Goal: Task Accomplishment & Management: Manage account settings

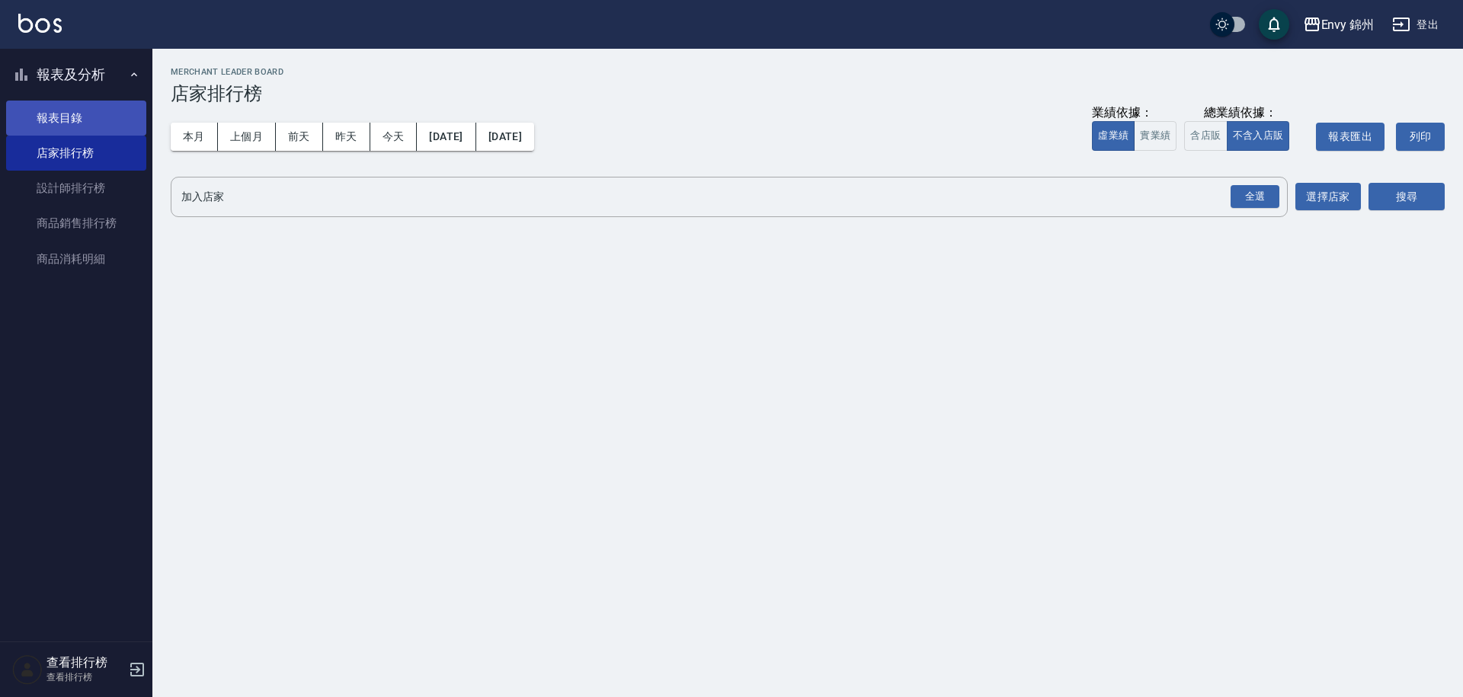
click at [48, 105] on link "報表目錄" at bounding box center [76, 118] width 140 height 35
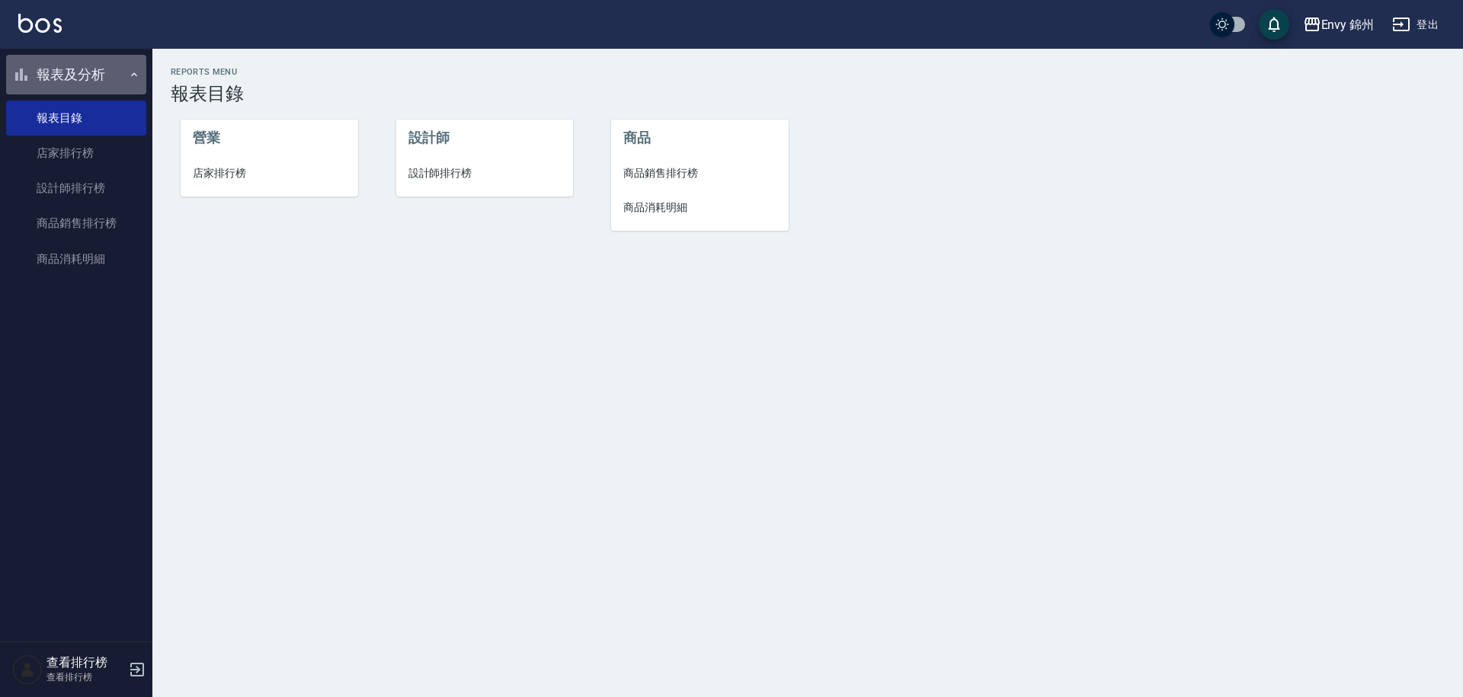
click at [88, 66] on button "報表及分析" at bounding box center [76, 75] width 140 height 40
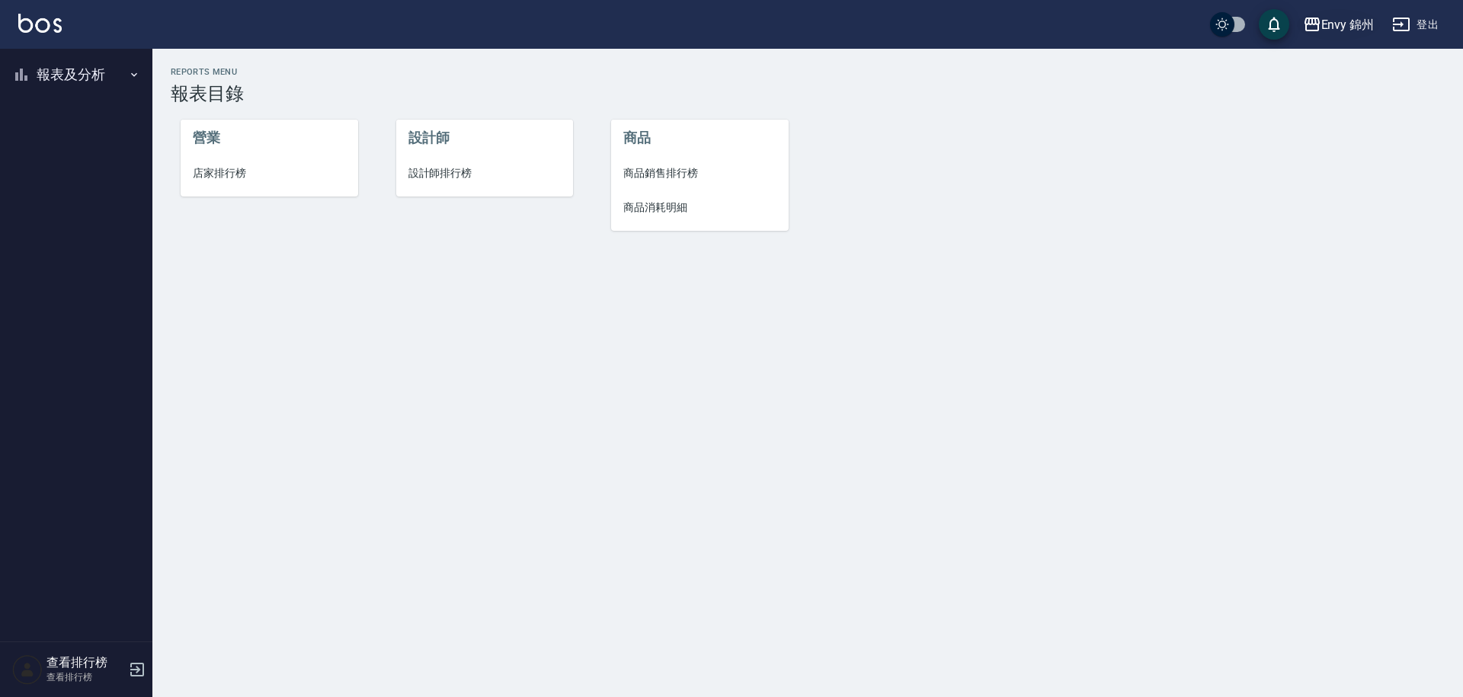
click at [1321, 34] on button "Envy 錦州" at bounding box center [1339, 24] width 84 height 31
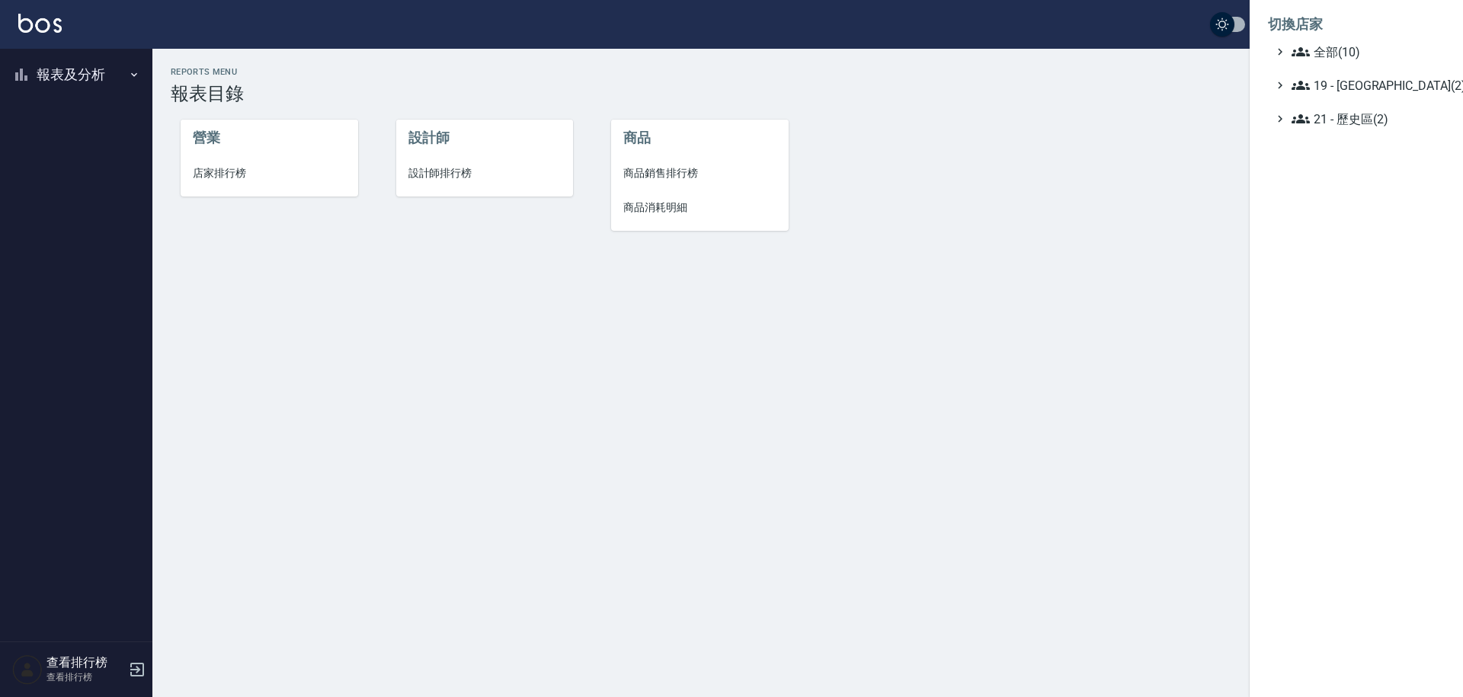
click at [1295, 37] on li "切換店家" at bounding box center [1356, 24] width 177 height 37
click at [1292, 56] on icon at bounding box center [1301, 52] width 18 height 18
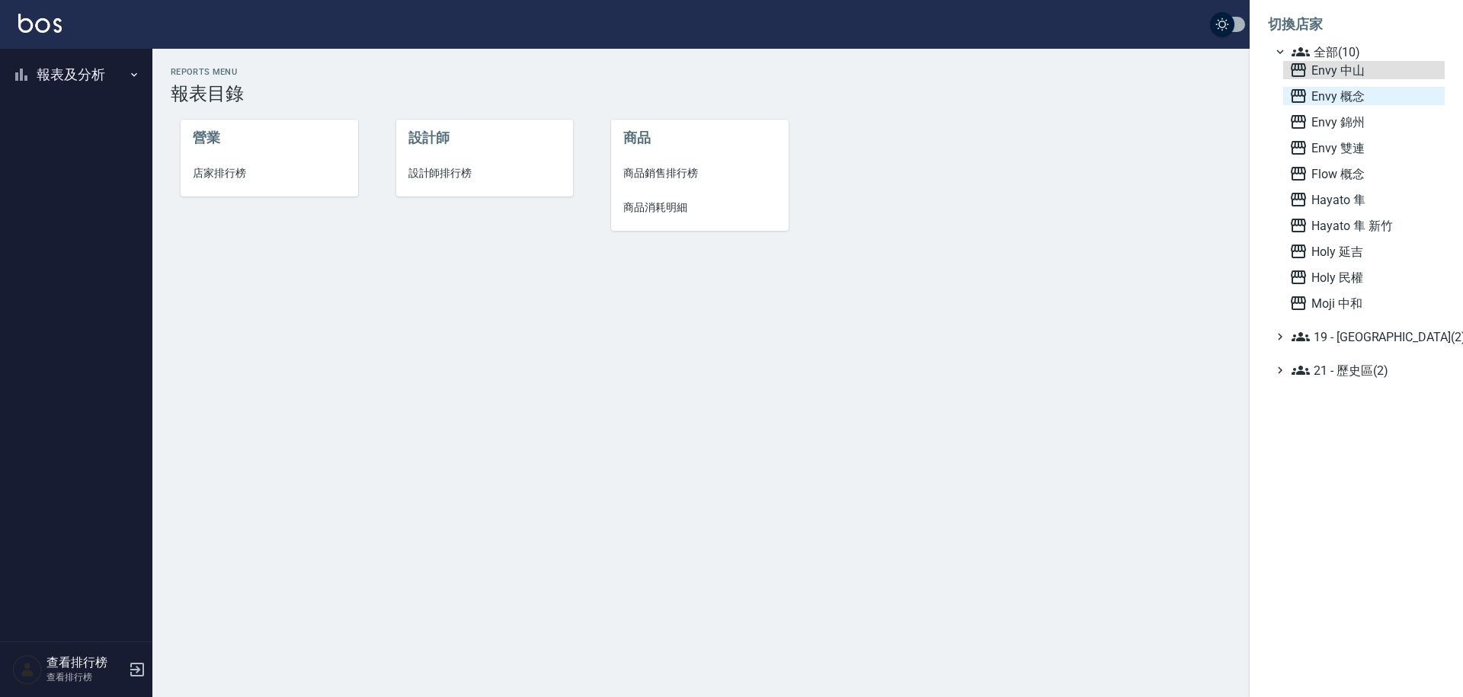
drag, startPoint x: 1311, startPoint y: 78, endPoint x: 1310, endPoint y: 101, distance: 23.6
click at [1310, 101] on div "Envy 中山 Envy 概念 Envy 錦州 Envy 雙連 Flow 概念 [PERSON_NAME] Hayato 隼 新竹 Holy 延吉 Holy …" at bounding box center [1364, 186] width 162 height 251
click at [1310, 101] on span "Envy 概念" at bounding box center [1363, 96] width 149 height 18
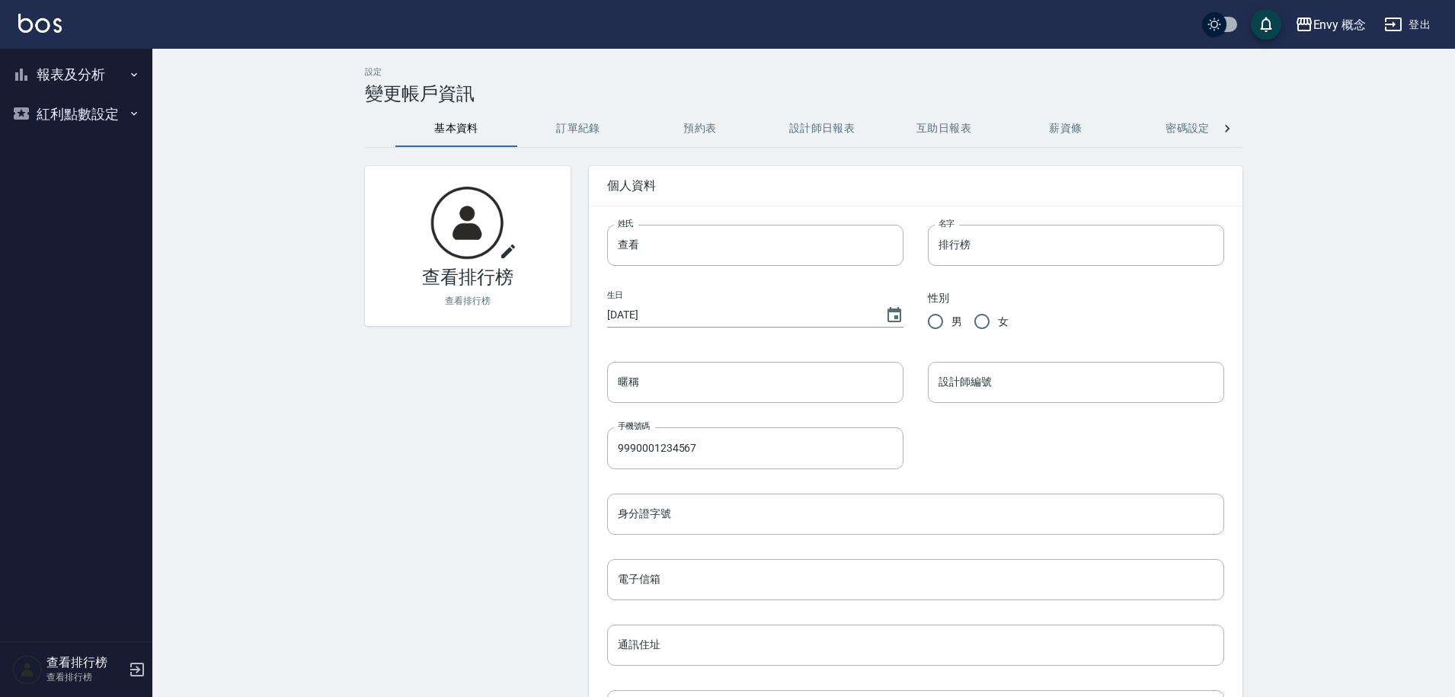
click at [1415, 33] on button "登出" at bounding box center [1407, 25] width 59 height 28
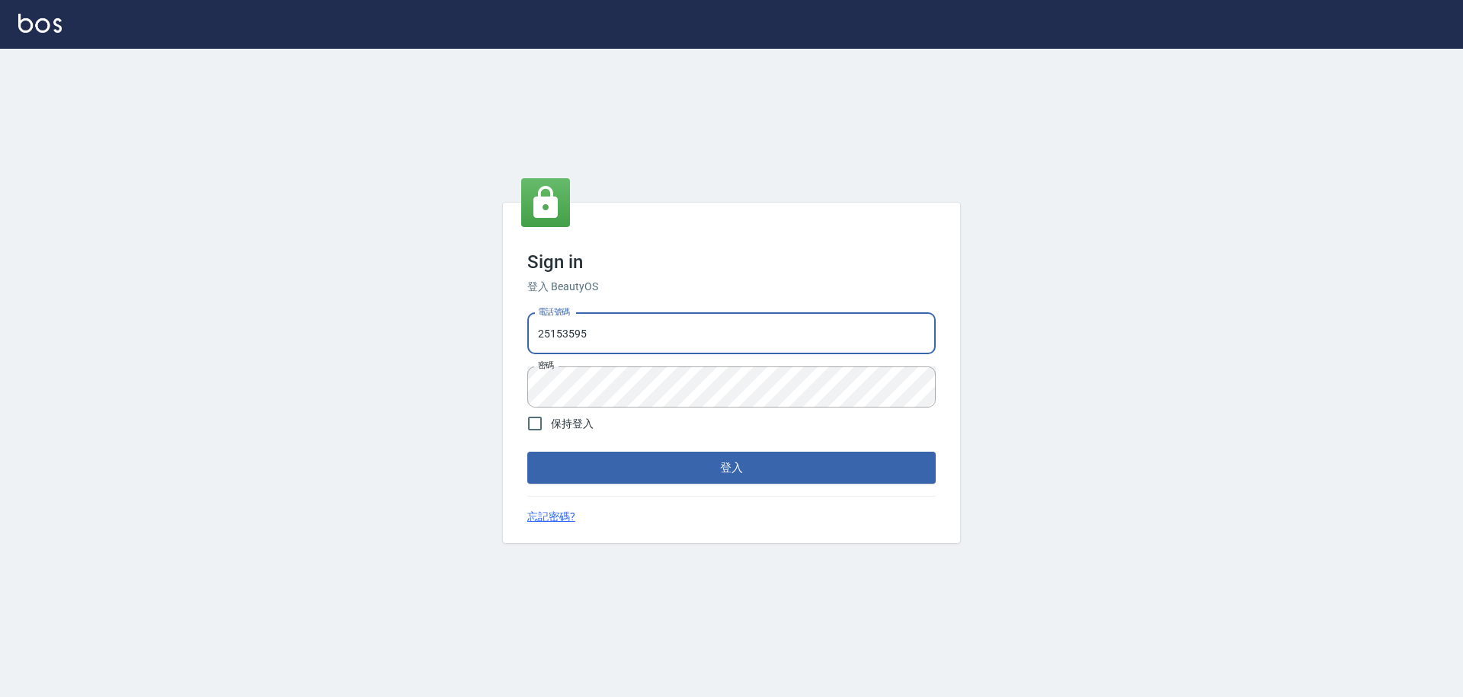
drag, startPoint x: 613, startPoint y: 334, endPoint x: 523, endPoint y: 335, distance: 89.9
click at [523, 335] on div "電話號碼 25153595 電話號碼 密碼 密碼" at bounding box center [731, 360] width 421 height 107
type input "０"
type input "0930889212"
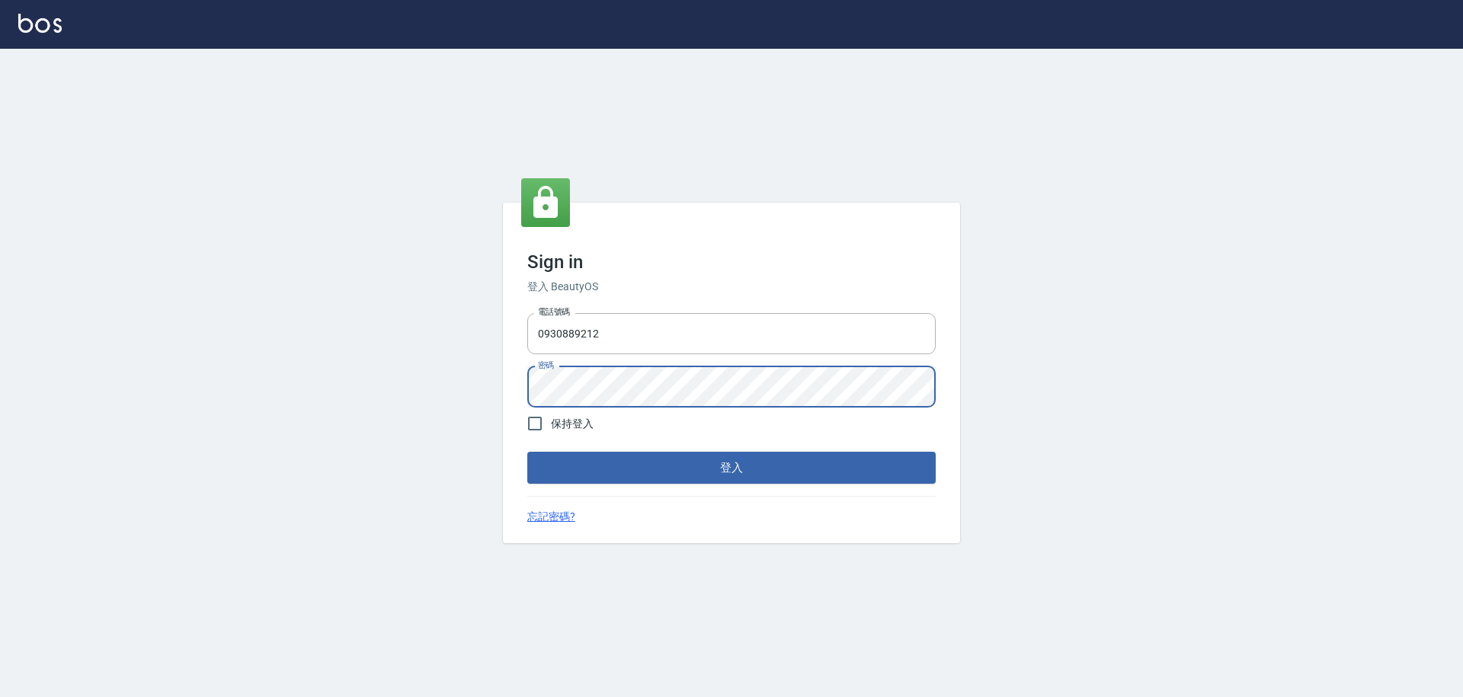
click at [471, 389] on div "Sign in 登入 BeautyOS 電話號碼 0930889212 電話號碼 密碼 密碼 保持登入 登入 忘記密碼?" at bounding box center [731, 373] width 1463 height 648
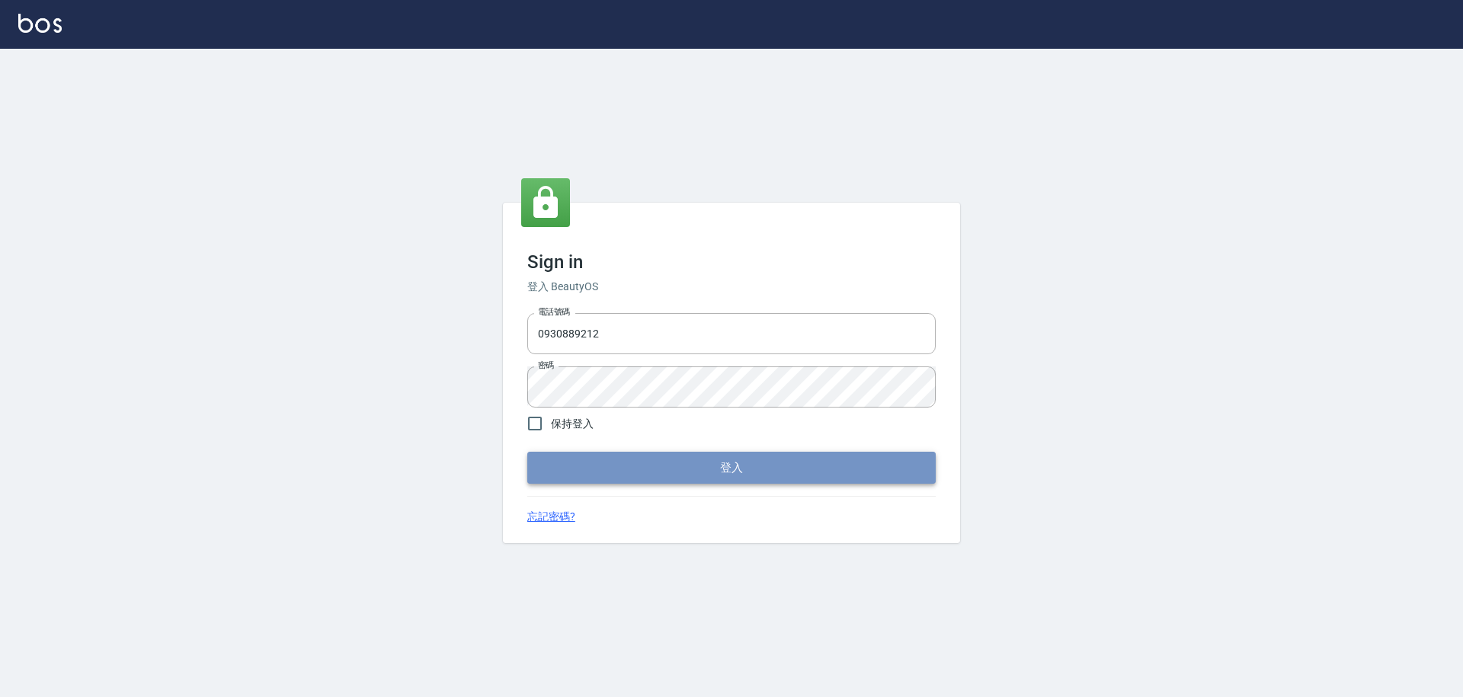
click at [649, 476] on button "登入" at bounding box center [731, 468] width 408 height 32
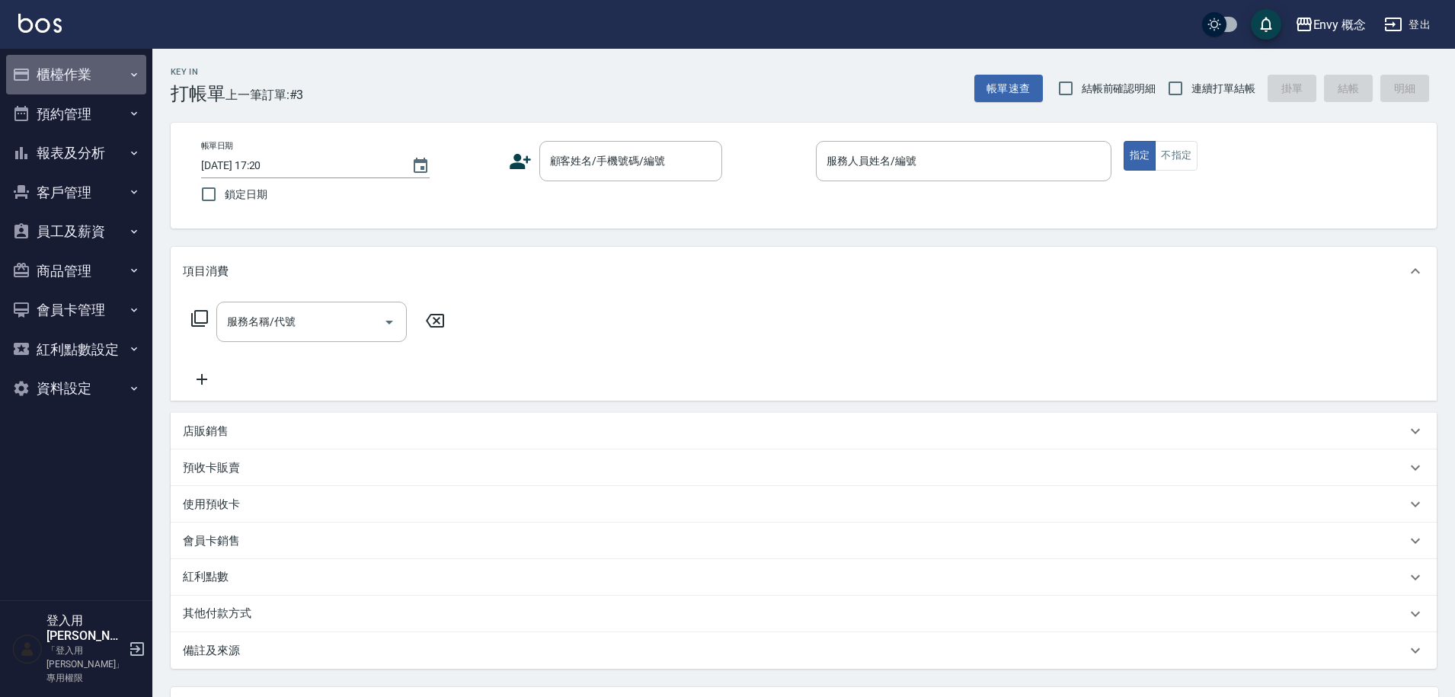
click at [96, 80] on button "櫃檯作業" at bounding box center [76, 75] width 140 height 40
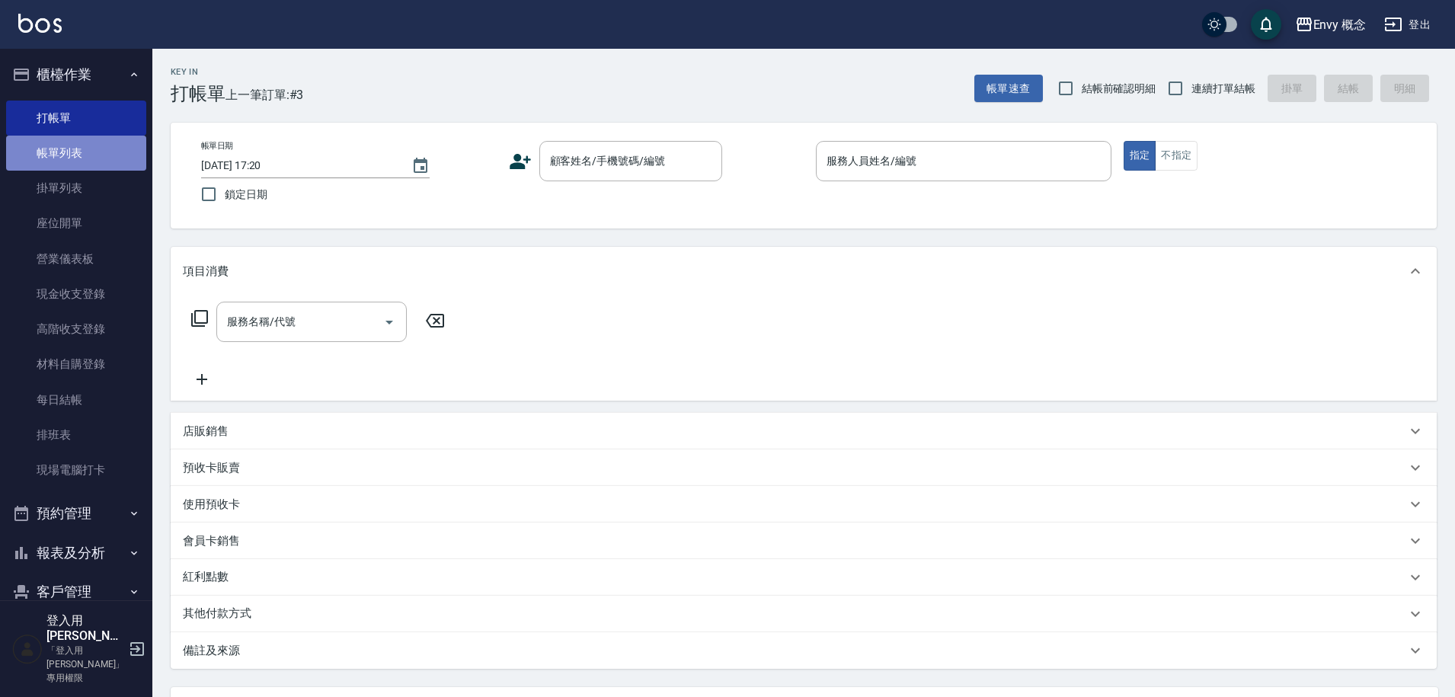
click at [97, 142] on link "帳單列表" at bounding box center [76, 153] width 140 height 35
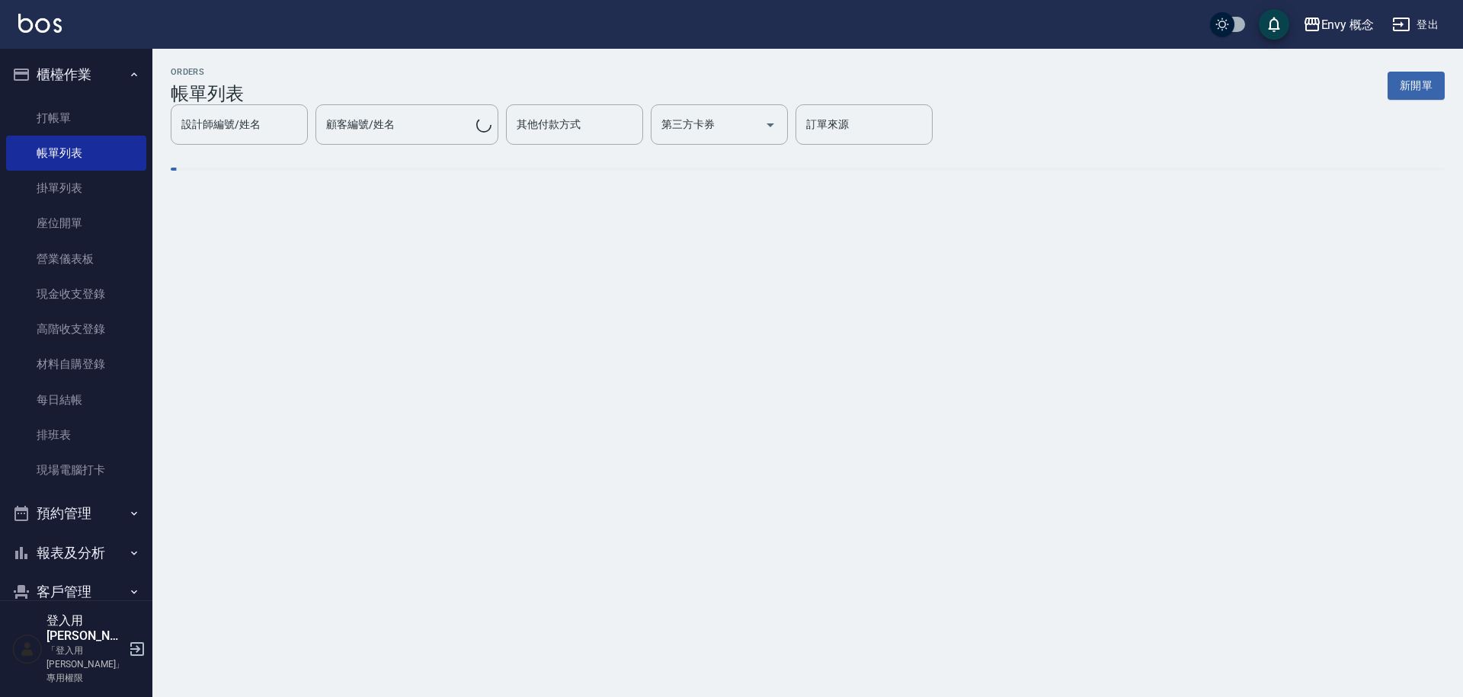
click at [301, 129] on input "設計師編號/姓名" at bounding box center [239, 124] width 123 height 27
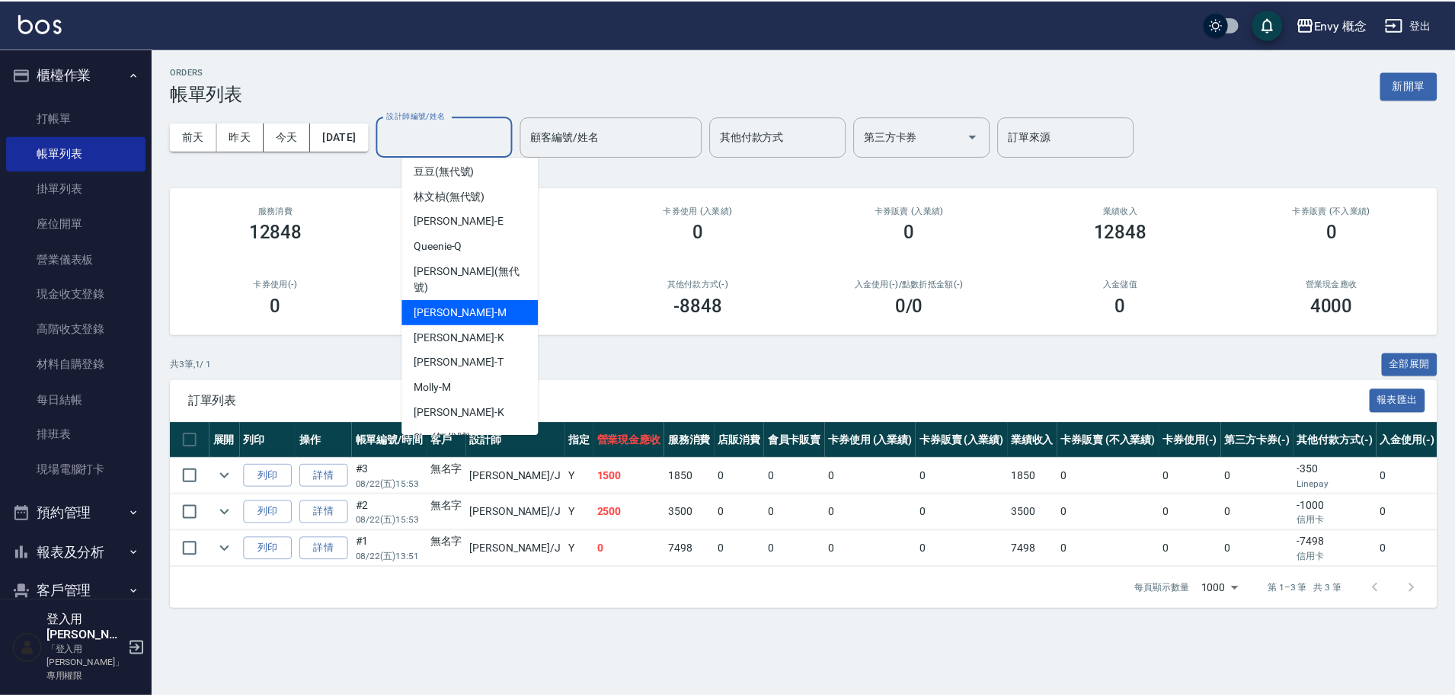
scroll to position [134, 0]
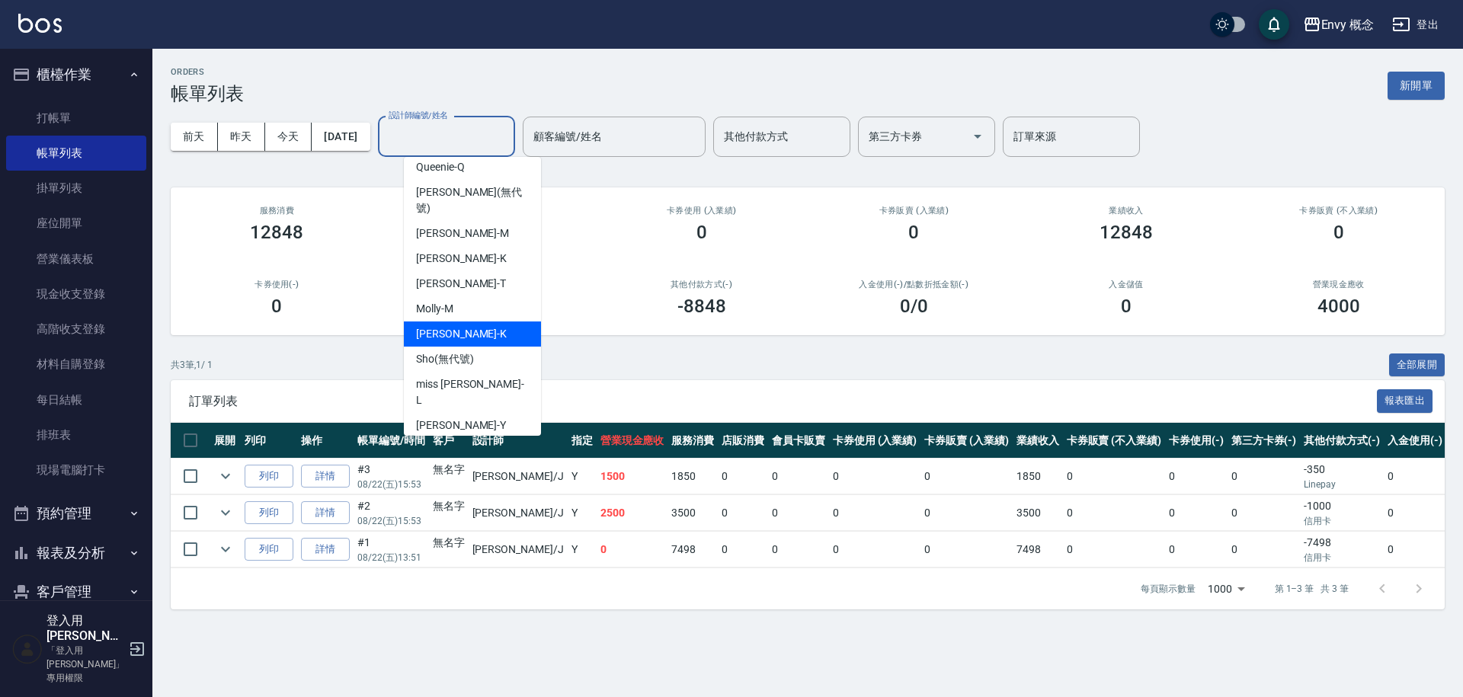
click at [492, 299] on ul "Kimi -K Jessie -J 豆豆 (無代號) 林文楨 (無代號) Erica -E Queenie -Q Zoe (無代號) 張力云 -M Ken -…" at bounding box center [472, 296] width 137 height 279
click at [492, 299] on div "Molly -M" at bounding box center [472, 308] width 137 height 25
type input "Molly-M"
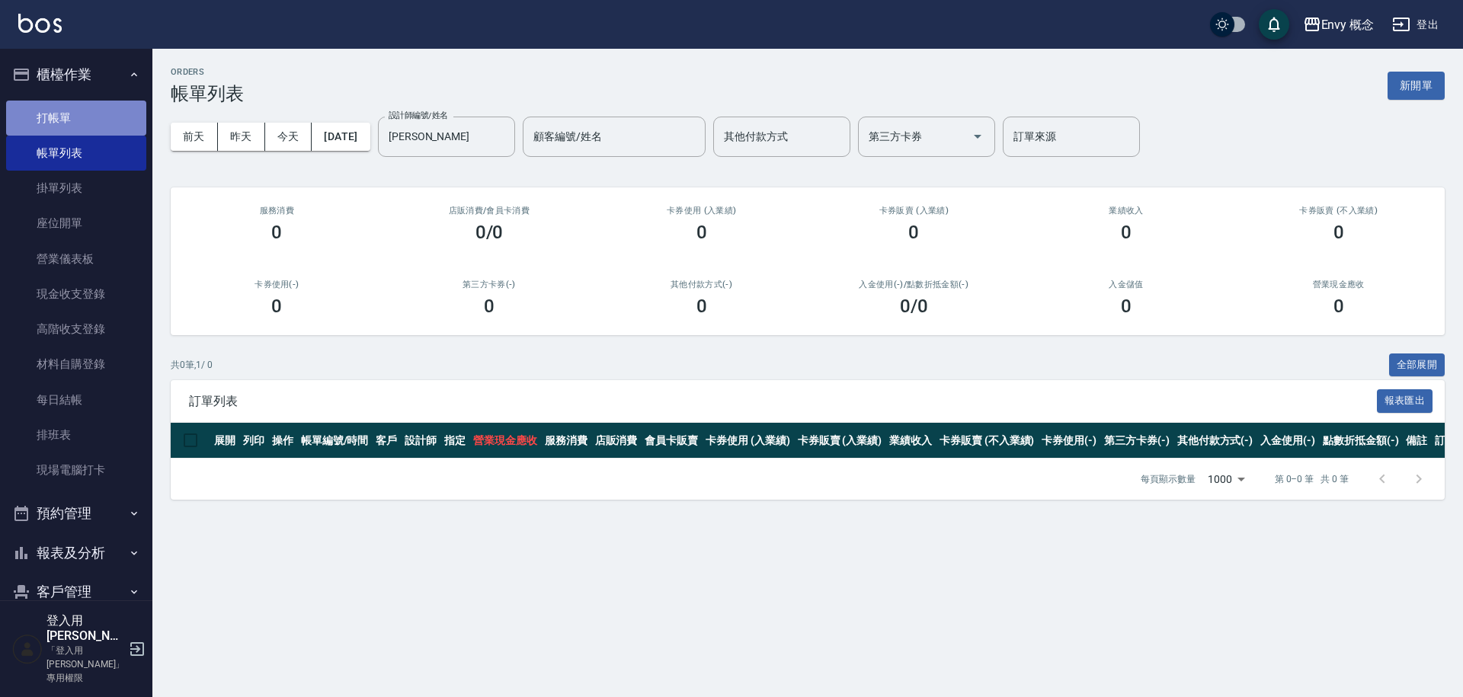
click at [111, 113] on link "打帳單" at bounding box center [76, 118] width 140 height 35
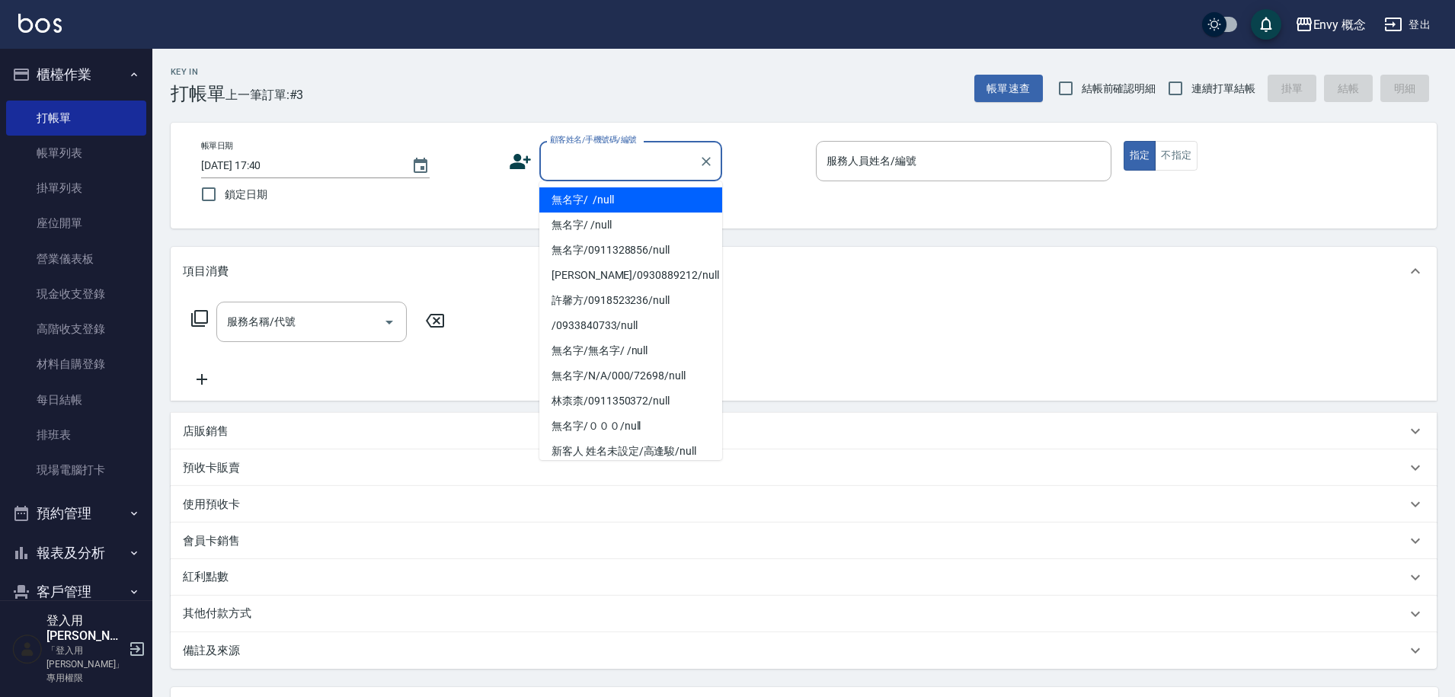
click at [568, 155] on input "顧客姓名/手機號碼/編號" at bounding box center [619, 161] width 146 height 27
drag, startPoint x: 595, startPoint y: 201, endPoint x: 915, endPoint y: 184, distance: 320.5
click at [594, 201] on li "無名字/ /null" at bounding box center [630, 199] width 183 height 25
type input "無名字/ /null"
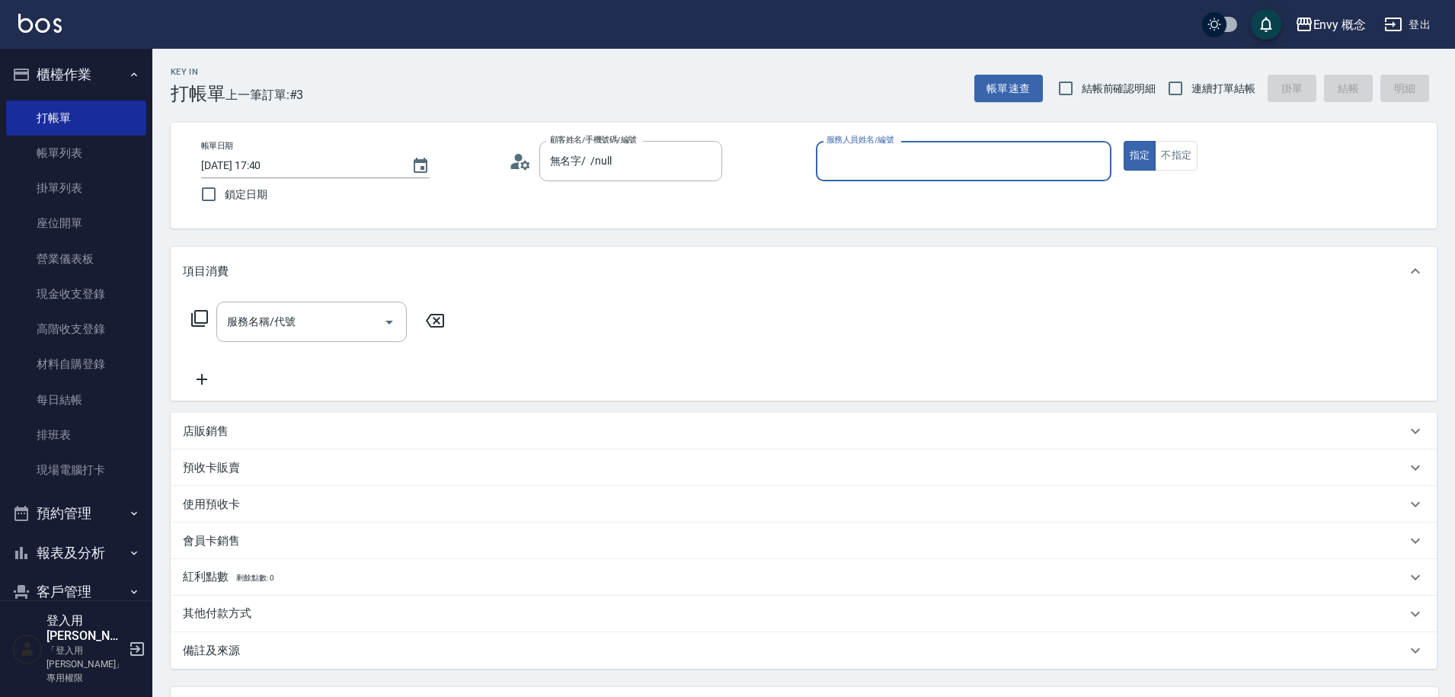
click at [900, 167] on input "服務人員姓名/編號" at bounding box center [964, 161] width 282 height 27
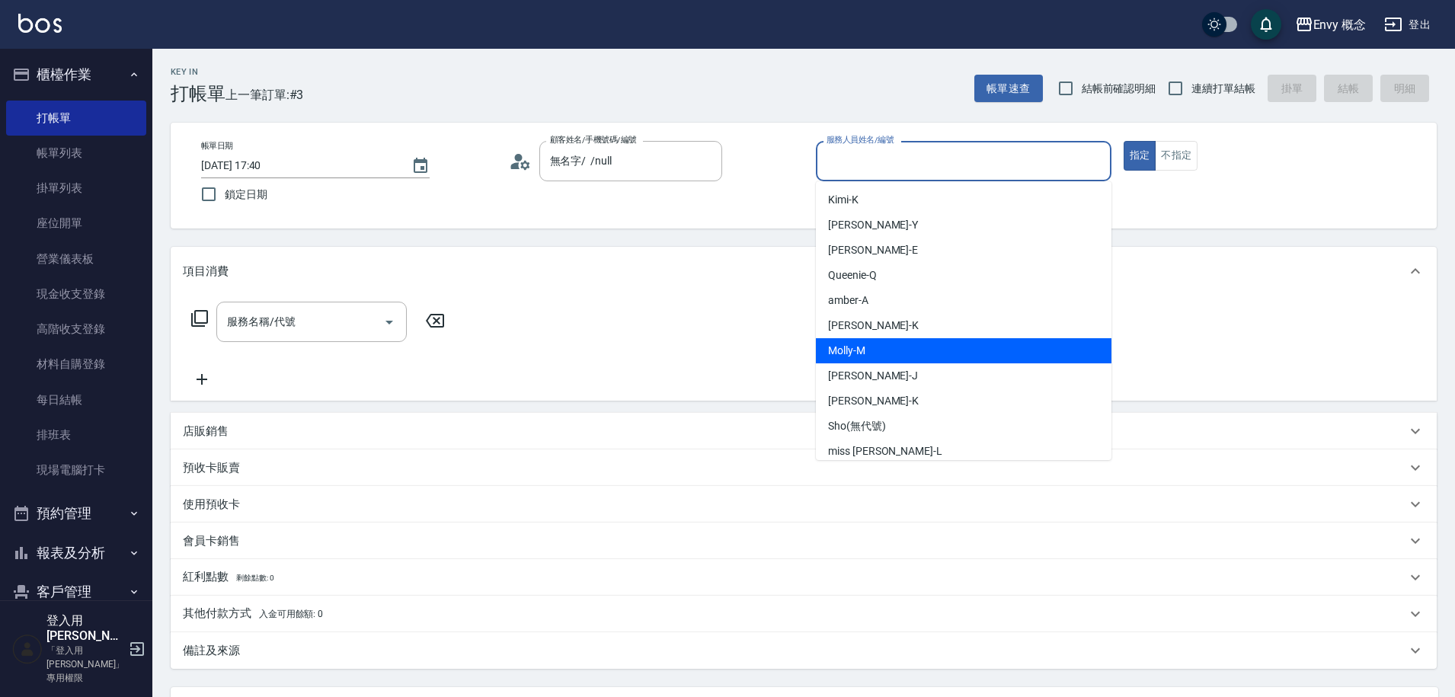
click at [908, 348] on div "Molly -M" at bounding box center [964, 350] width 296 height 25
type input "Molly-M"
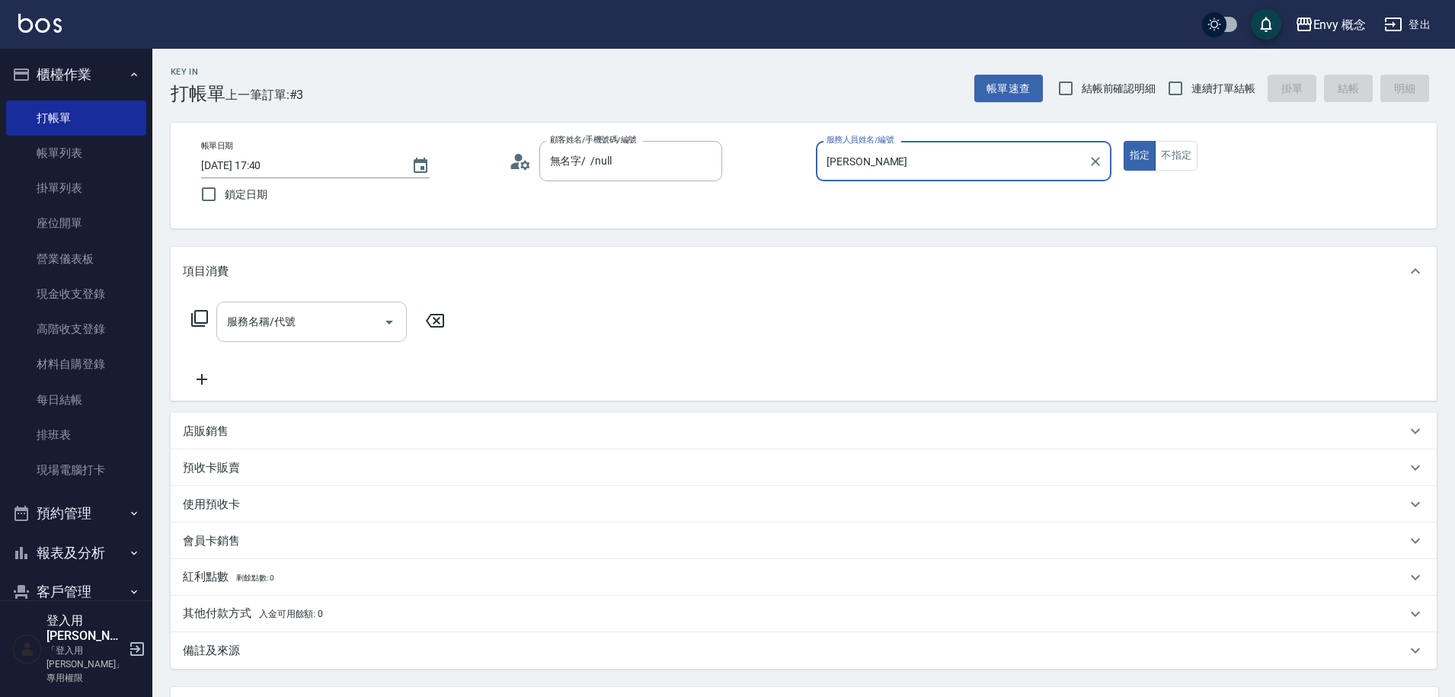
click at [309, 328] on input "服務名稱/代號" at bounding box center [300, 322] width 154 height 27
type input "w"
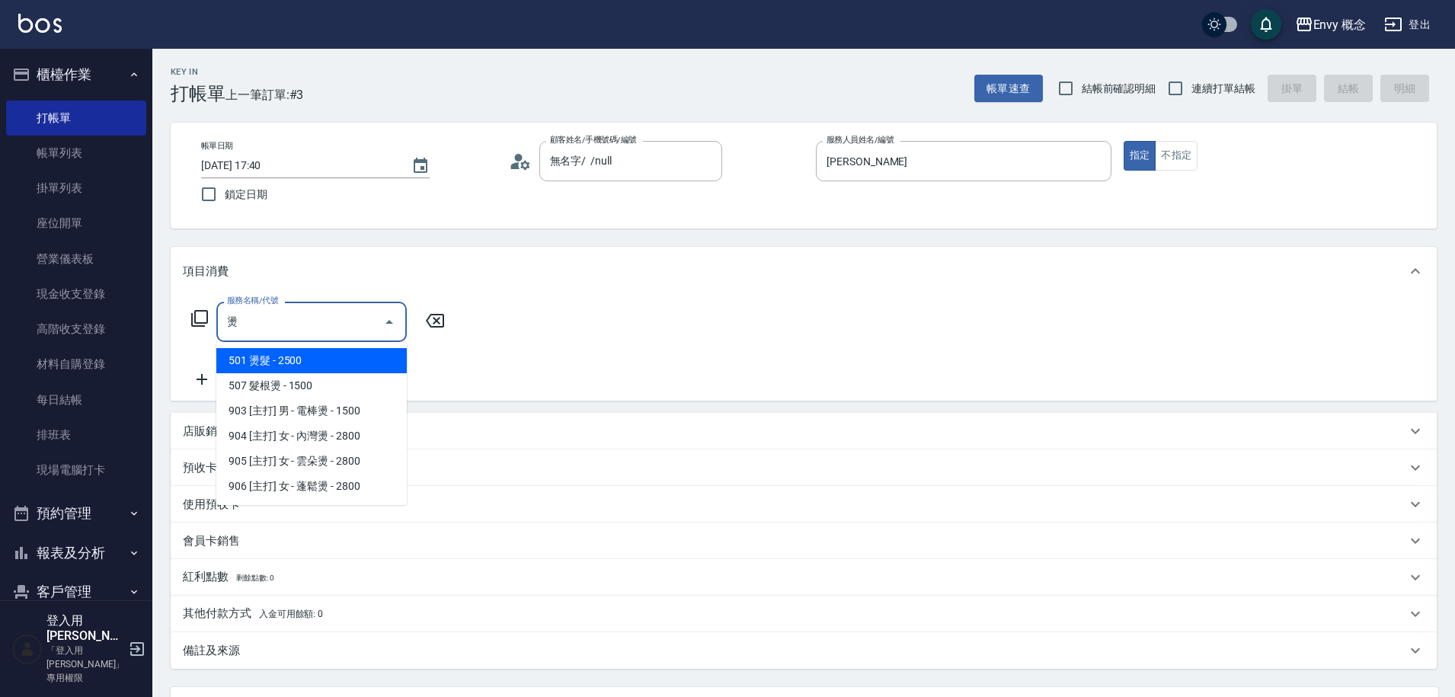
click at [318, 360] on span "501 燙髮 - 2500" at bounding box center [311, 360] width 190 height 25
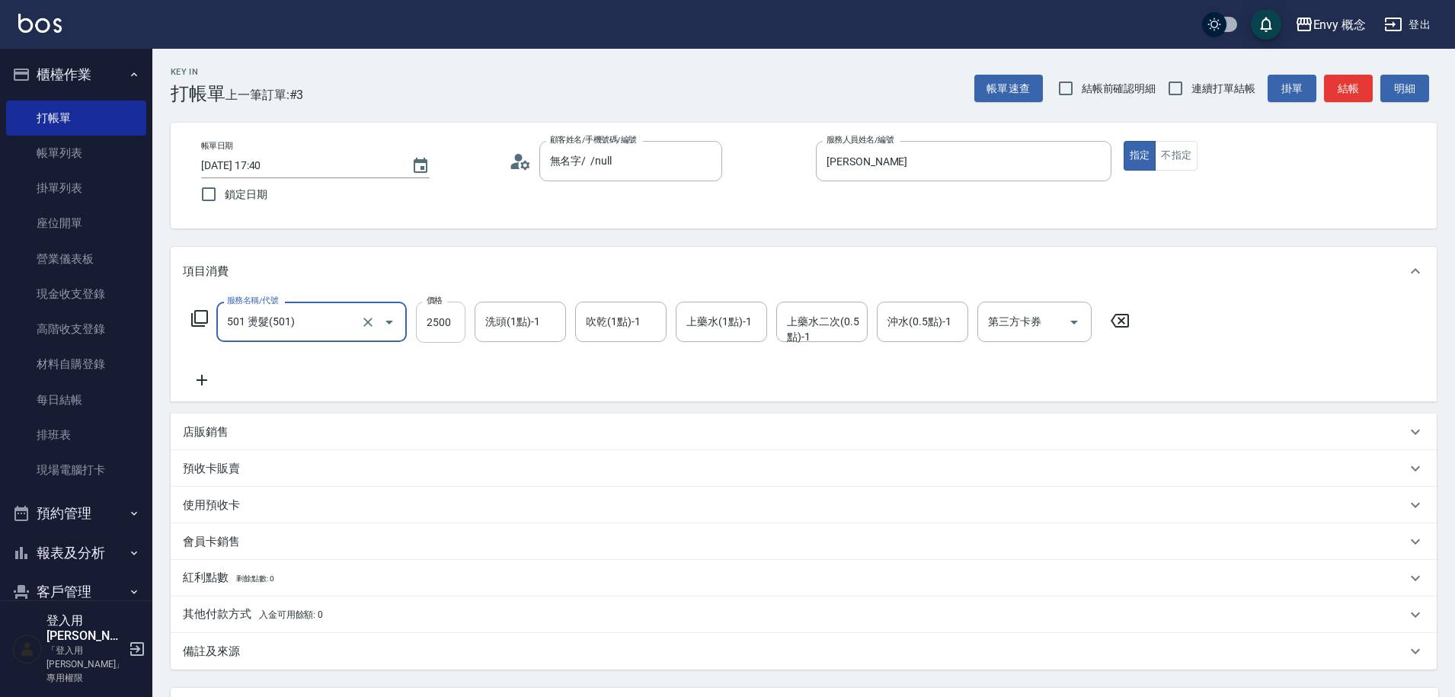
type input "501 燙髮(501)"
click at [450, 319] on input "2500" at bounding box center [441, 322] width 50 height 41
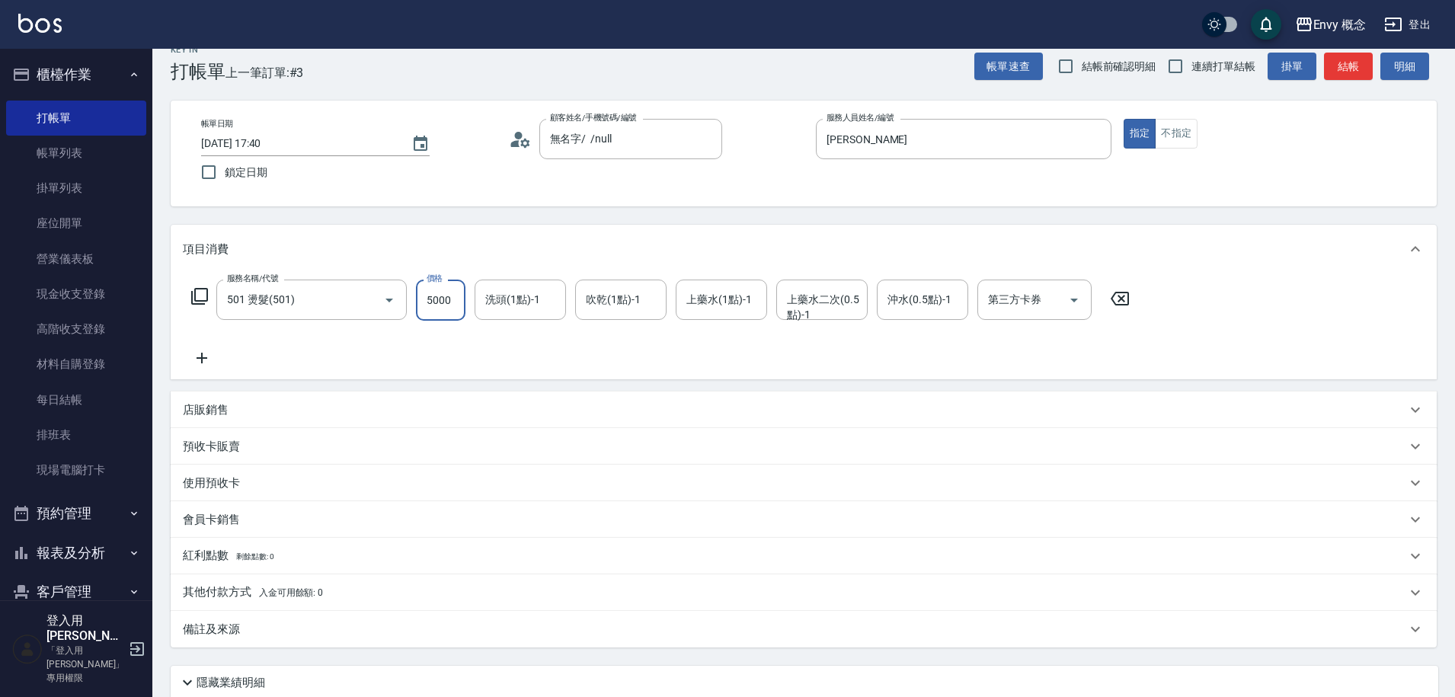
scroll to position [145, 0]
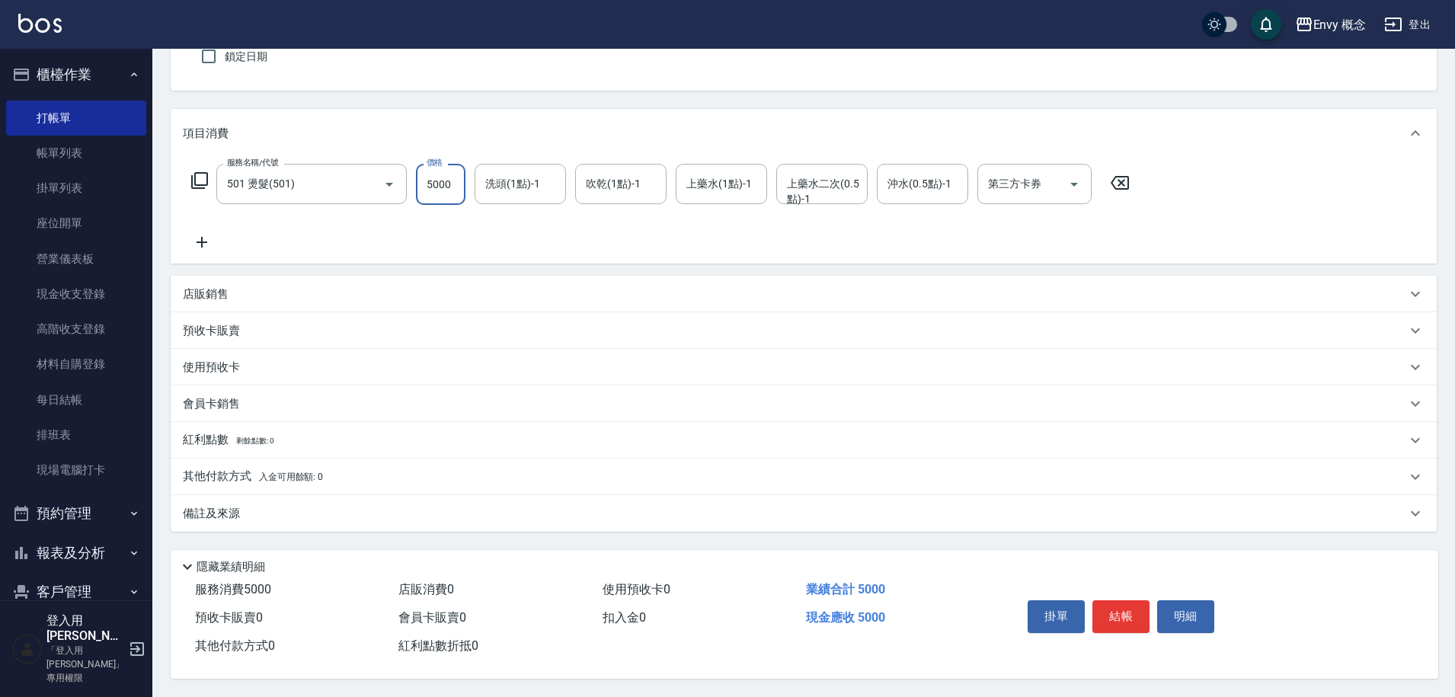
type input "5000"
click at [343, 477] on div "其他付款方式 入金可用餘額: 0" at bounding box center [795, 477] width 1224 height 17
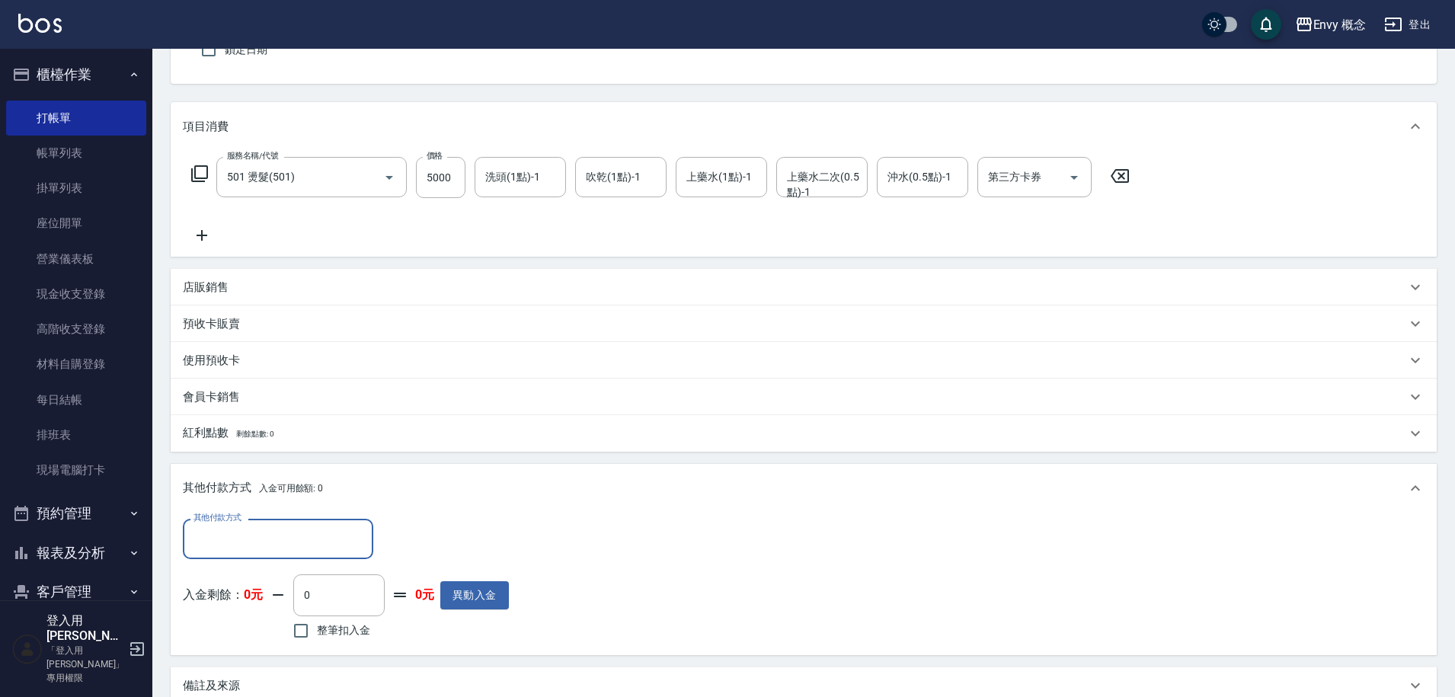
scroll to position [0, 0]
click at [340, 546] on input "其他付款方式" at bounding box center [278, 539] width 177 height 27
click at [527, 517] on div "其他付款方式 其他付款方式 入金剩餘： 0元 0 ​ 整筆扣入金 0元 異動入金" at bounding box center [804, 584] width 1266 height 142
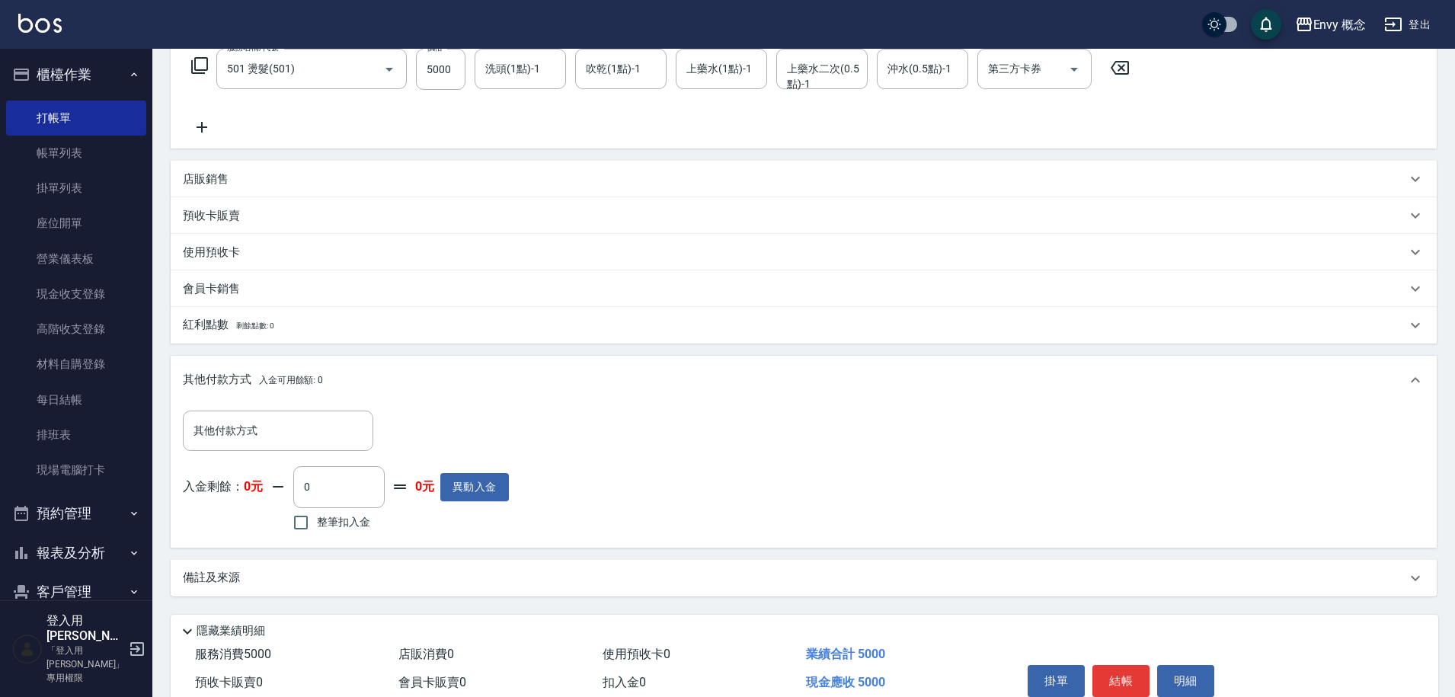
scroll to position [325, 0]
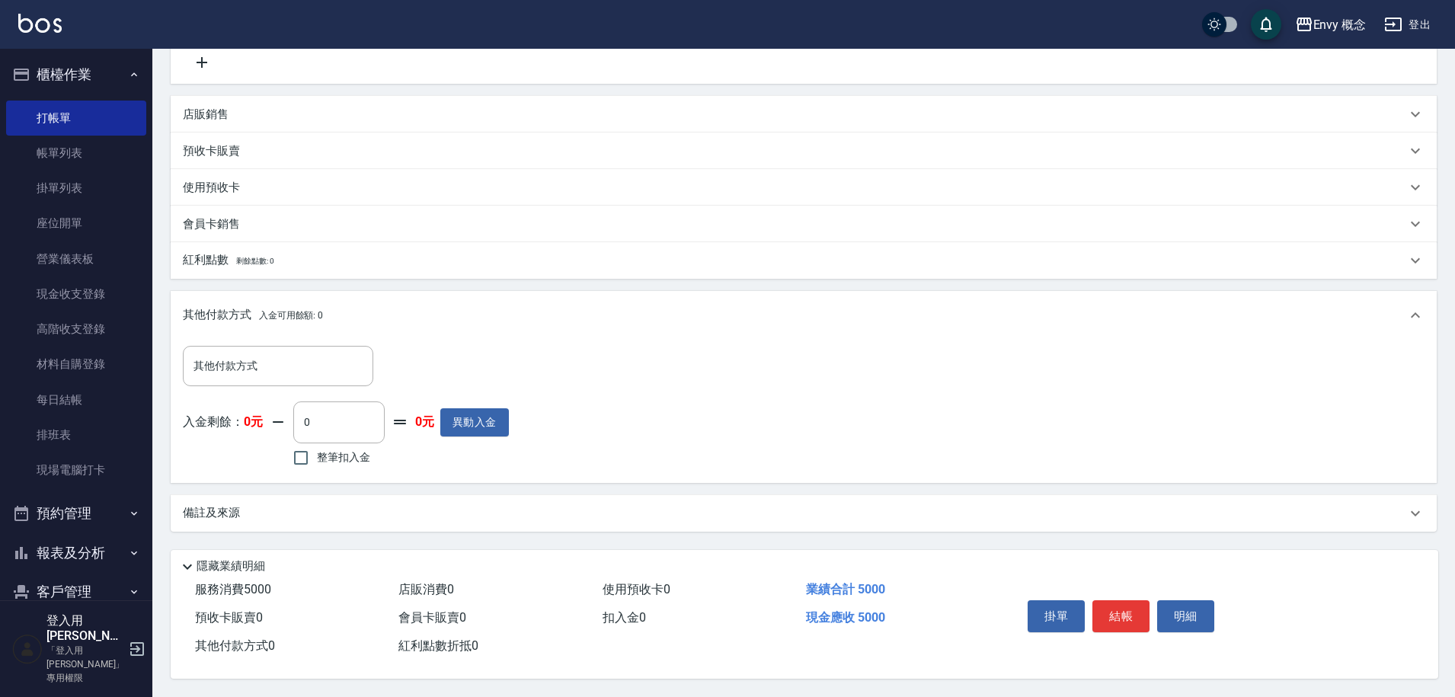
click at [1109, 606] on button "結帳" at bounding box center [1121, 616] width 57 height 32
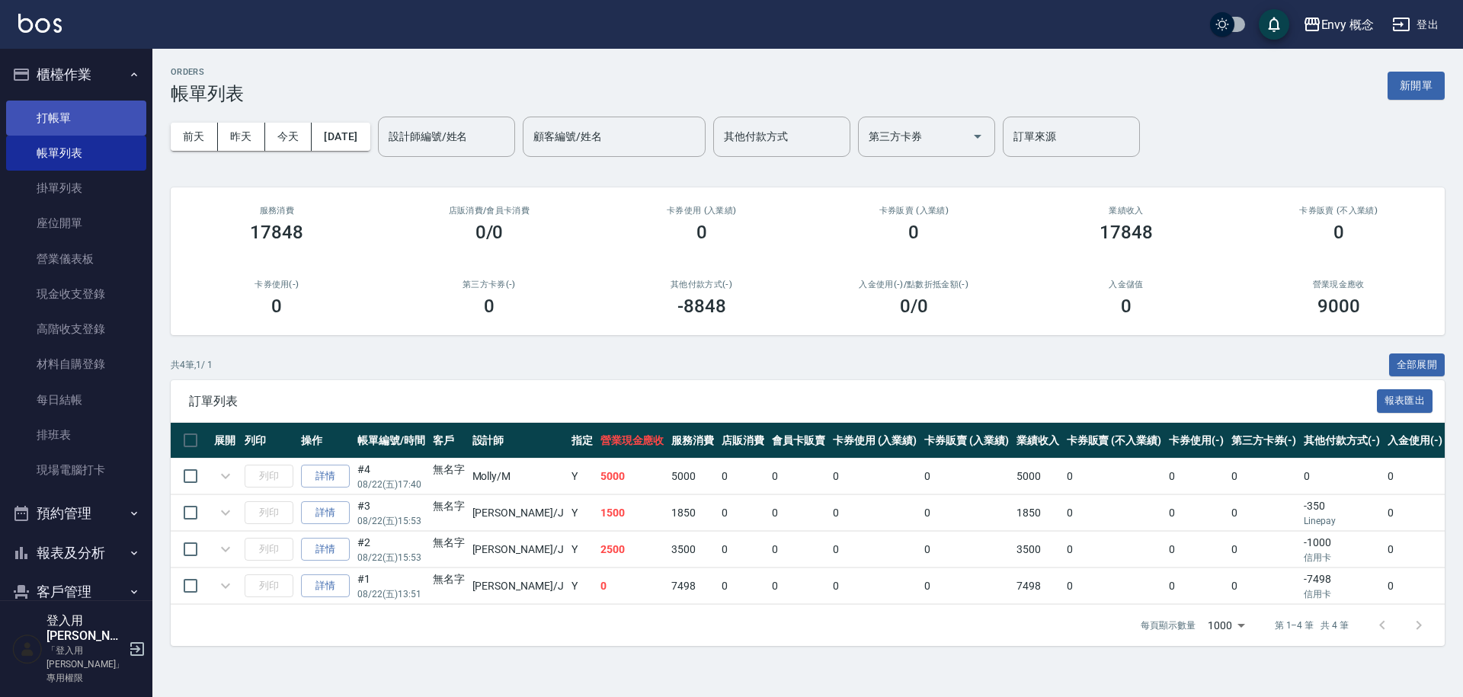
click at [94, 111] on link "打帳單" at bounding box center [76, 118] width 140 height 35
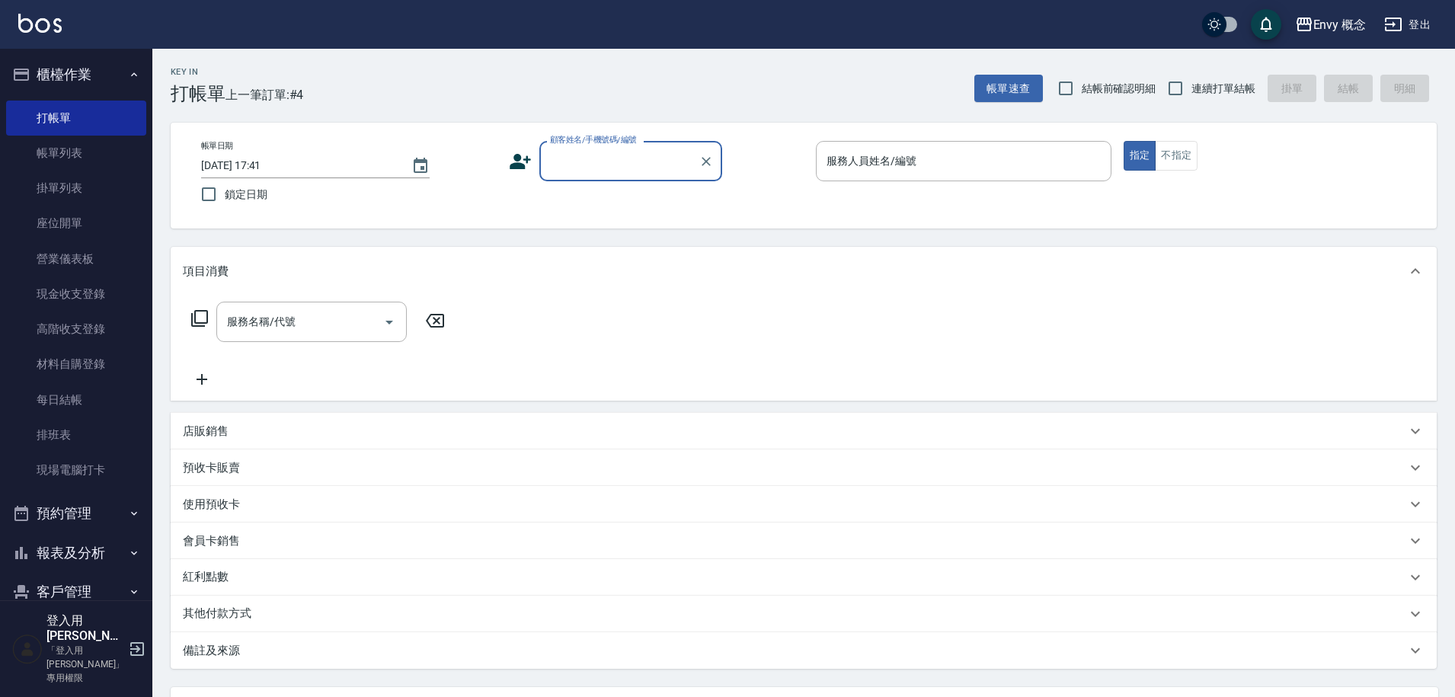
click at [584, 168] on input "顧客姓名/手機號碼/編號" at bounding box center [619, 161] width 146 height 27
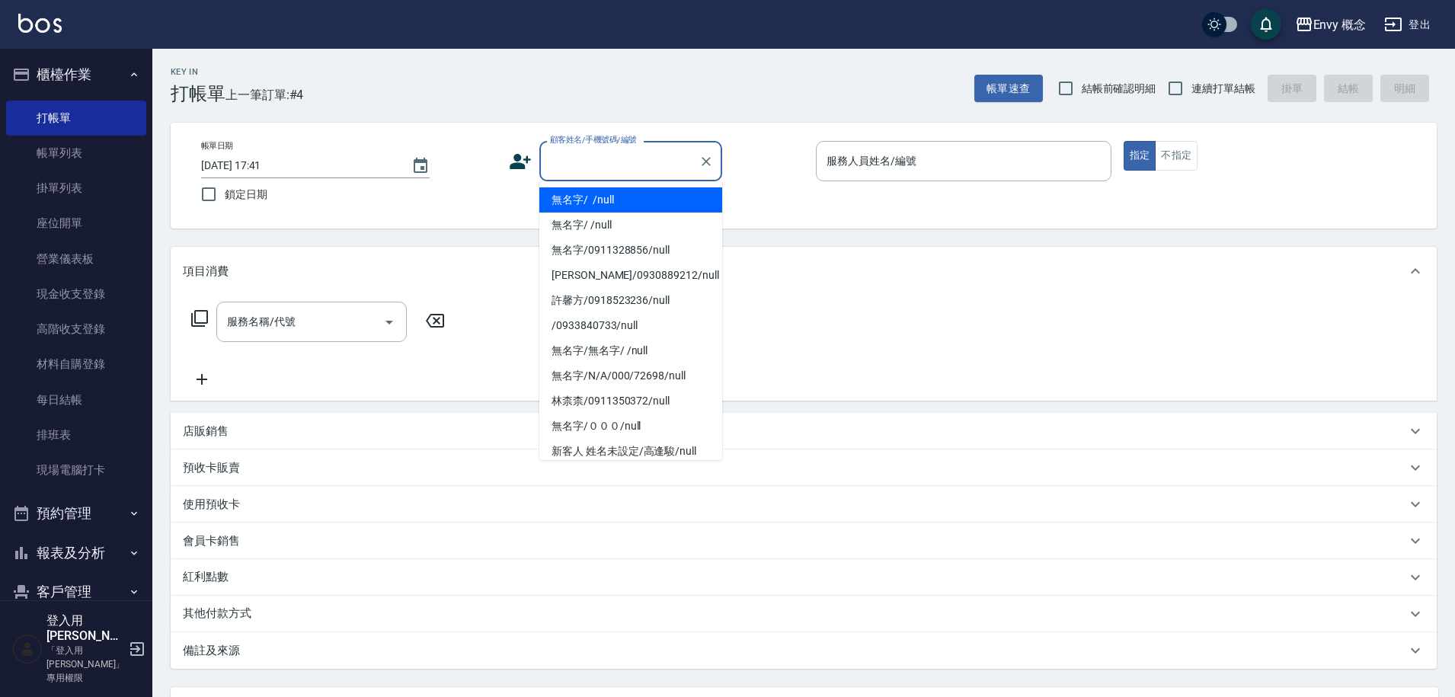
click at [584, 193] on li "無名字/ /null" at bounding box center [630, 199] width 183 height 25
type input "無名字/ /null"
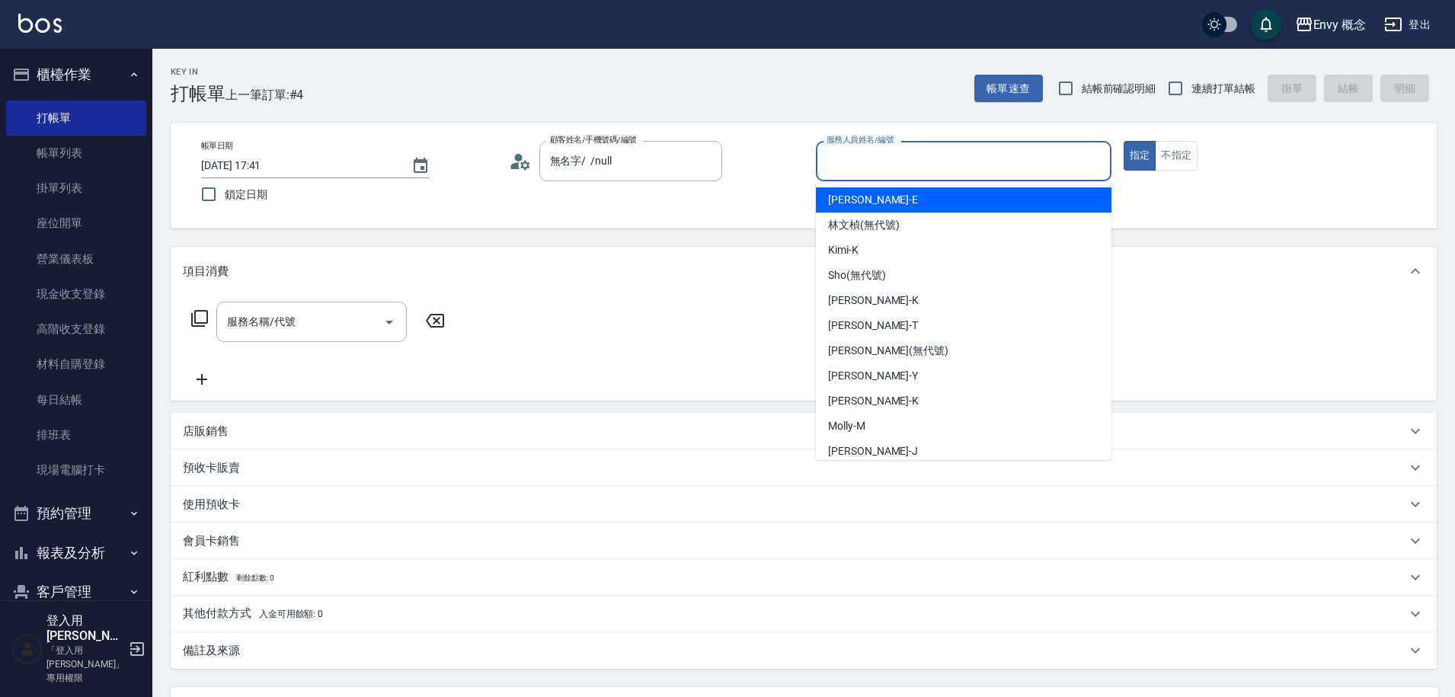
click at [882, 152] on input "服務人員姓名/編號" at bounding box center [964, 161] width 282 height 27
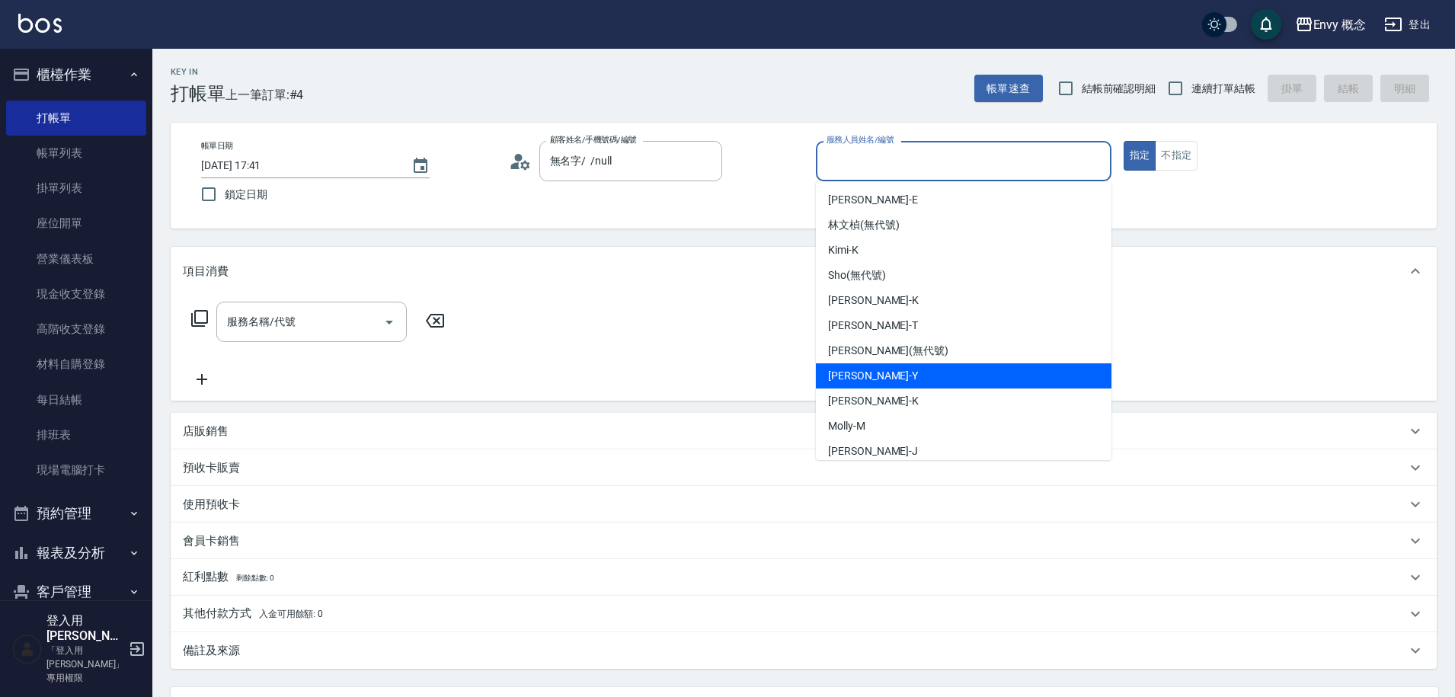
scroll to position [136, 0]
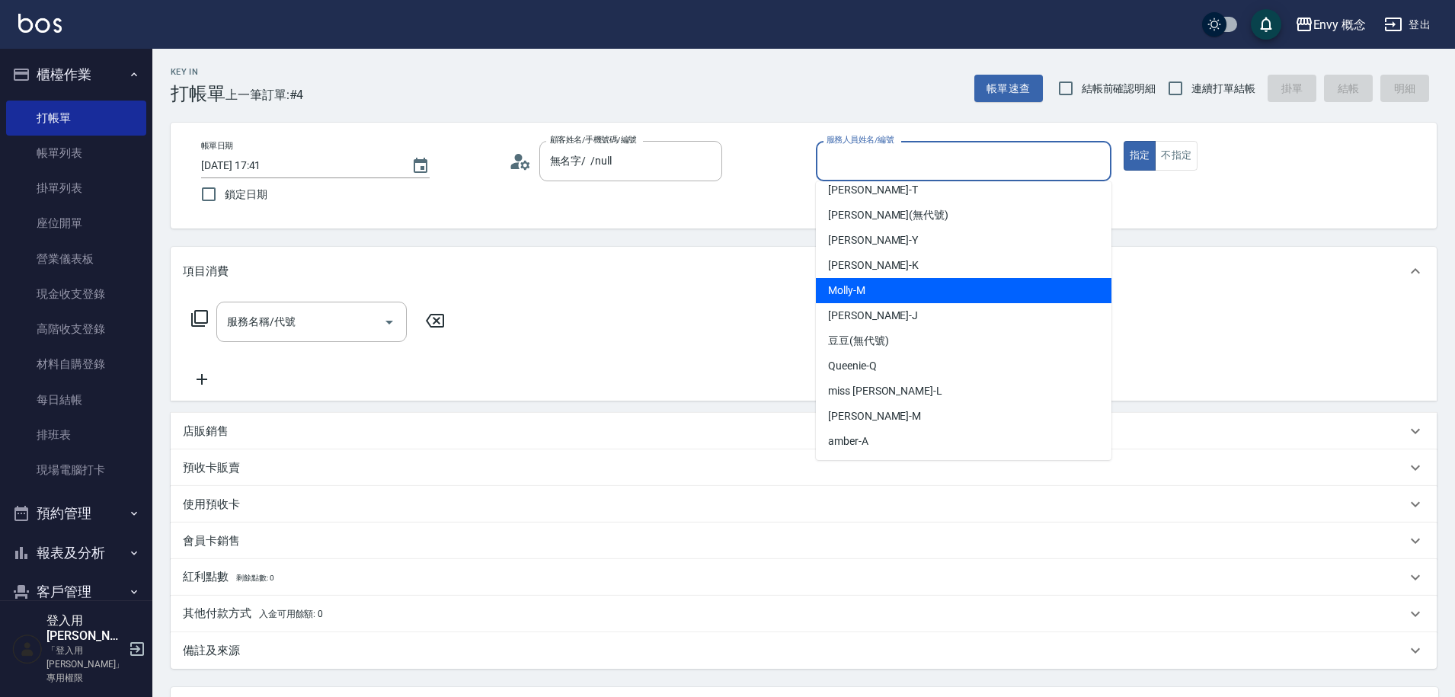
click at [869, 290] on div "Molly -M" at bounding box center [964, 290] width 296 height 25
type input "Molly-M"
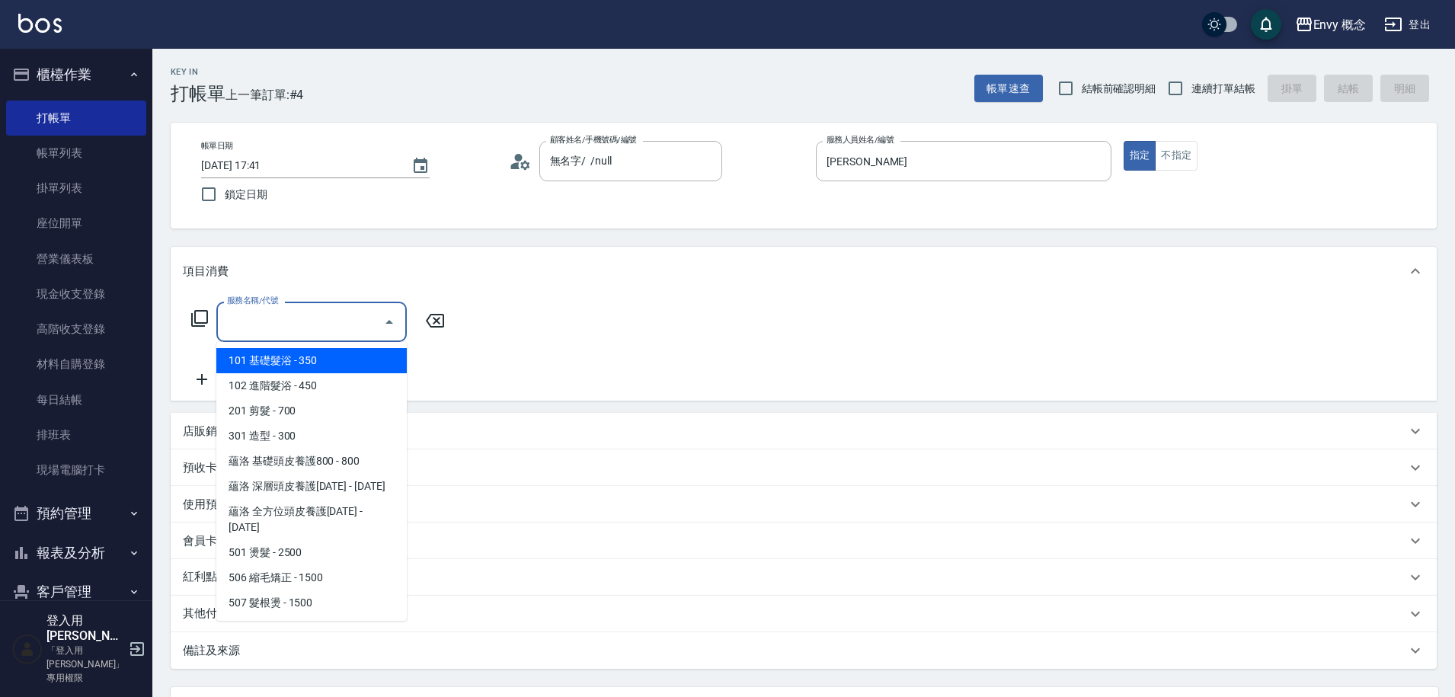
click at [315, 312] on input "服務名稱/代號" at bounding box center [300, 322] width 154 height 27
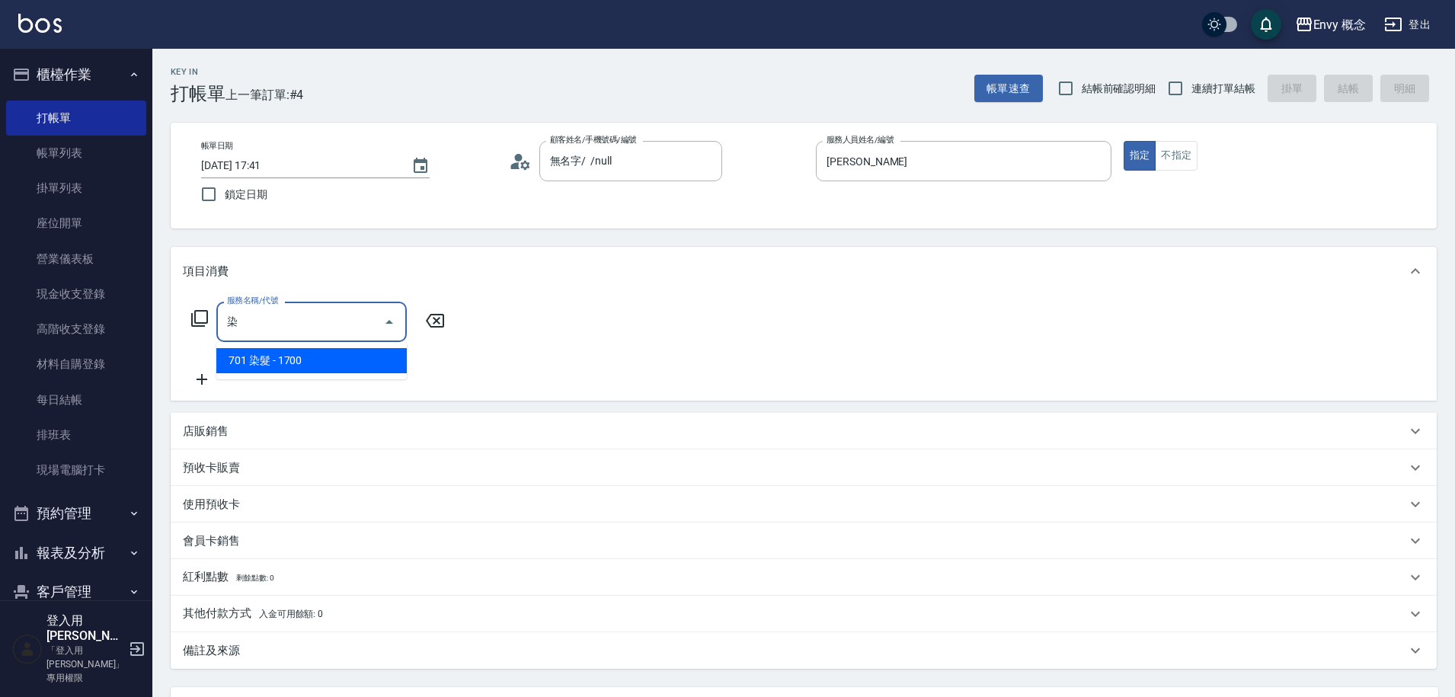
drag, startPoint x: 335, startPoint y: 351, endPoint x: 394, endPoint y: 338, distance: 60.8
click at [335, 351] on span "701 染髮 - 1700" at bounding box center [311, 360] width 190 height 25
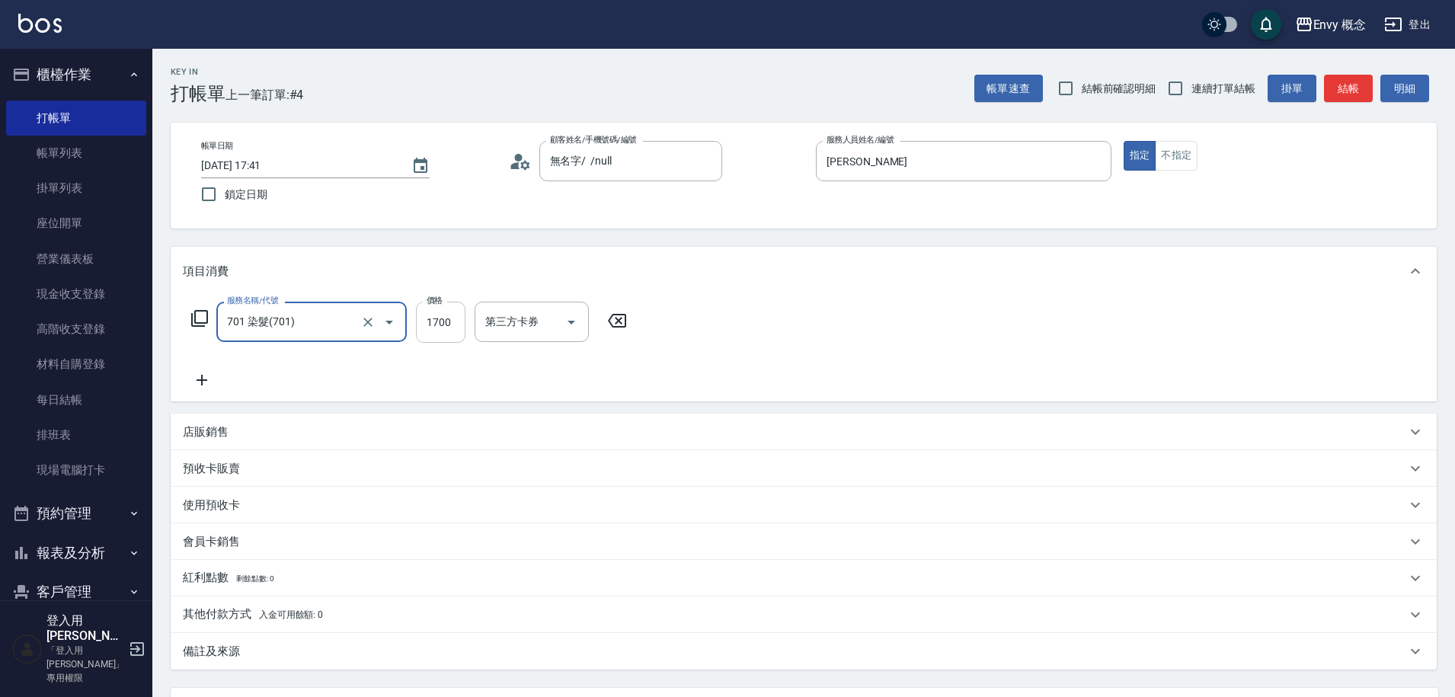
type input "701 染髮(701)"
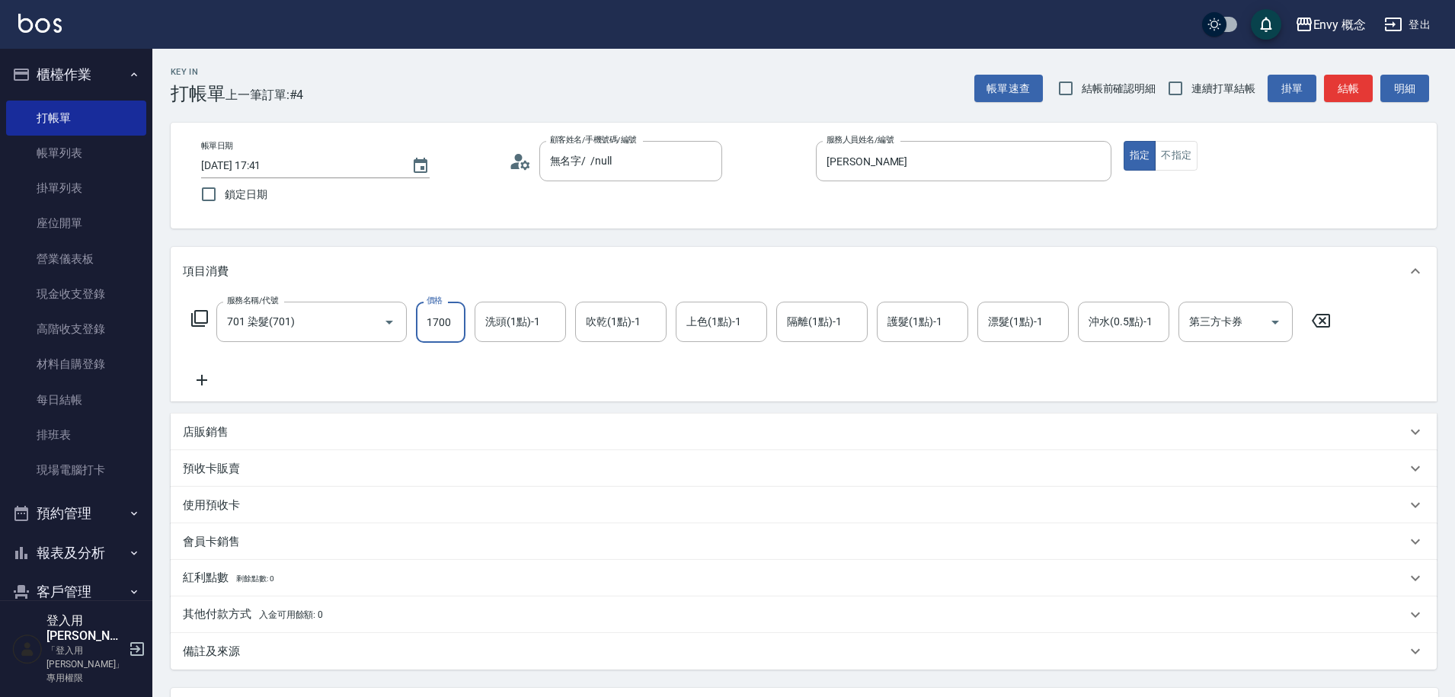
click at [447, 323] on input "1700" at bounding box center [441, 322] width 50 height 41
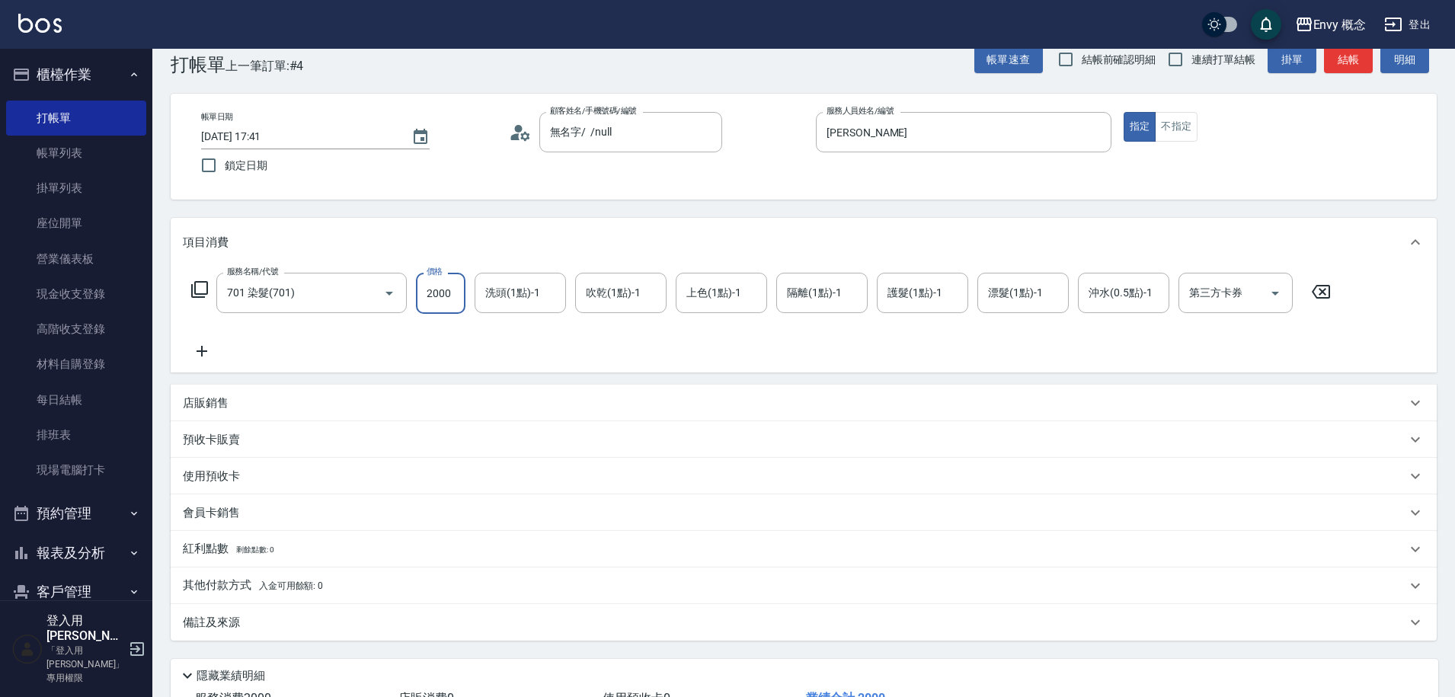
scroll to position [145, 0]
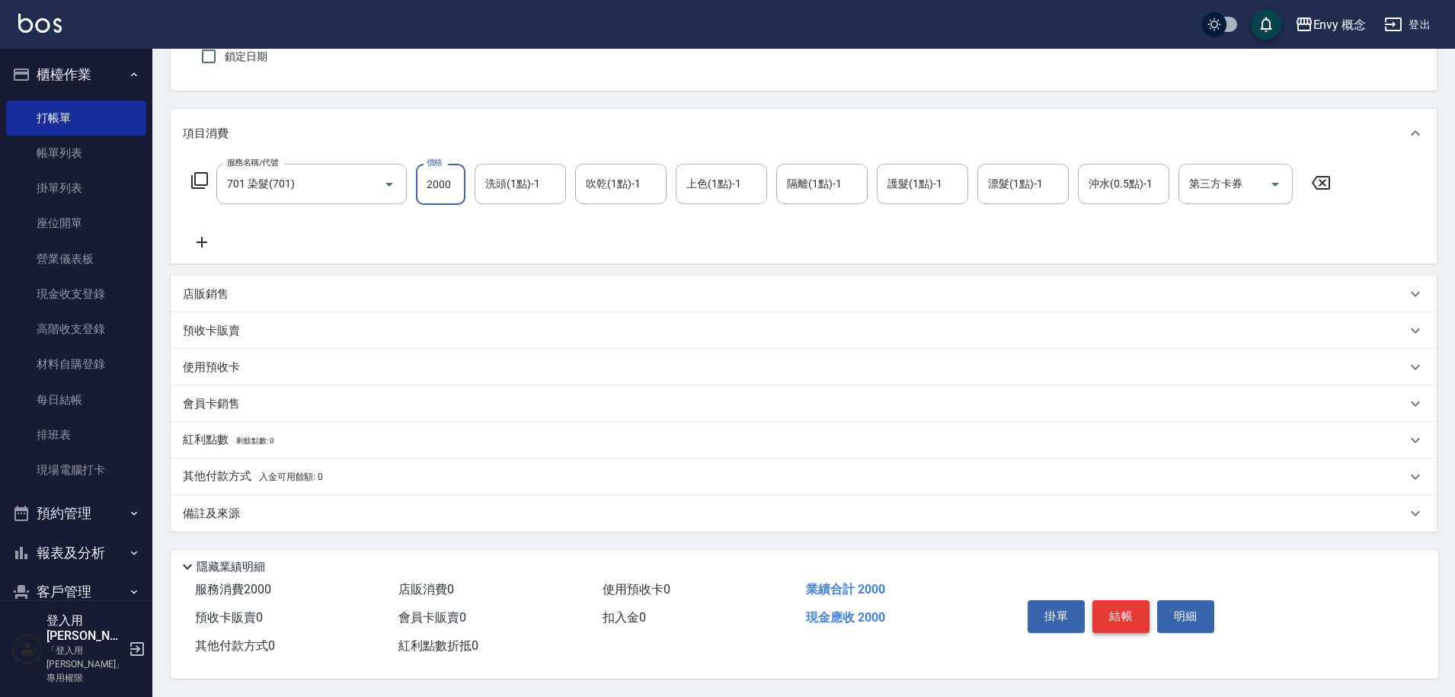
type input "2000"
click at [1113, 602] on button "結帳" at bounding box center [1121, 616] width 57 height 32
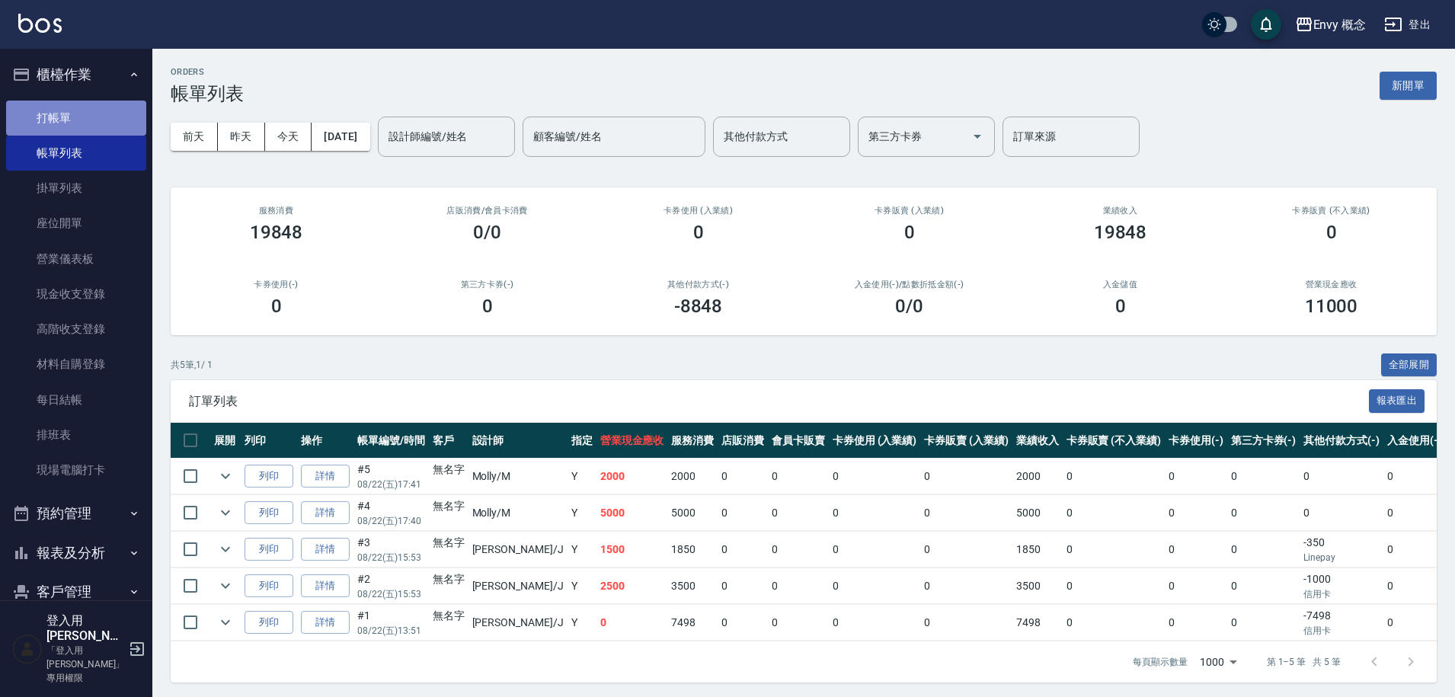
click at [92, 108] on link "打帳單" at bounding box center [76, 118] width 140 height 35
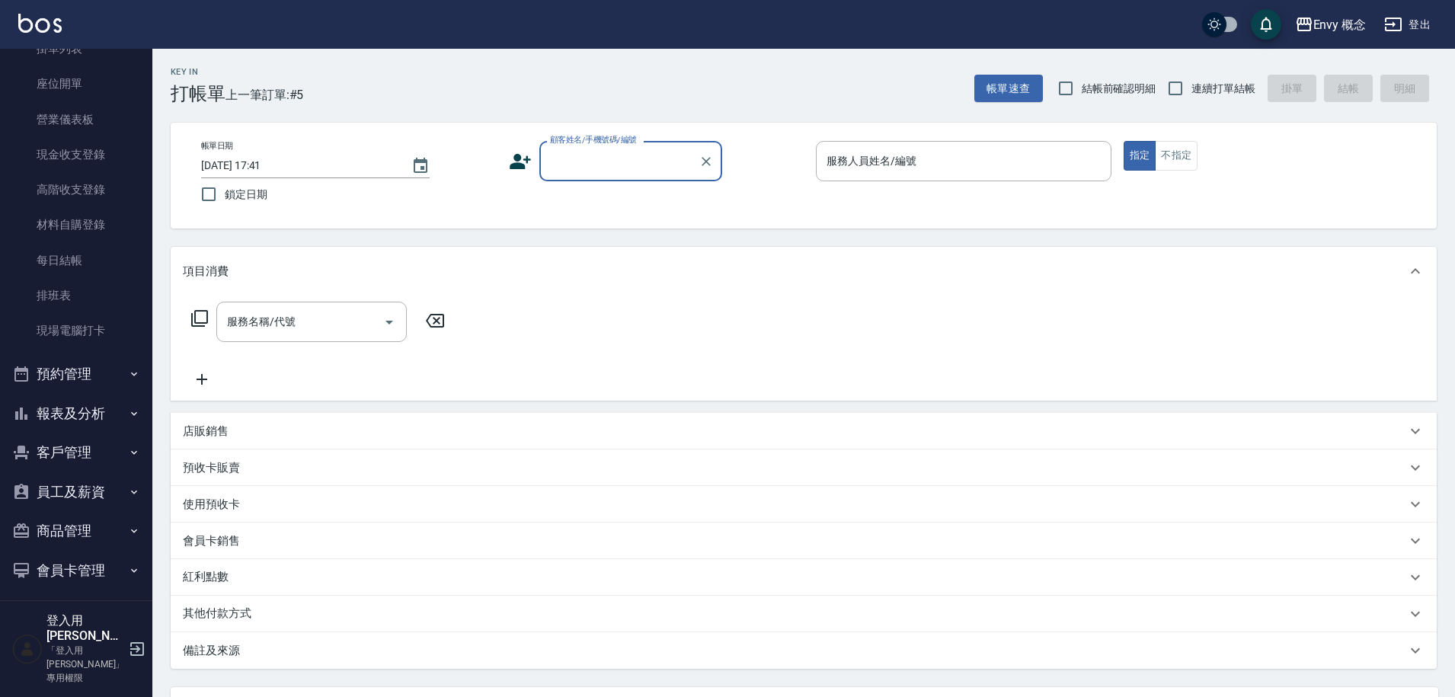
click at [95, 371] on button "預約管理" at bounding box center [76, 374] width 140 height 40
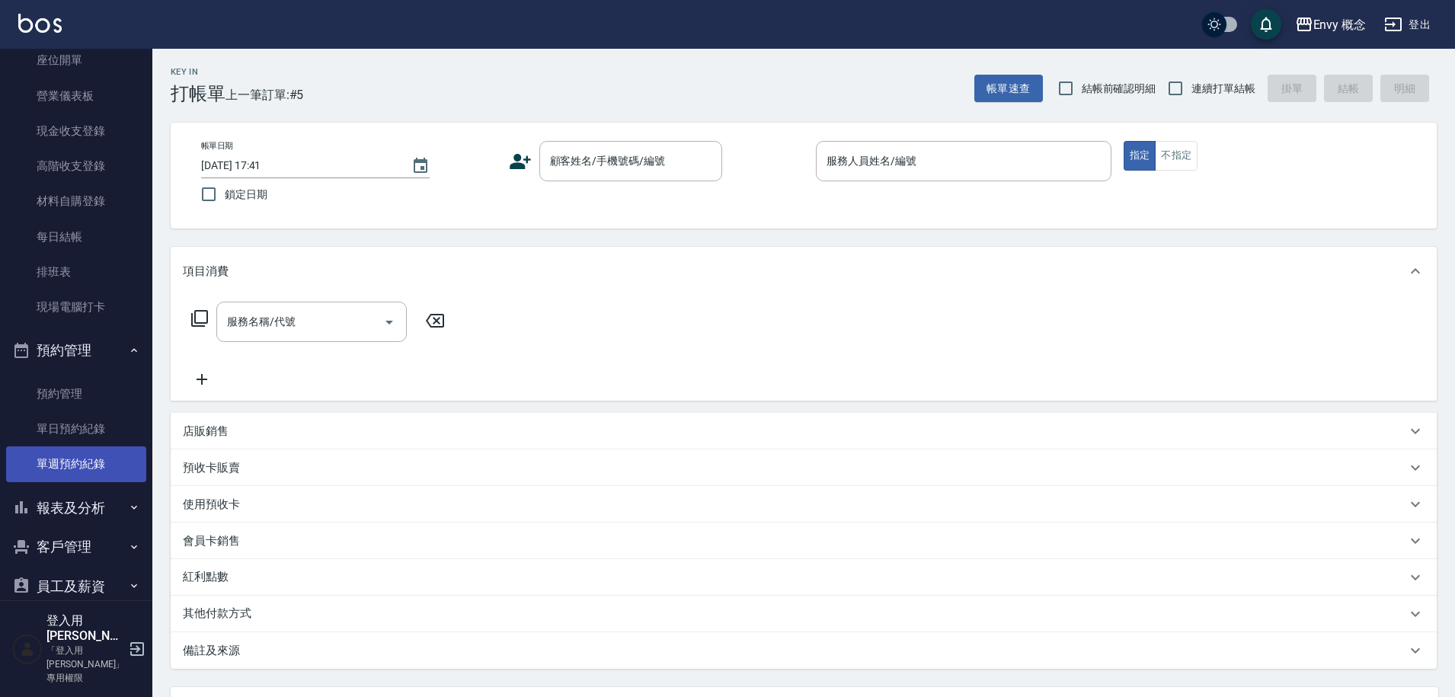
scroll to position [164, 0]
click at [99, 501] on button "報表及分析" at bounding box center [76, 508] width 140 height 40
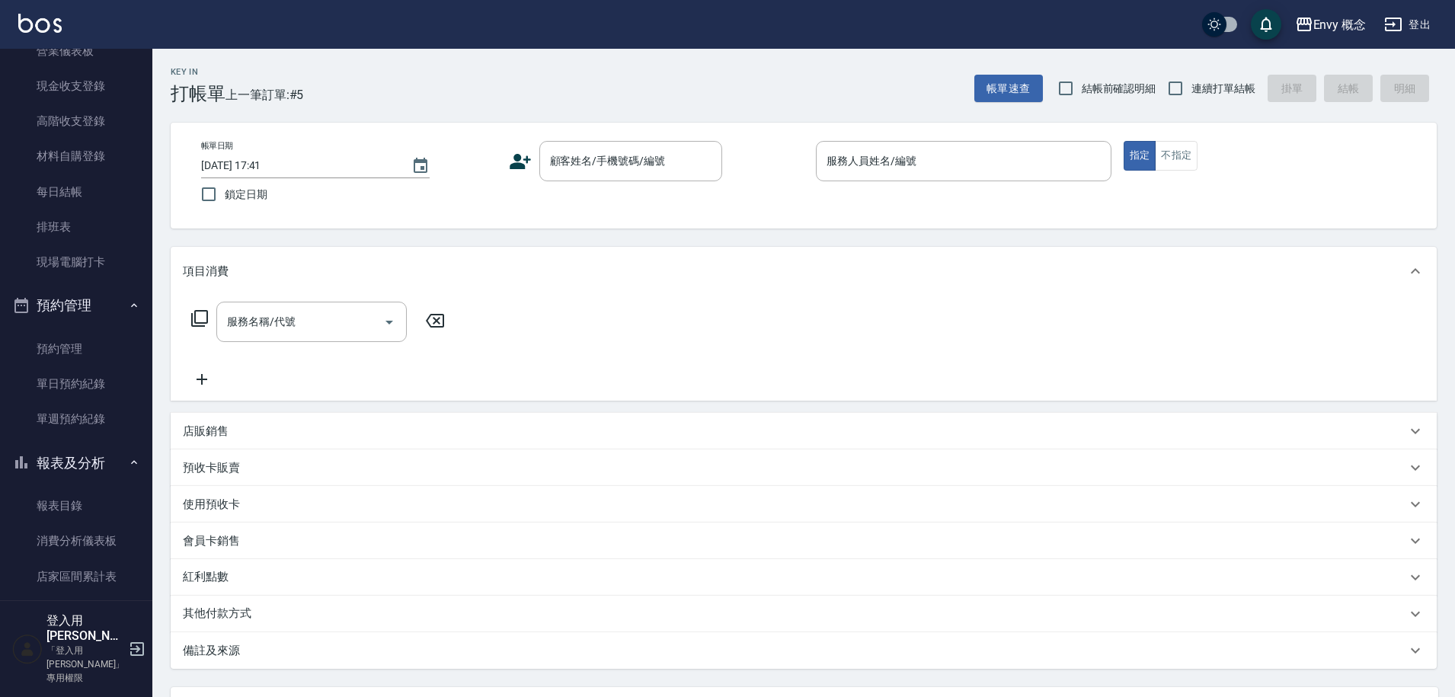
scroll to position [0, 0]
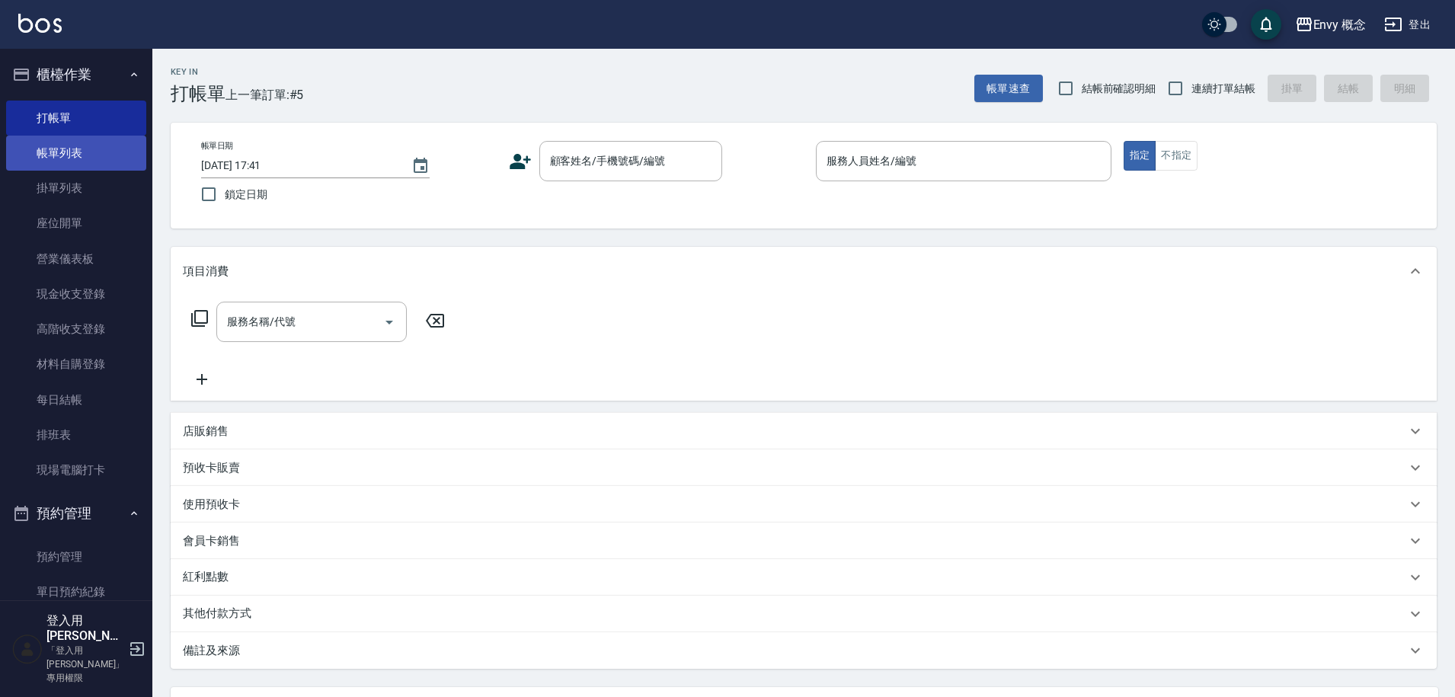
click at [95, 158] on link "帳單列表" at bounding box center [76, 153] width 140 height 35
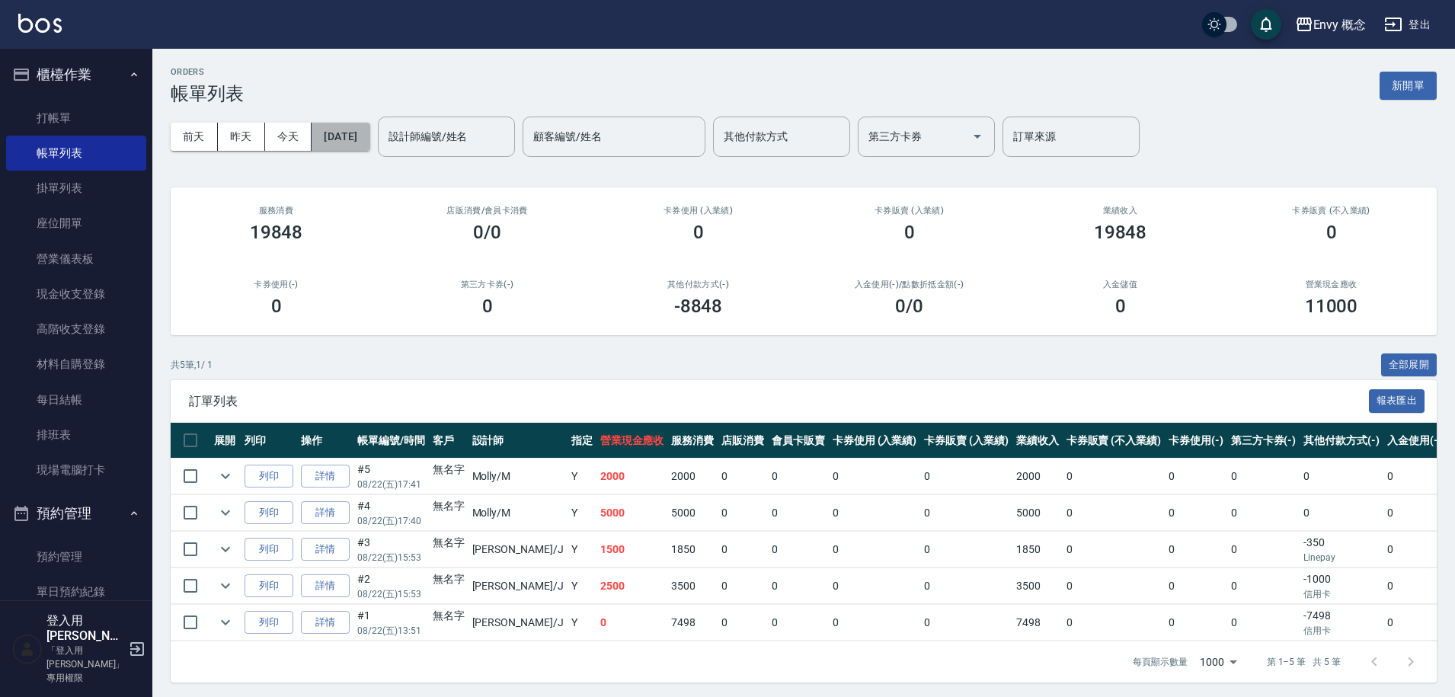
click at [370, 141] on button "[DATE]" at bounding box center [341, 137] width 58 height 28
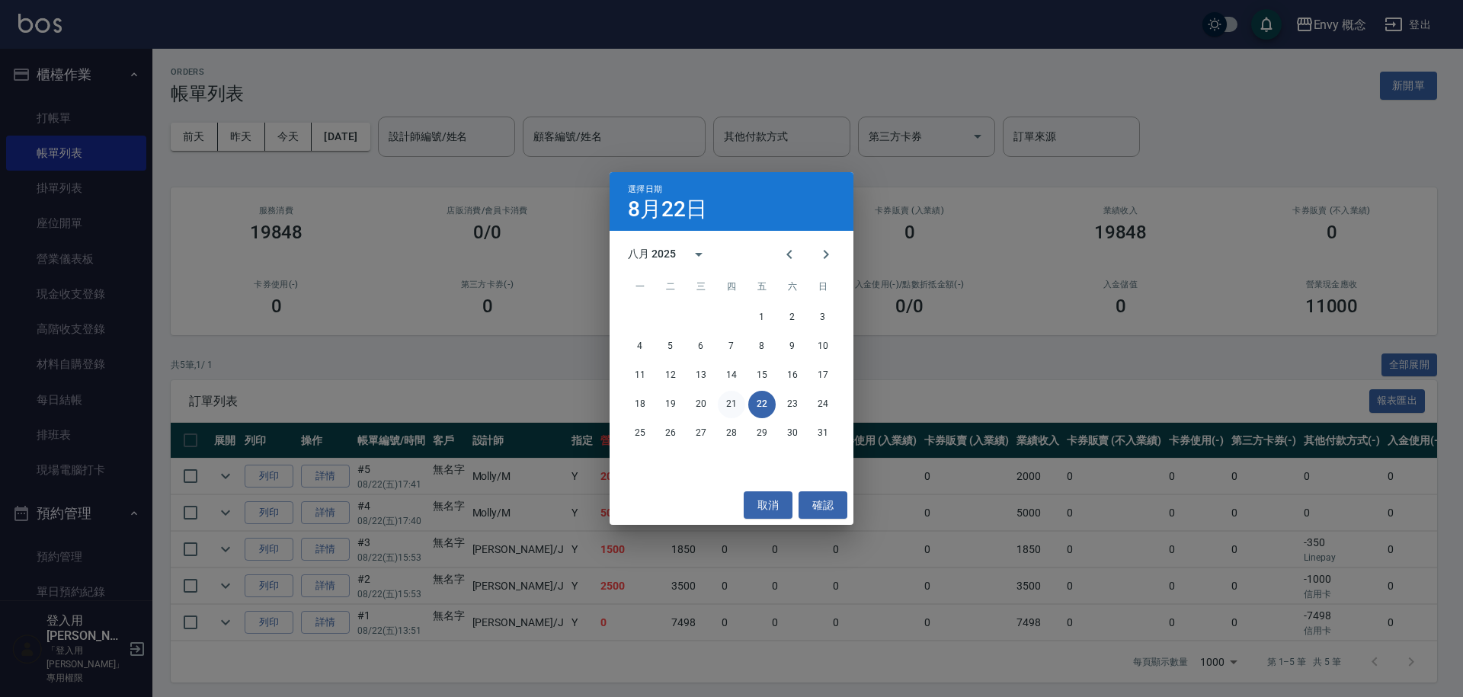
click at [725, 401] on button "21" at bounding box center [731, 404] width 27 height 27
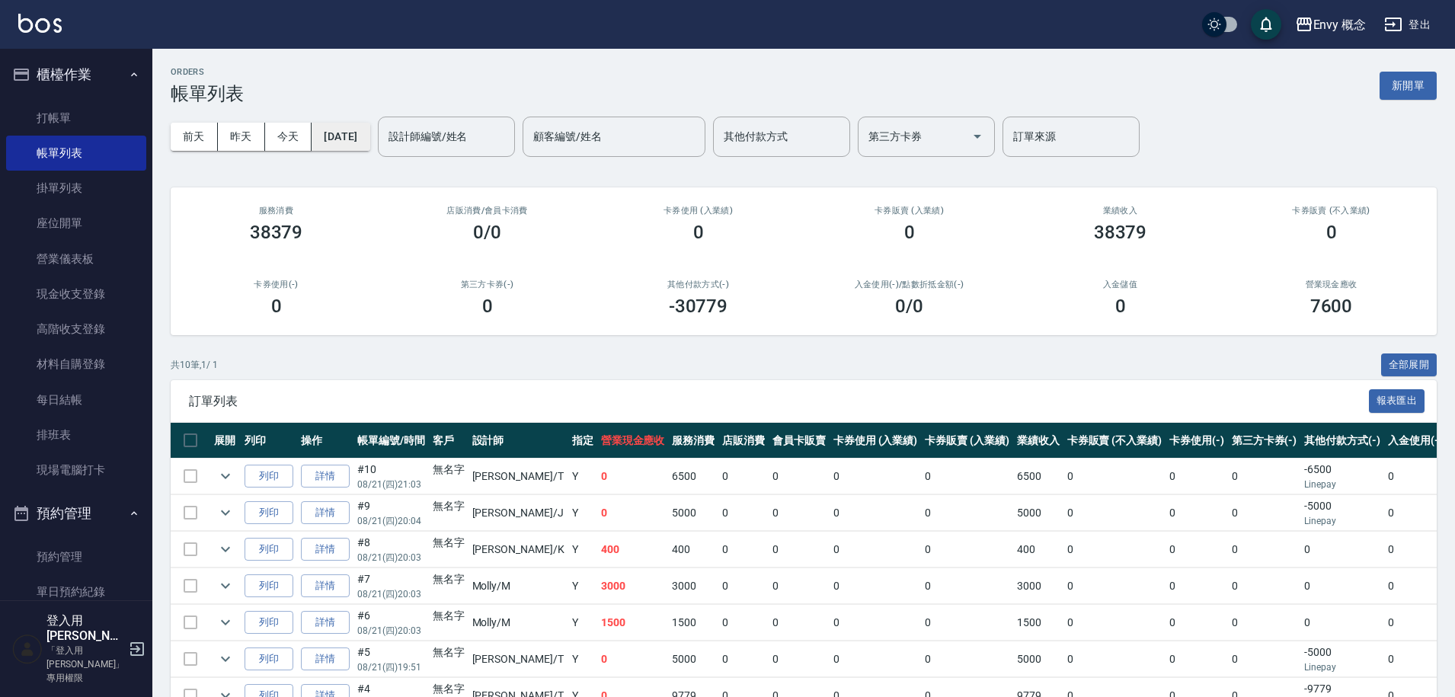
click at [370, 143] on button "2025/08/21" at bounding box center [341, 137] width 58 height 28
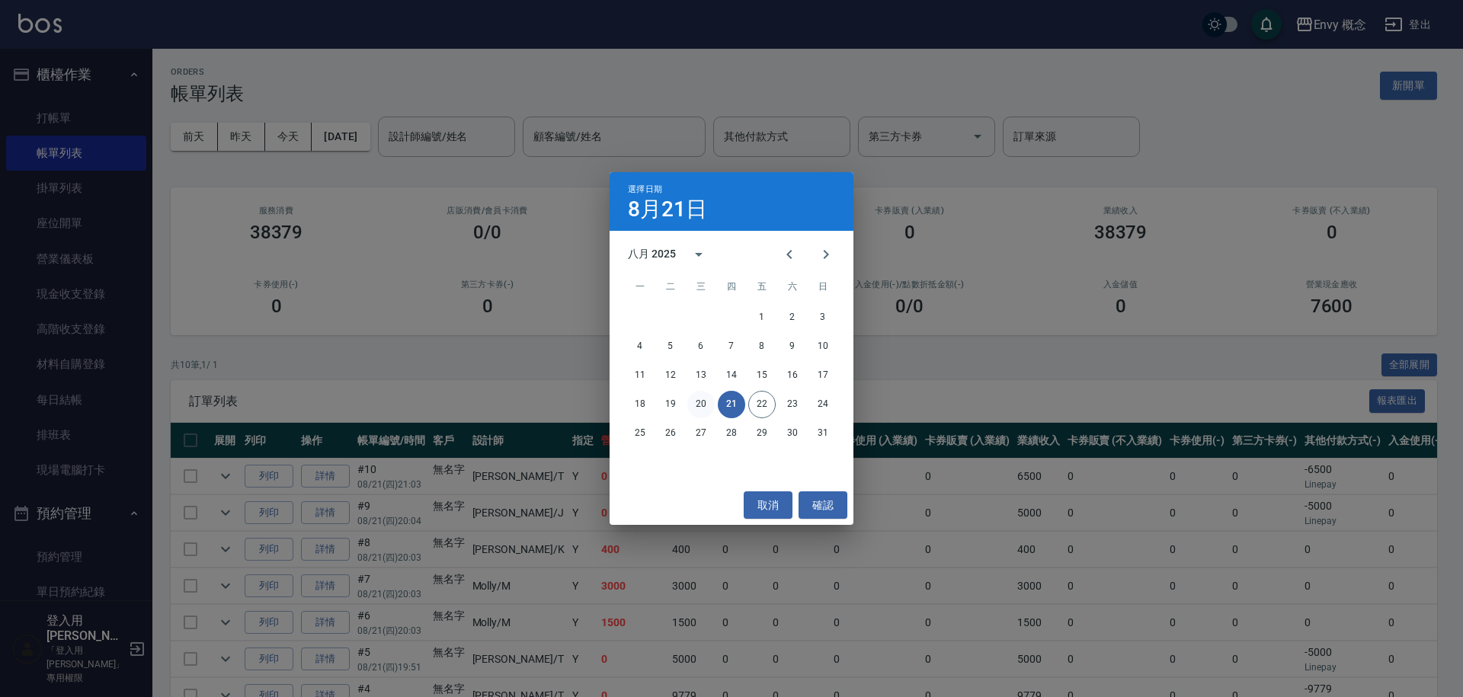
click at [703, 402] on button "20" at bounding box center [700, 404] width 27 height 27
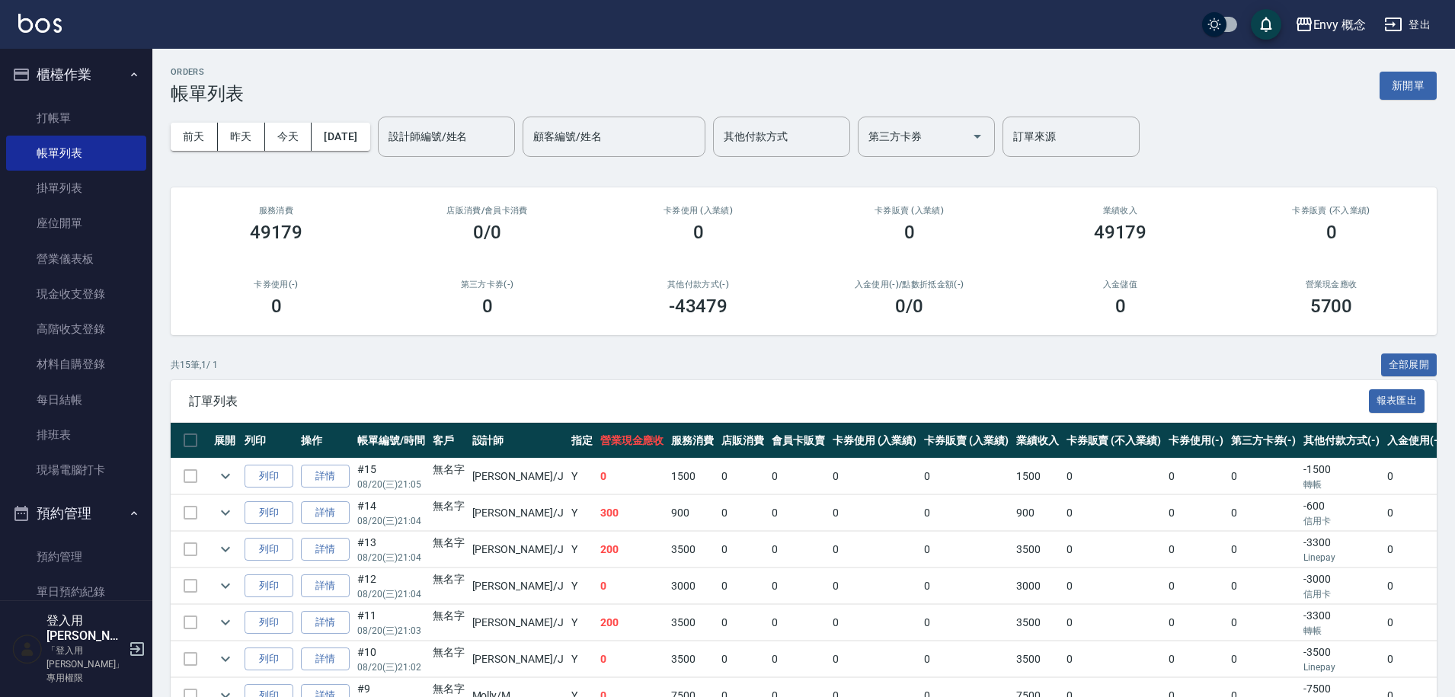
scroll to position [3, 0]
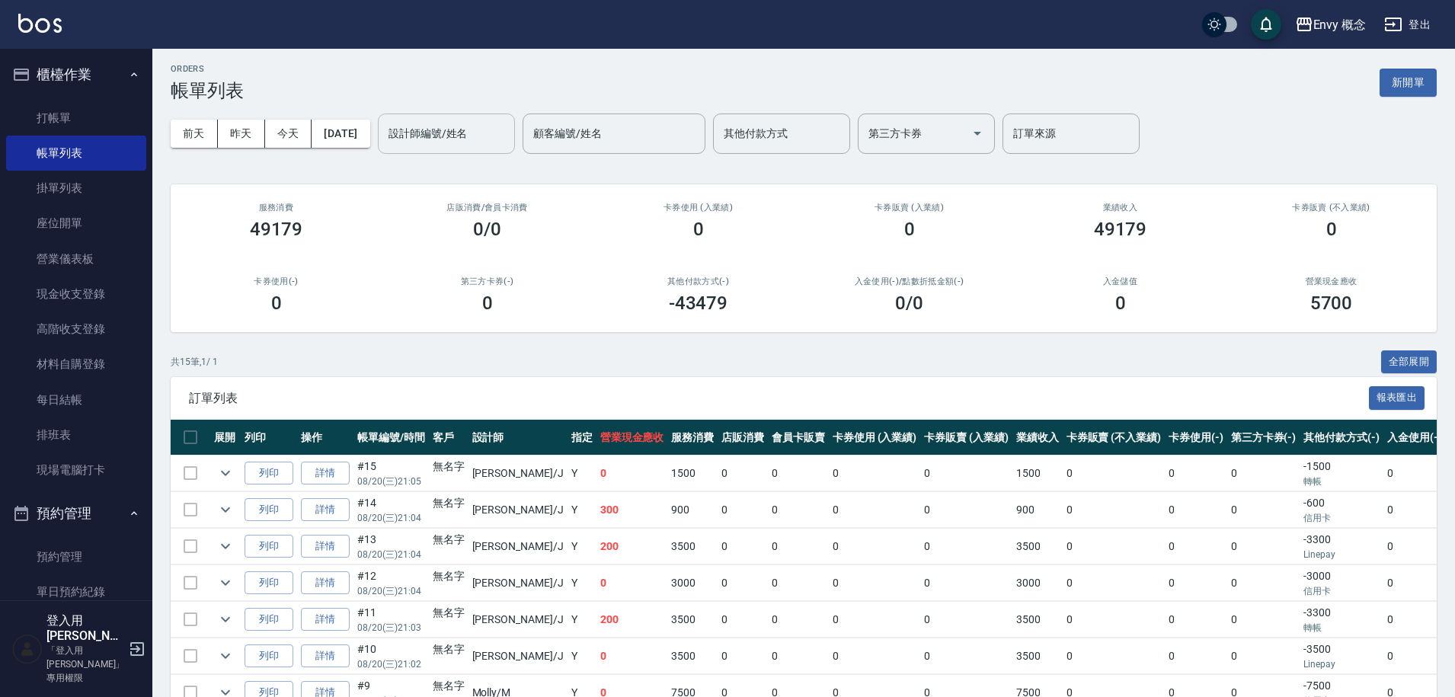
click at [463, 150] on div "設計師編號/姓名" at bounding box center [446, 134] width 137 height 40
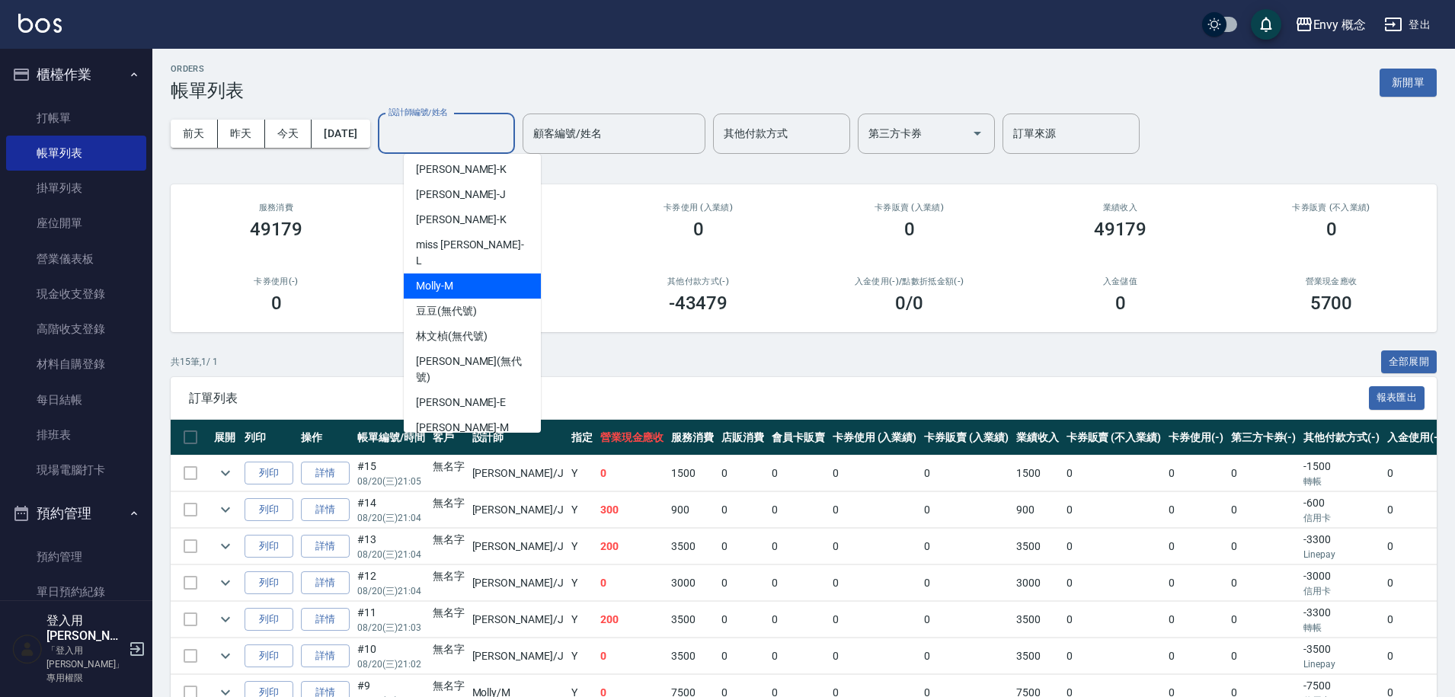
click at [485, 262] on ul "Kathy -K Jessie -J Ken -K miss liz -L Molly -M 豆豆 (無代號) 林文楨 (無代號) Zoe (無代號) Eri…" at bounding box center [472, 293] width 137 height 279
click at [485, 274] on div "Molly -M" at bounding box center [472, 286] width 137 height 25
type input "Molly-M"
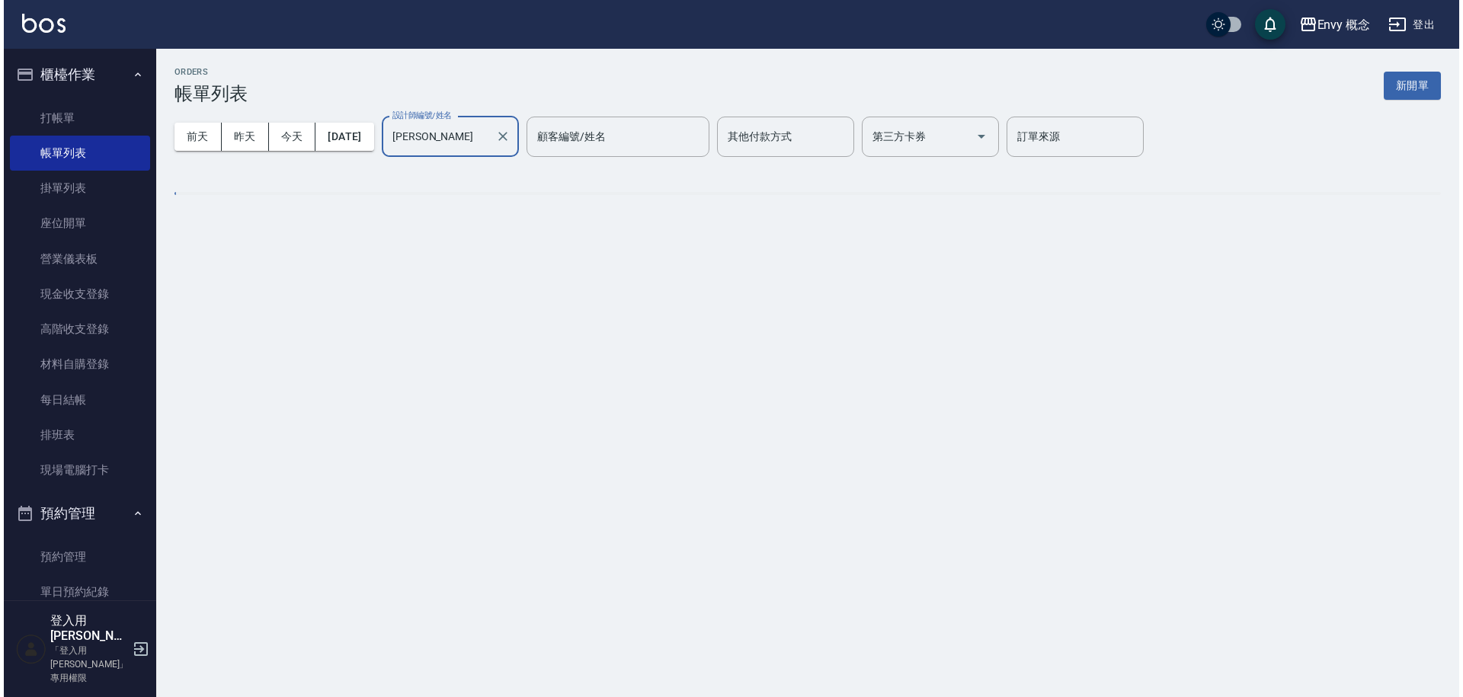
scroll to position [0, 0]
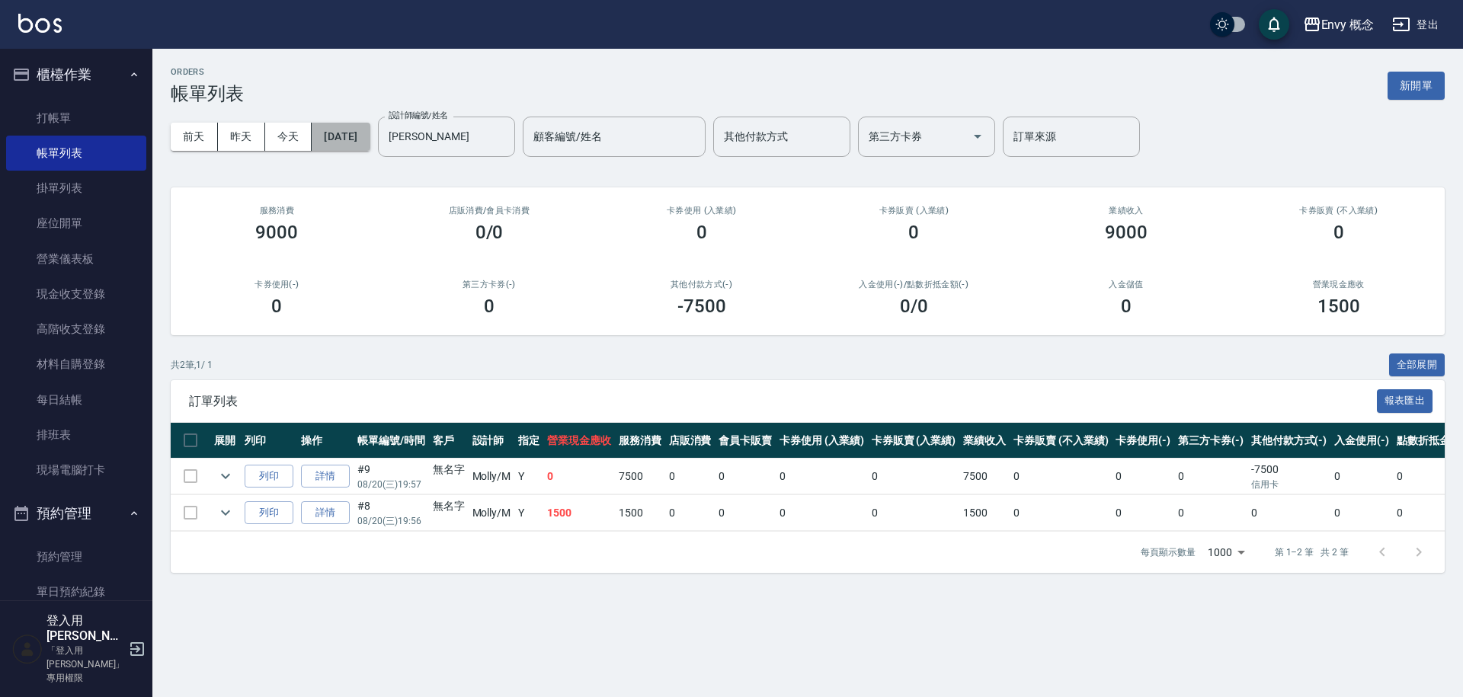
click at [363, 138] on button "2025/08/20" at bounding box center [341, 137] width 58 height 28
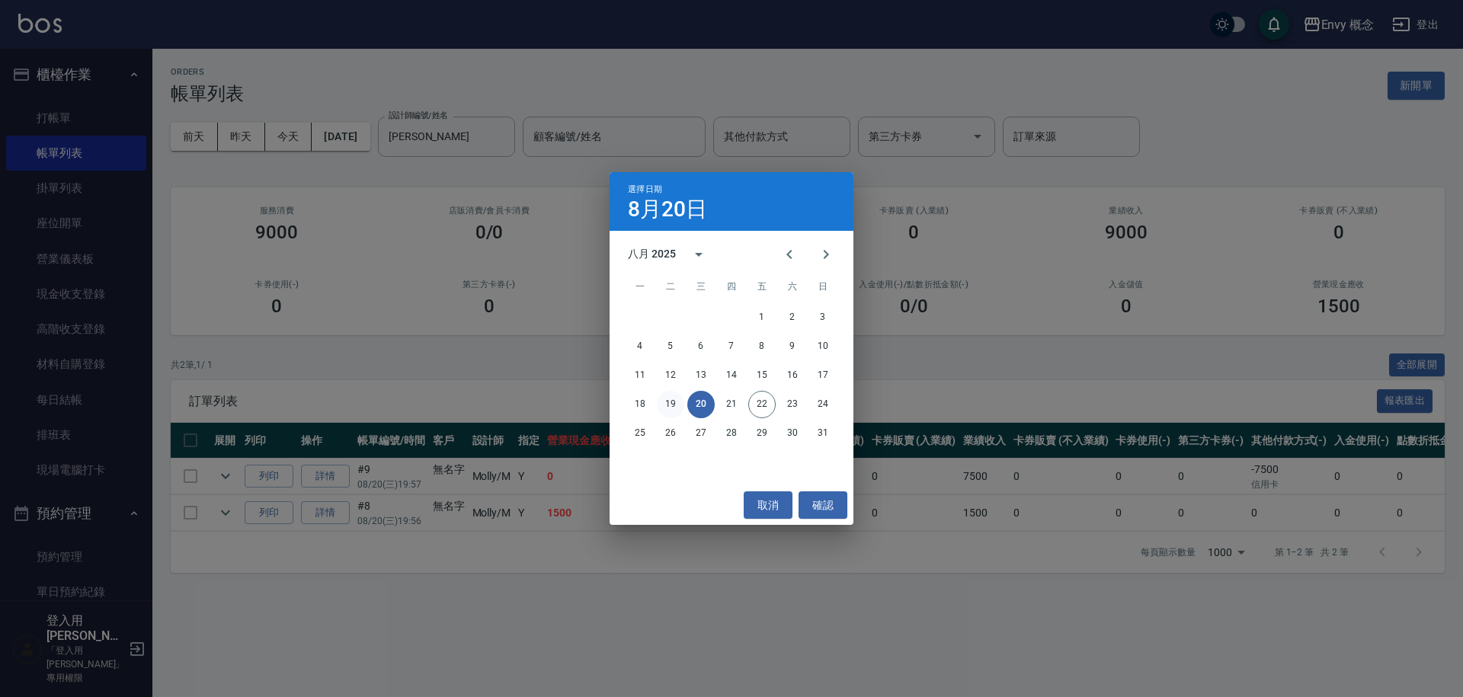
click at [664, 403] on button "19" at bounding box center [670, 404] width 27 height 27
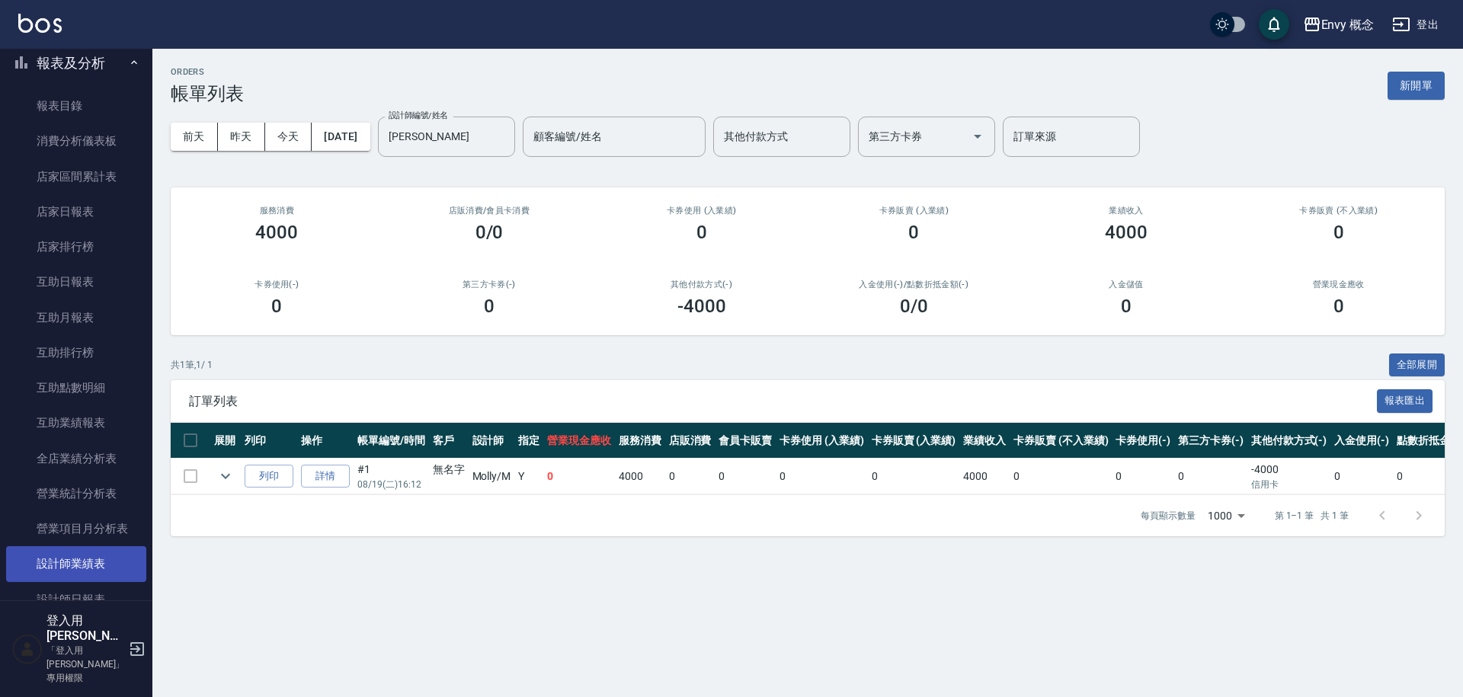
scroll to position [757, 0]
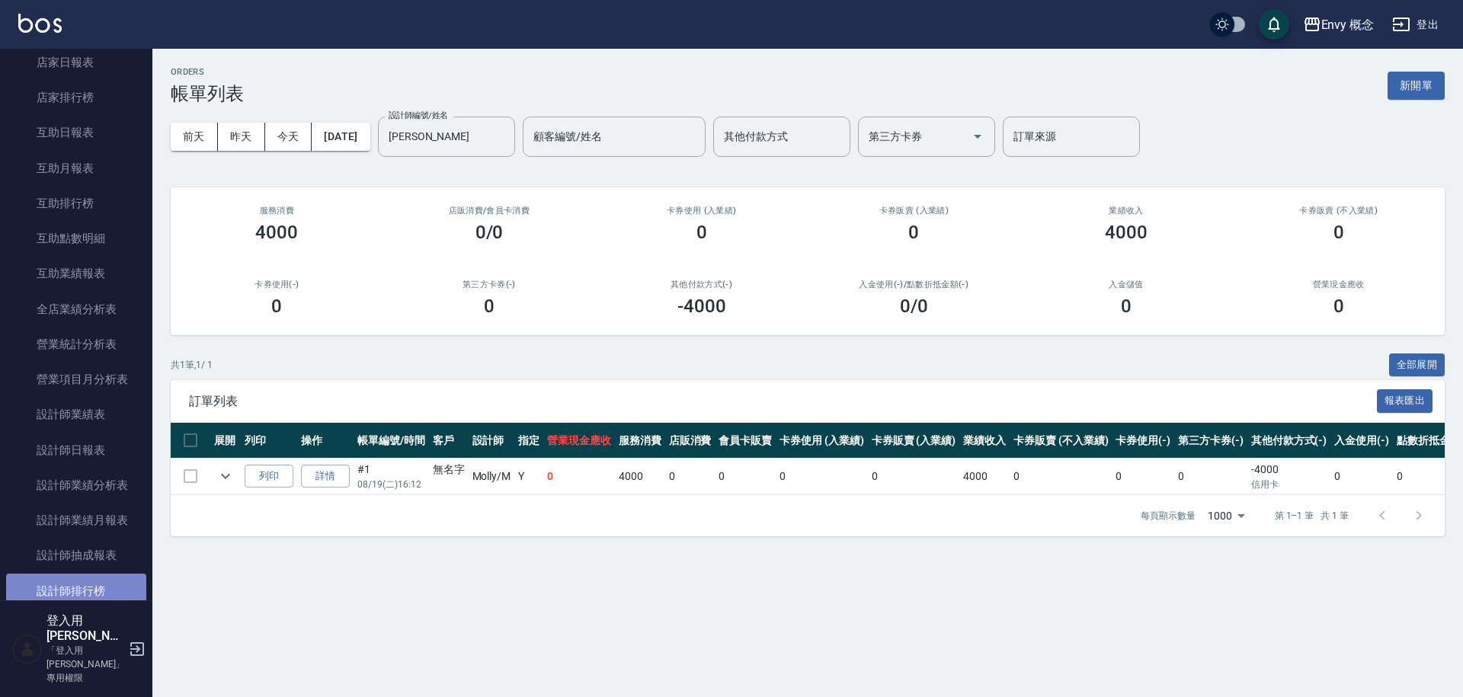
drag, startPoint x: 101, startPoint y: 588, endPoint x: 101, endPoint y: 580, distance: 8.4
click at [101, 588] on link "設計師排行榜" at bounding box center [76, 591] width 140 height 35
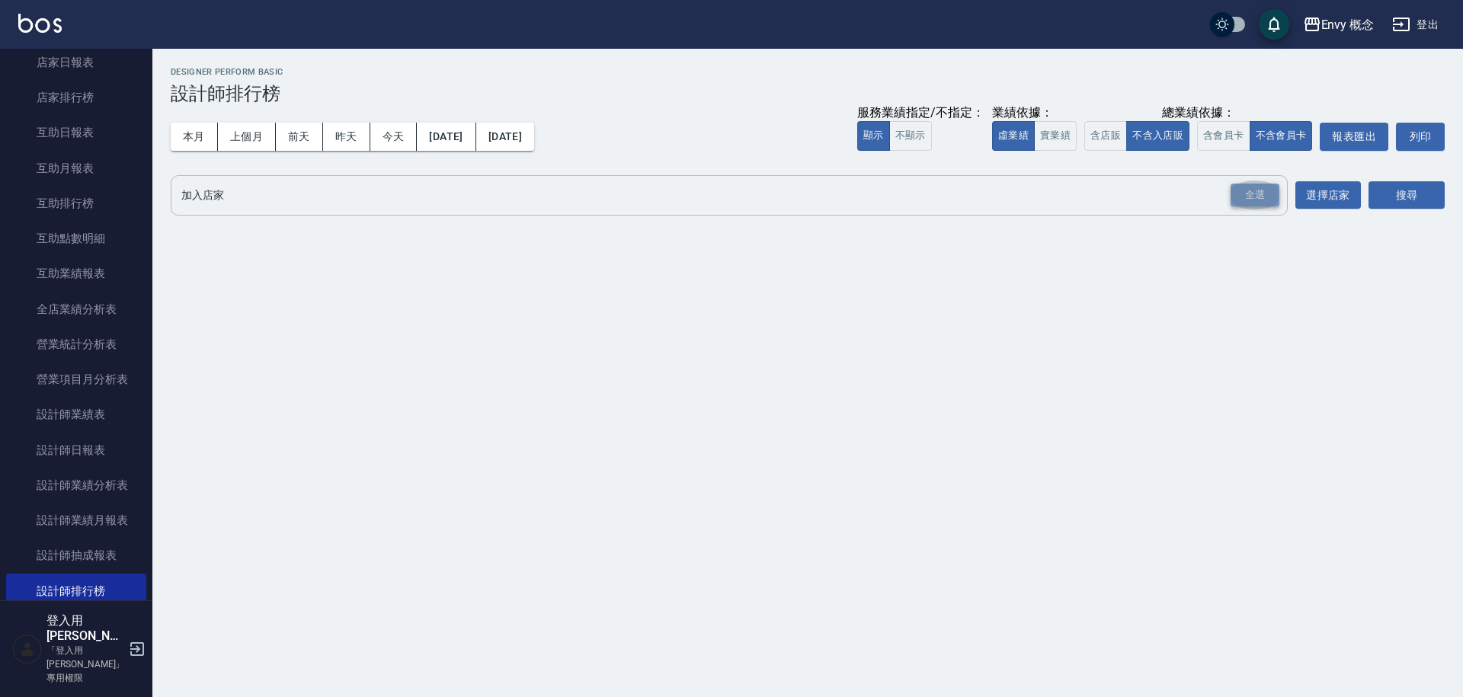
click at [1253, 191] on div "全選" at bounding box center [1255, 196] width 49 height 24
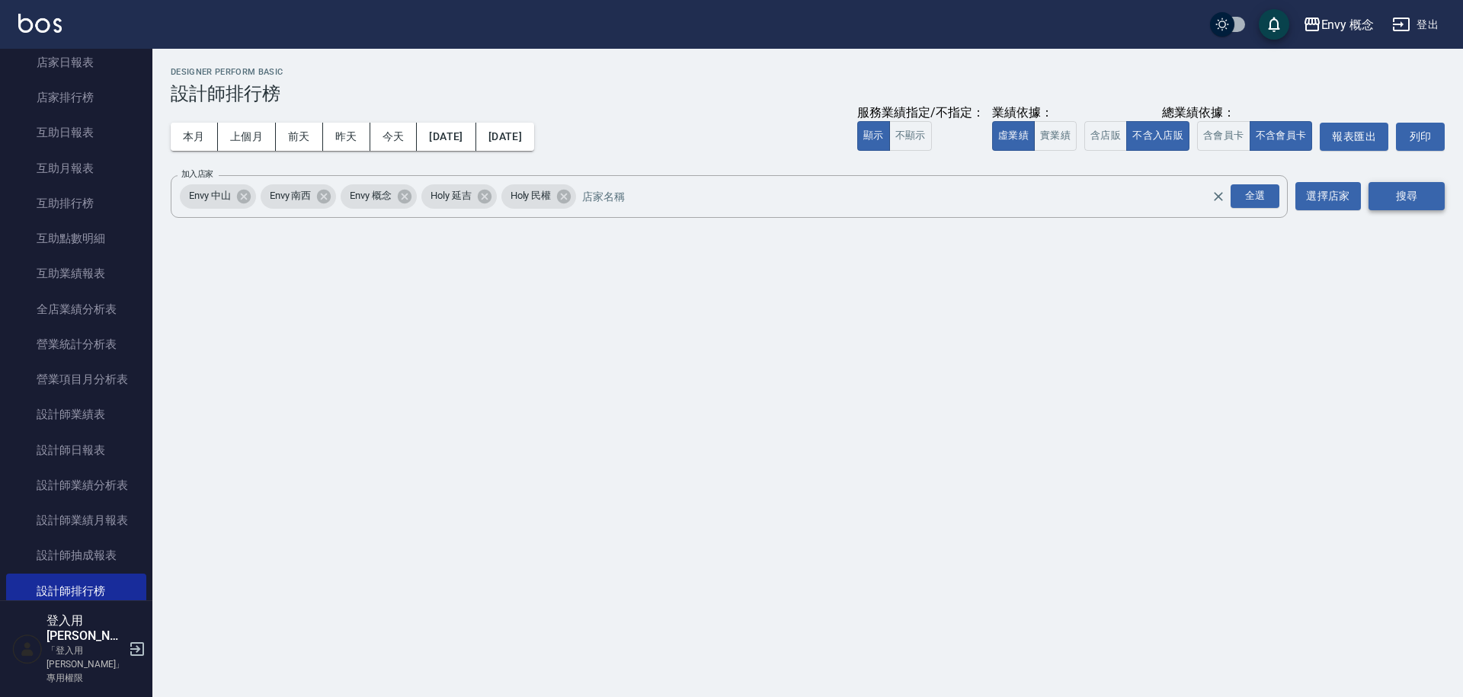
click at [1381, 204] on button "搜尋" at bounding box center [1407, 196] width 76 height 28
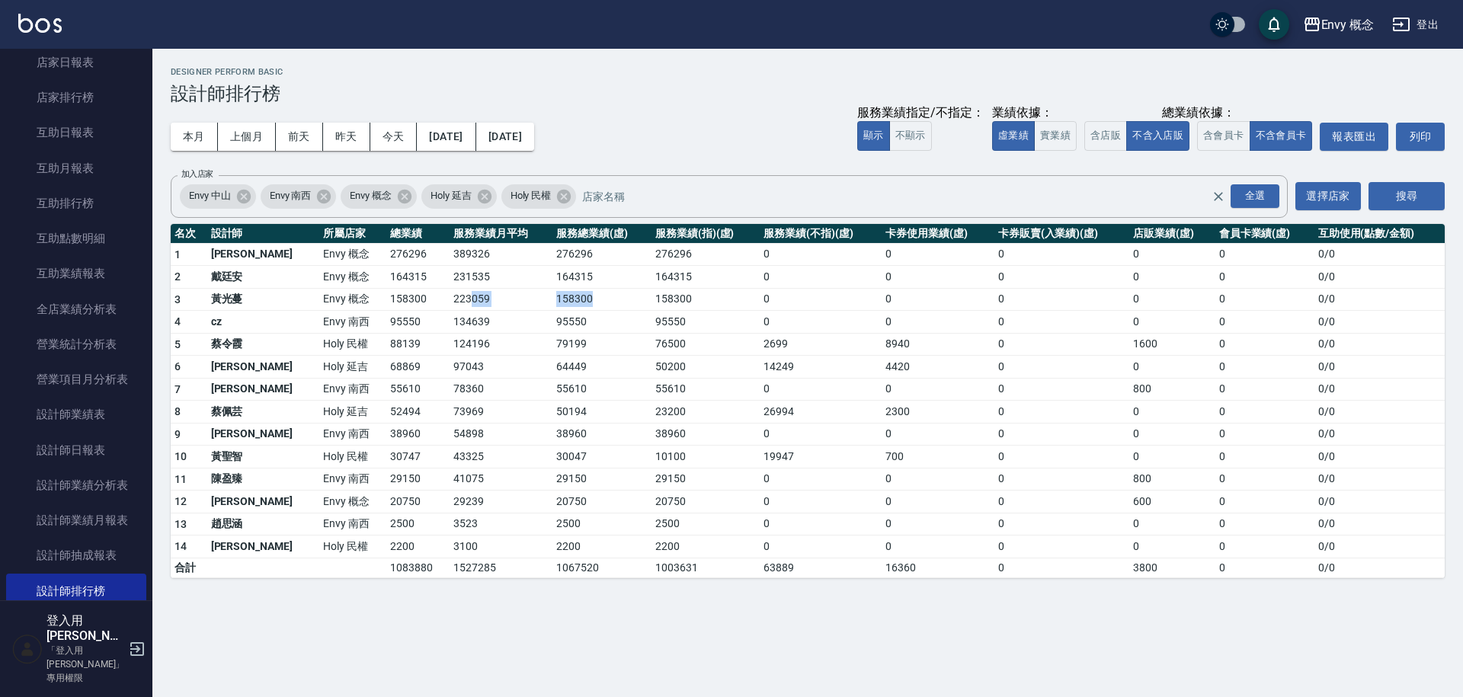
drag, startPoint x: 559, startPoint y: 296, endPoint x: 410, endPoint y: 301, distance: 149.4
click at [410, 301] on tr "3 黃光蔓 Envy 概念 158300 223059 158300 158300 0 0 0 0 0 0 / 0" at bounding box center [808, 299] width 1274 height 23
click at [598, 300] on td "158300" at bounding box center [601, 299] width 99 height 23
click at [559, 306] on td "158300" at bounding box center [601, 299] width 99 height 23
drag, startPoint x: 499, startPoint y: 295, endPoint x: 642, endPoint y: 306, distance: 142.9
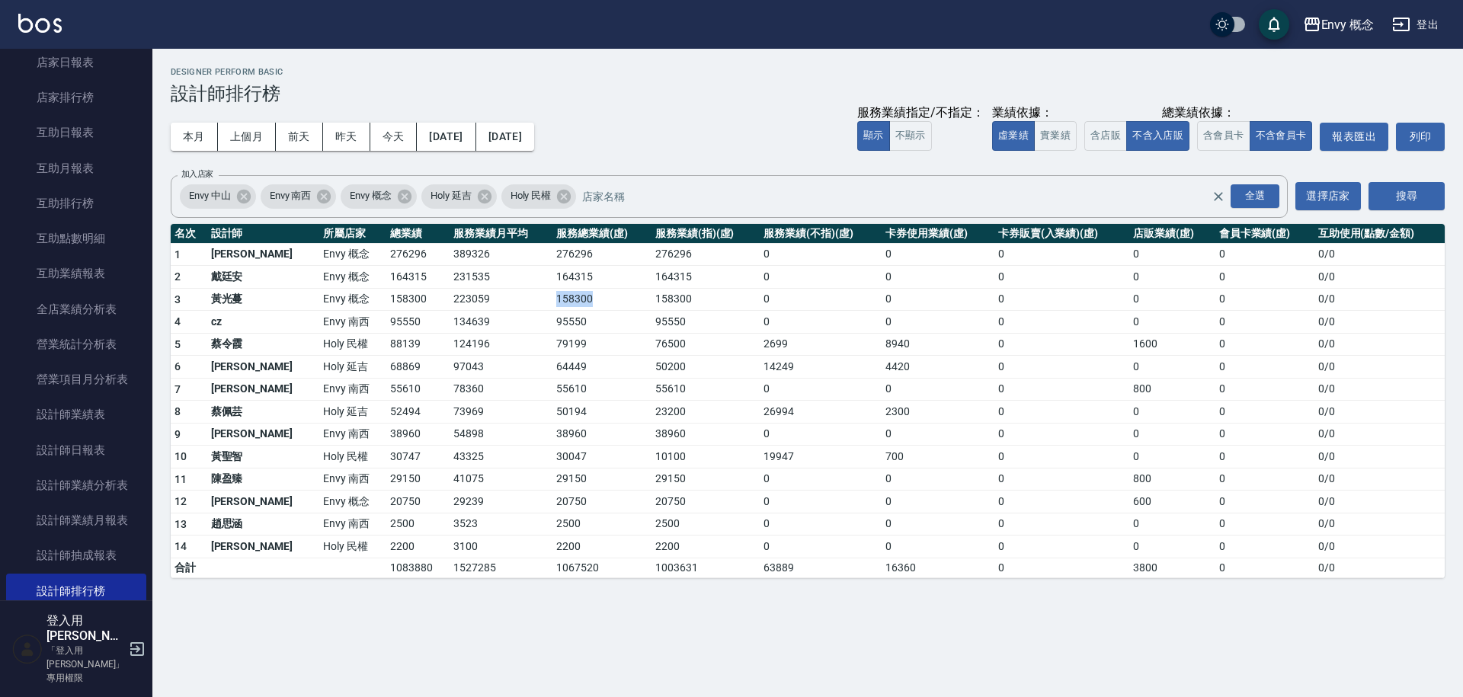
click at [637, 306] on tr "3 黃光蔓 Envy 概念 158300 223059 158300 158300 0 0 0 0 0 0 / 0" at bounding box center [808, 299] width 1274 height 23
click at [652, 306] on td "158300" at bounding box center [706, 299] width 108 height 23
drag, startPoint x: 498, startPoint y: 280, endPoint x: 598, endPoint y: 274, distance: 100.7
click at [598, 274] on tr "2 戴廷安 Envy 概念 164315 231535 164315 164315 0 0 0 0 0 0 / 0" at bounding box center [808, 277] width 1274 height 23
click at [598, 274] on td "164315" at bounding box center [601, 277] width 99 height 23
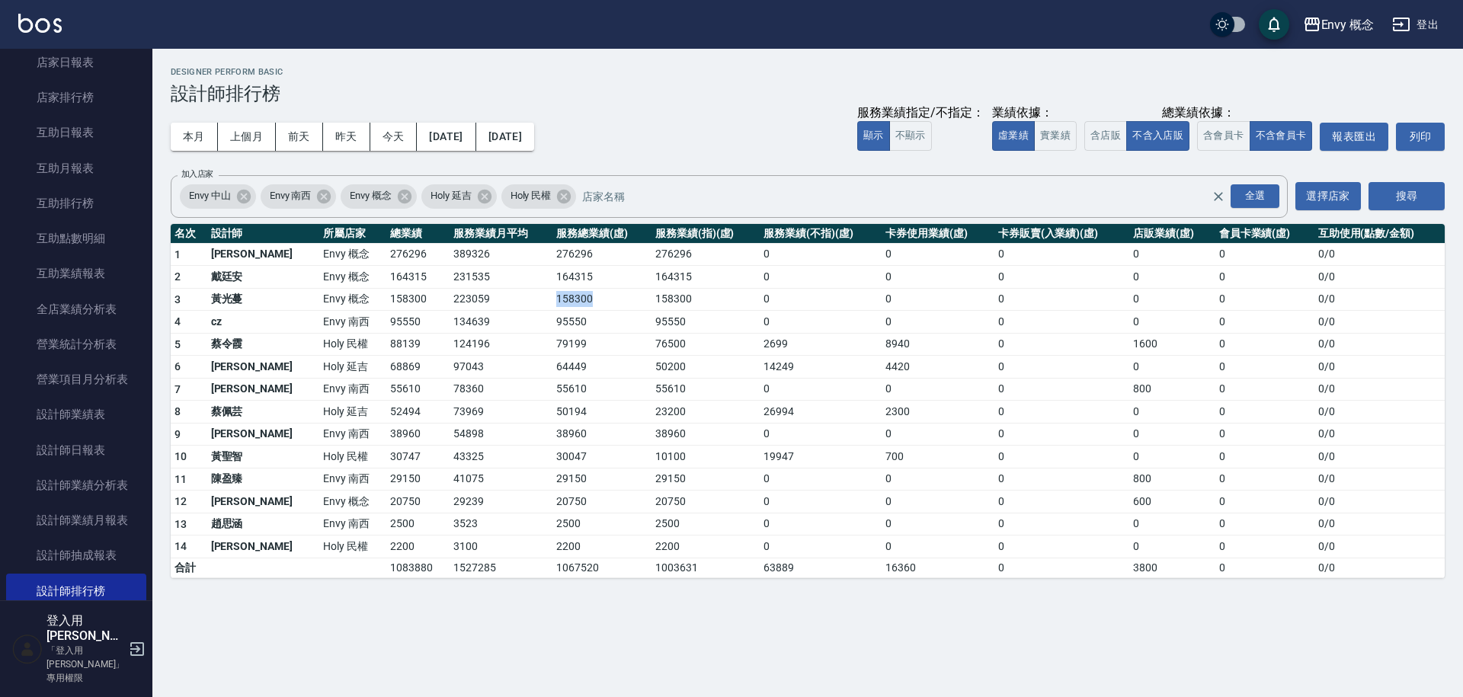
drag, startPoint x: 564, startPoint y: 295, endPoint x: 483, endPoint y: 303, distance: 81.1
click at [482, 309] on tr "3 黃光蔓 Envy 概念 158300 223059 158300 158300 0 0 0 0 0 0 / 0" at bounding box center [808, 299] width 1274 height 23
click at [573, 280] on td "164315" at bounding box center [601, 277] width 99 height 23
drag, startPoint x: 544, startPoint y: 382, endPoint x: 434, endPoint y: 411, distance: 114.4
click at [434, 411] on tbody "1 王文嘉 Envy 概念 276296 389326 276296 276296 0 0 0 0 0 0 / 0 2 戴廷安 Envy 概念 164315 …" at bounding box center [808, 410] width 1274 height 335
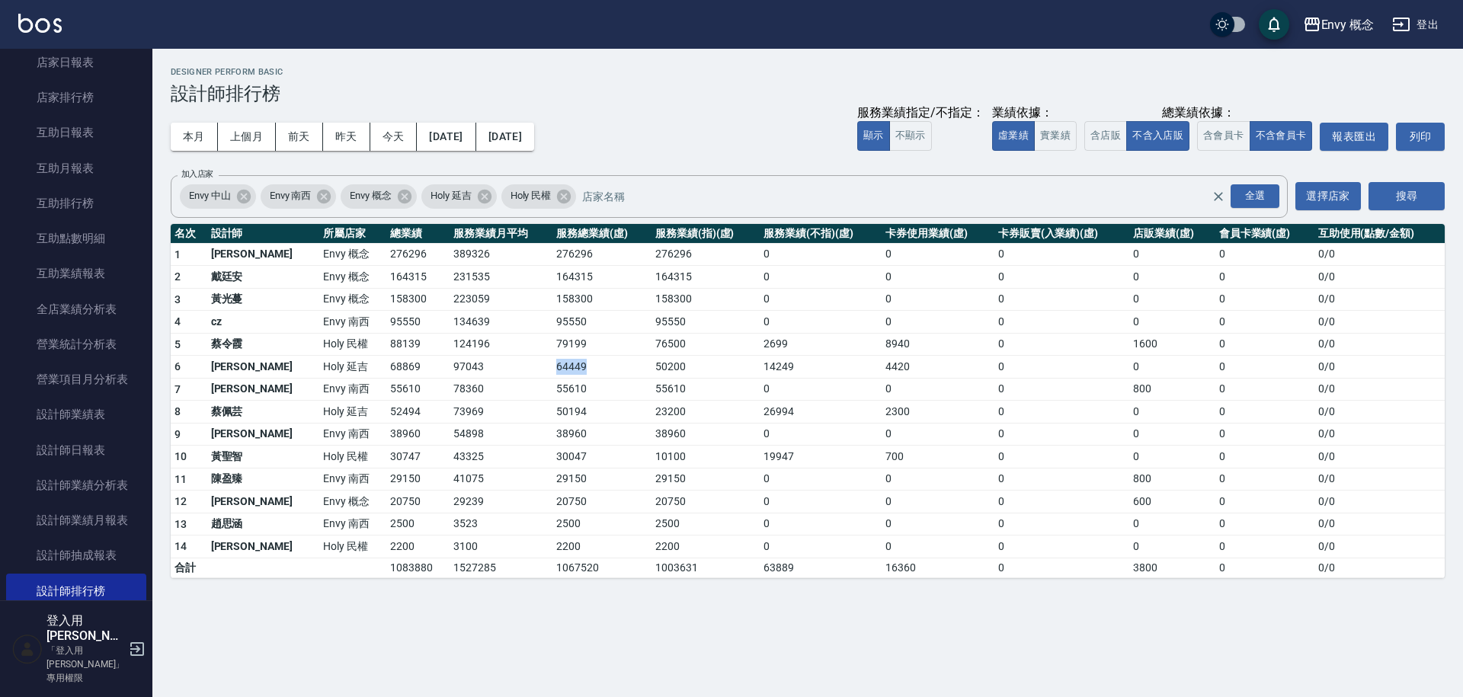
click at [562, 360] on td "64449" at bounding box center [601, 367] width 99 height 23
drag, startPoint x: 546, startPoint y: 276, endPoint x: 503, endPoint y: 280, distance: 42.9
click at [504, 280] on tr "2 戴廷安 Envy 概念 164315 231535 164315 164315 0 0 0 0 0 0 / 0" at bounding box center [808, 277] width 1274 height 23
drag, startPoint x: 540, startPoint y: 308, endPoint x: 546, endPoint y: 299, distance: 11.0
click at [552, 309] on td "158300" at bounding box center [601, 299] width 99 height 23
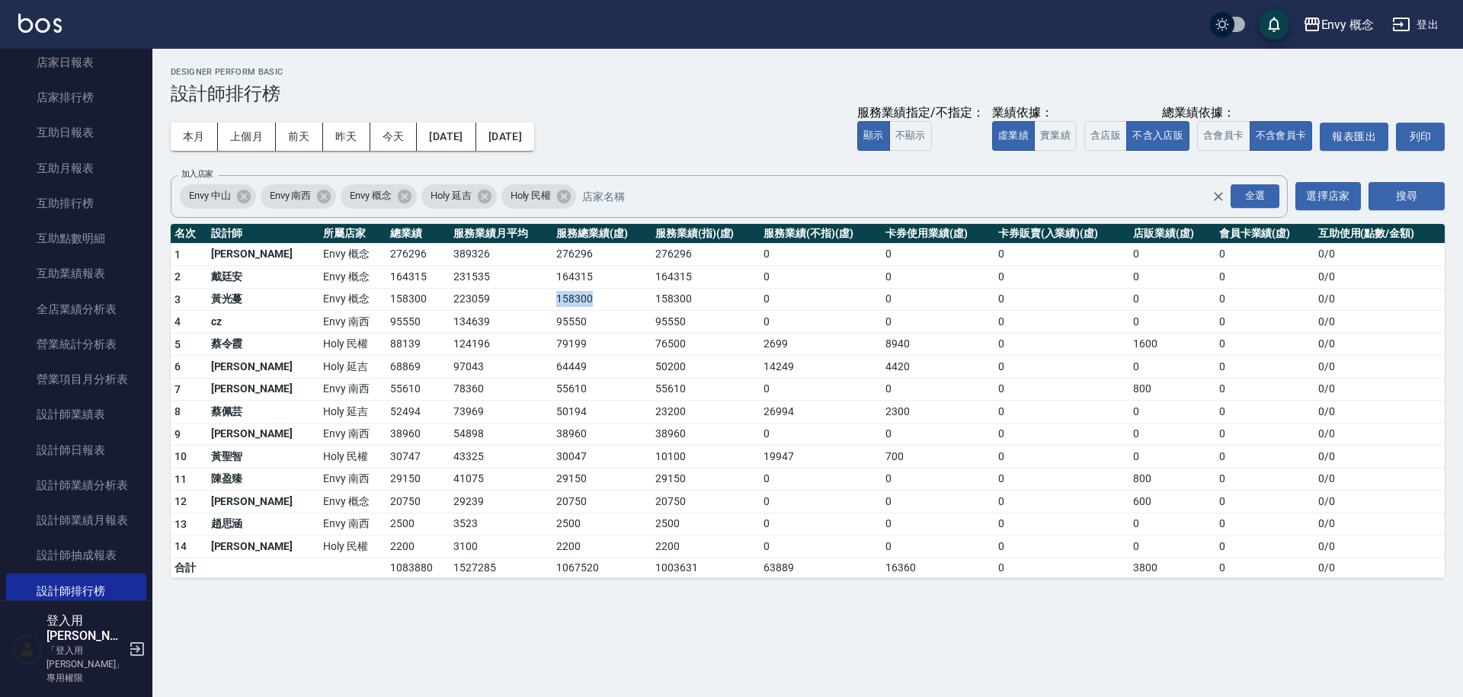
drag, startPoint x: 547, startPoint y: 298, endPoint x: 491, endPoint y: 306, distance: 56.9
click at [491, 306] on tr "3 黃光蔓 Envy 概念 158300 223059 158300 158300 0 0 0 0 0 0 / 0" at bounding box center [808, 299] width 1274 height 23
click at [552, 294] on td "158300" at bounding box center [601, 299] width 99 height 23
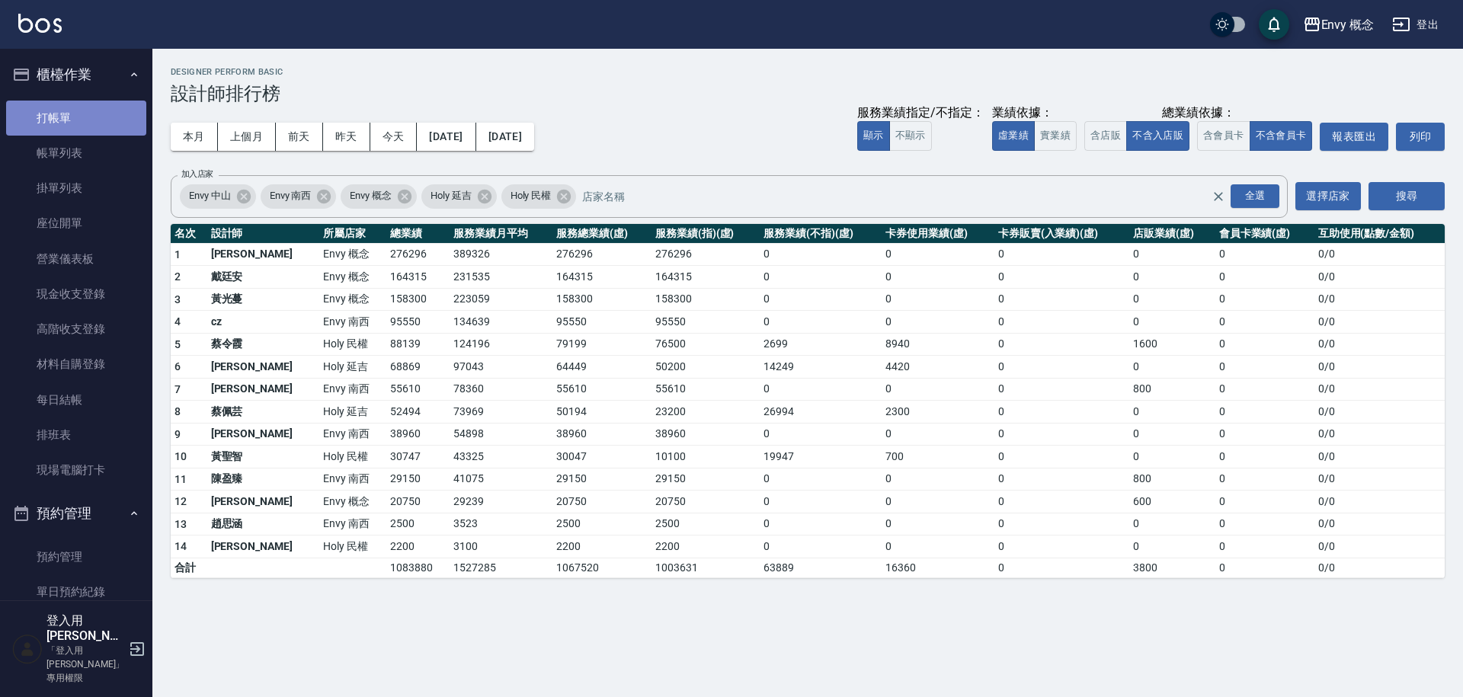
click at [117, 106] on link "打帳單" at bounding box center [76, 118] width 140 height 35
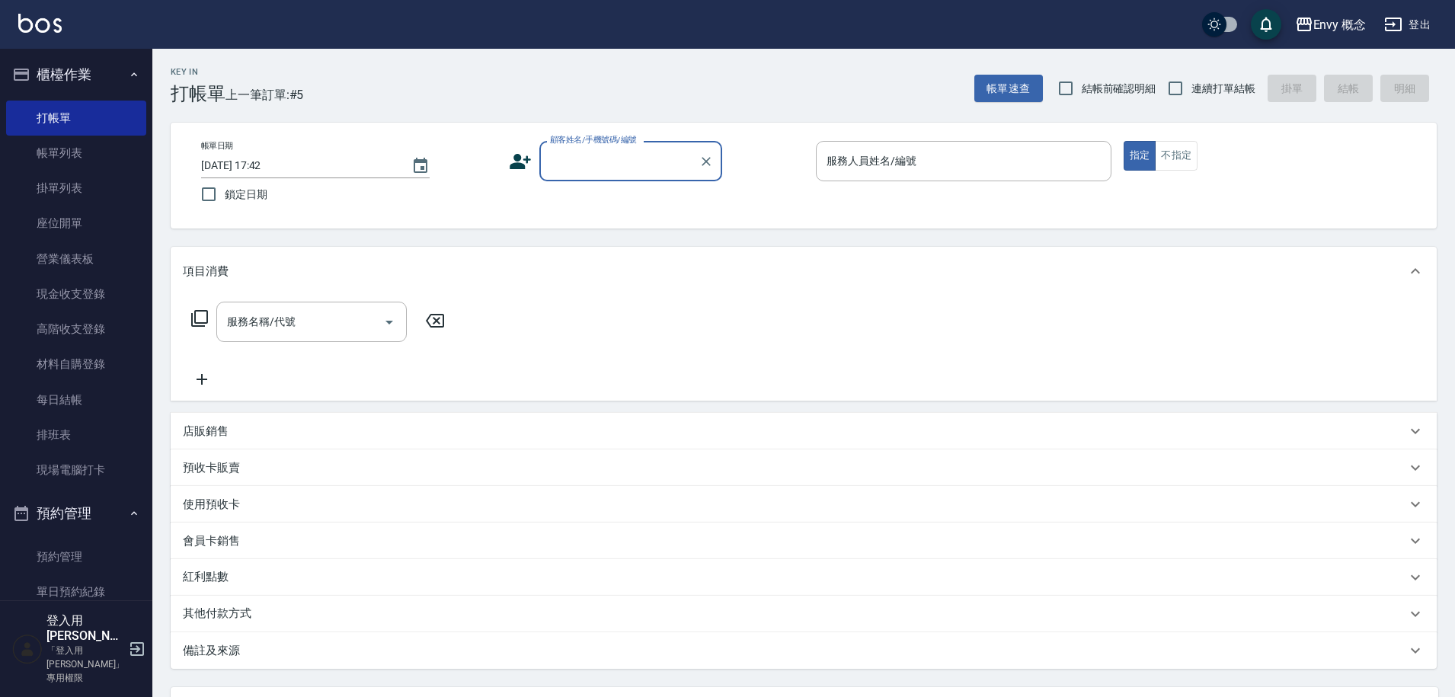
click at [546, 166] on input "顧客姓名/手機號碼/編號" at bounding box center [619, 161] width 146 height 27
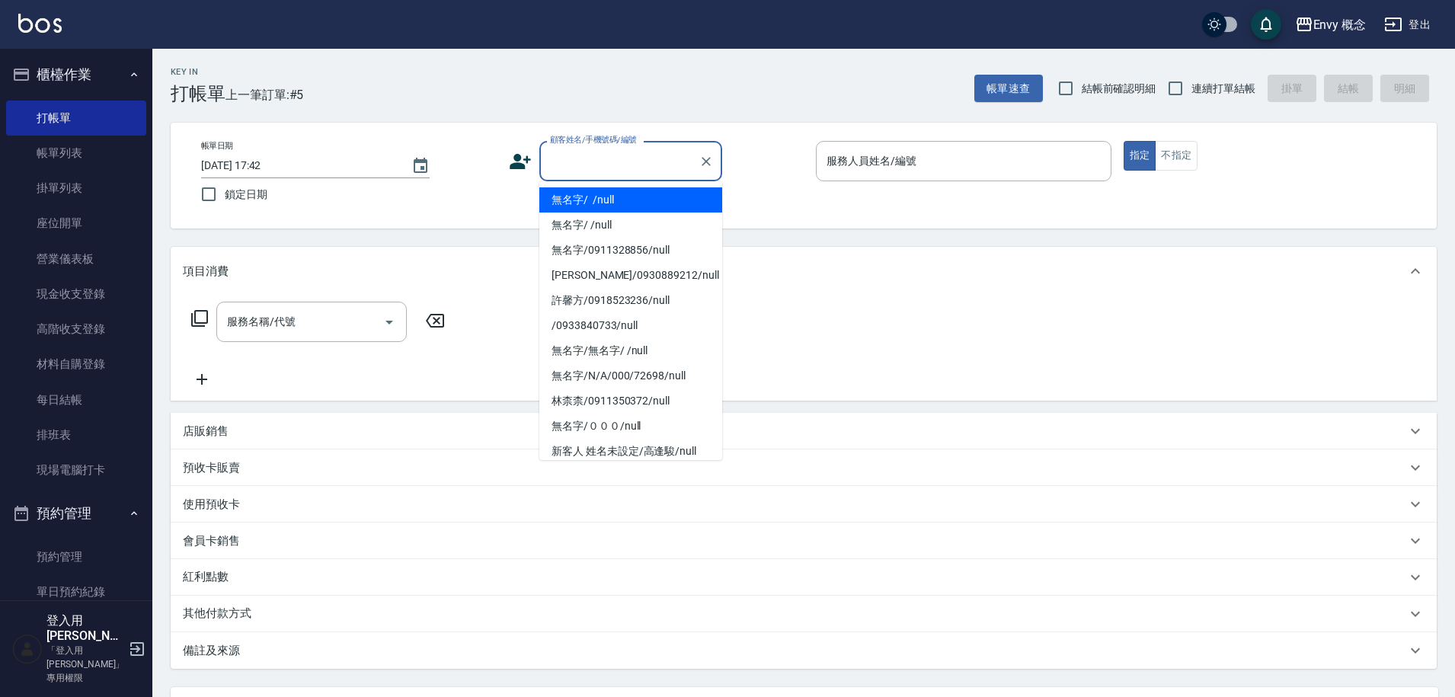
click at [609, 195] on li "無名字/ /null" at bounding box center [630, 199] width 183 height 25
type input "無名字/ /null"
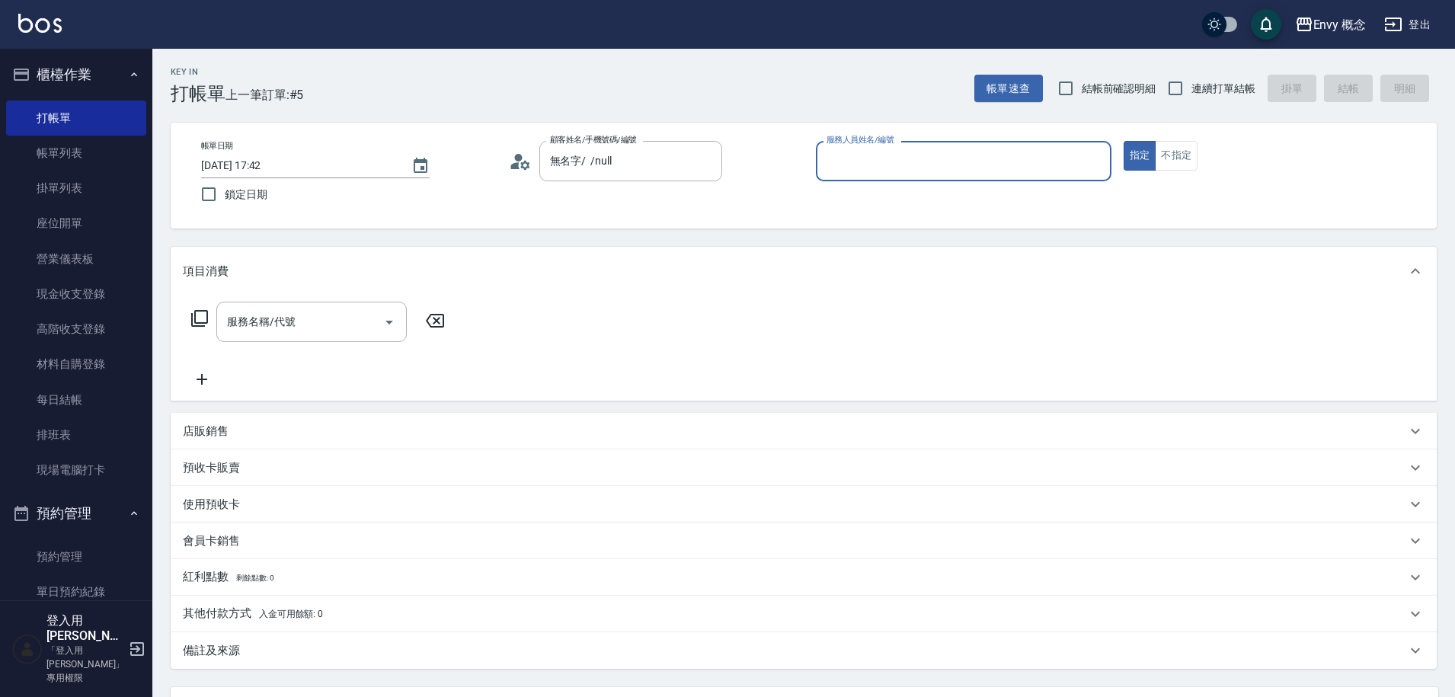
click at [918, 152] on input "服務人員姓名/編號" at bounding box center [964, 161] width 282 height 27
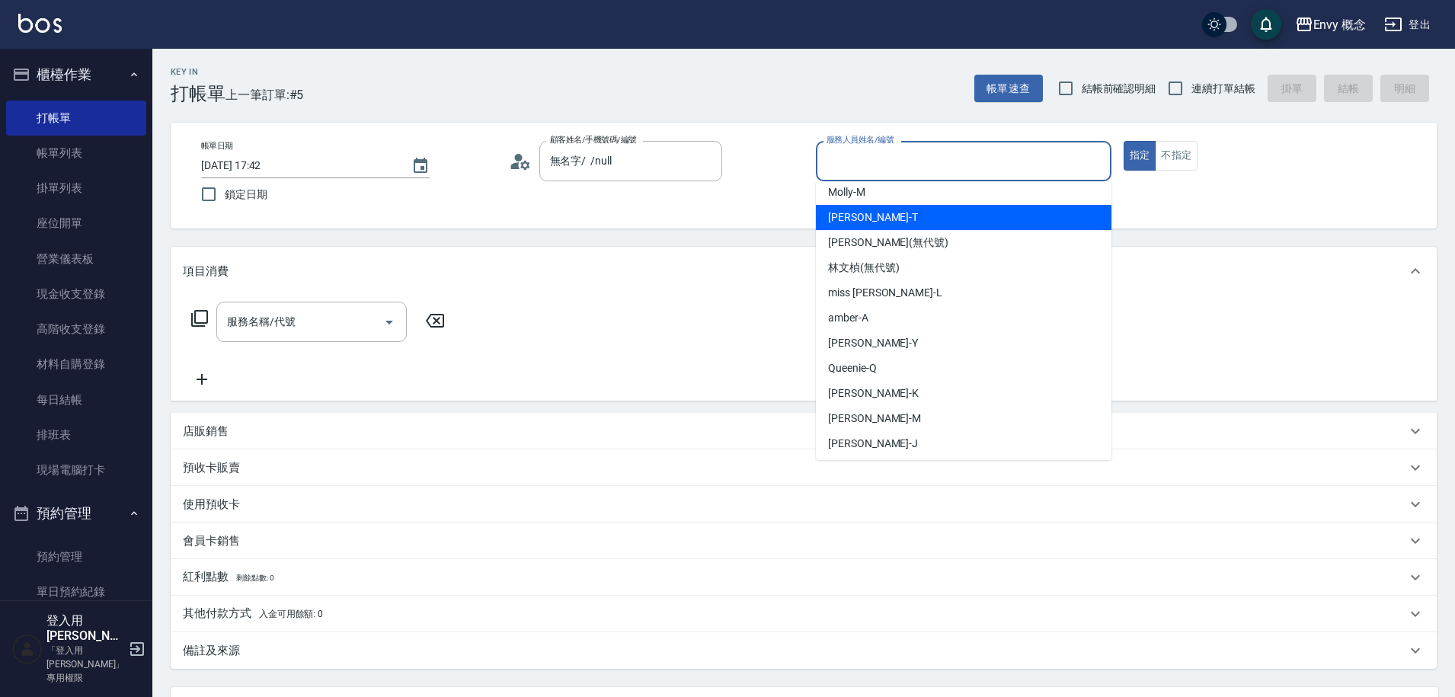
scroll to position [136, 0]
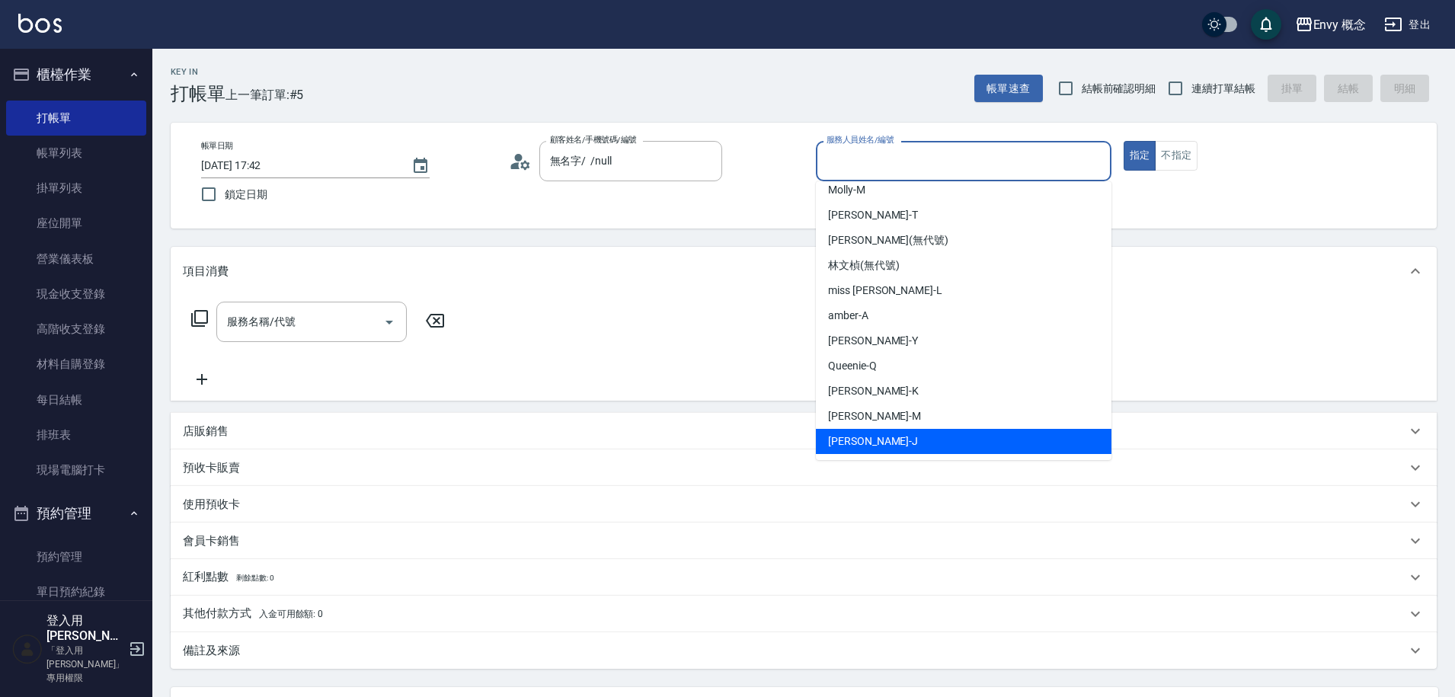
click at [904, 431] on div "Jessie -J" at bounding box center [964, 441] width 296 height 25
type input "Jessie-J"
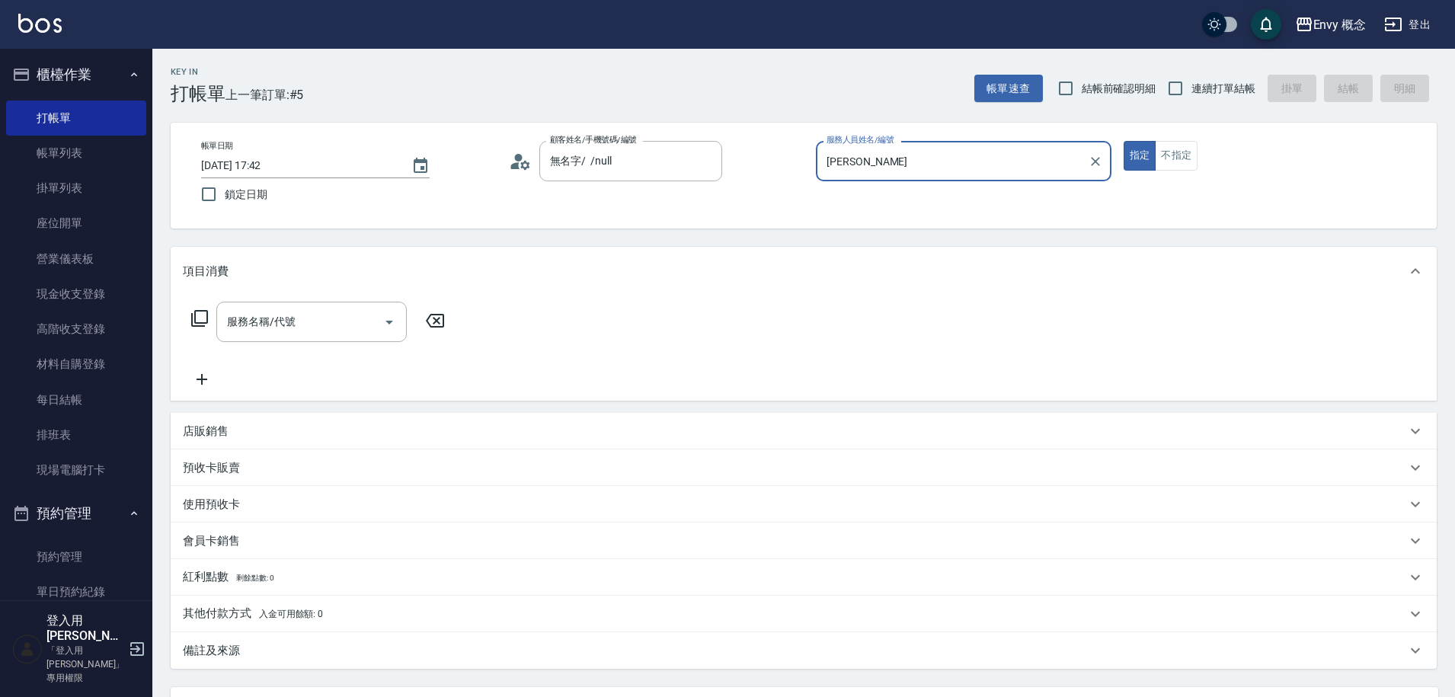
drag, startPoint x: 360, startPoint y: 320, endPoint x: 359, endPoint y: 296, distance: 24.4
click at [360, 320] on input "服務名稱/代號" at bounding box center [300, 322] width 154 height 27
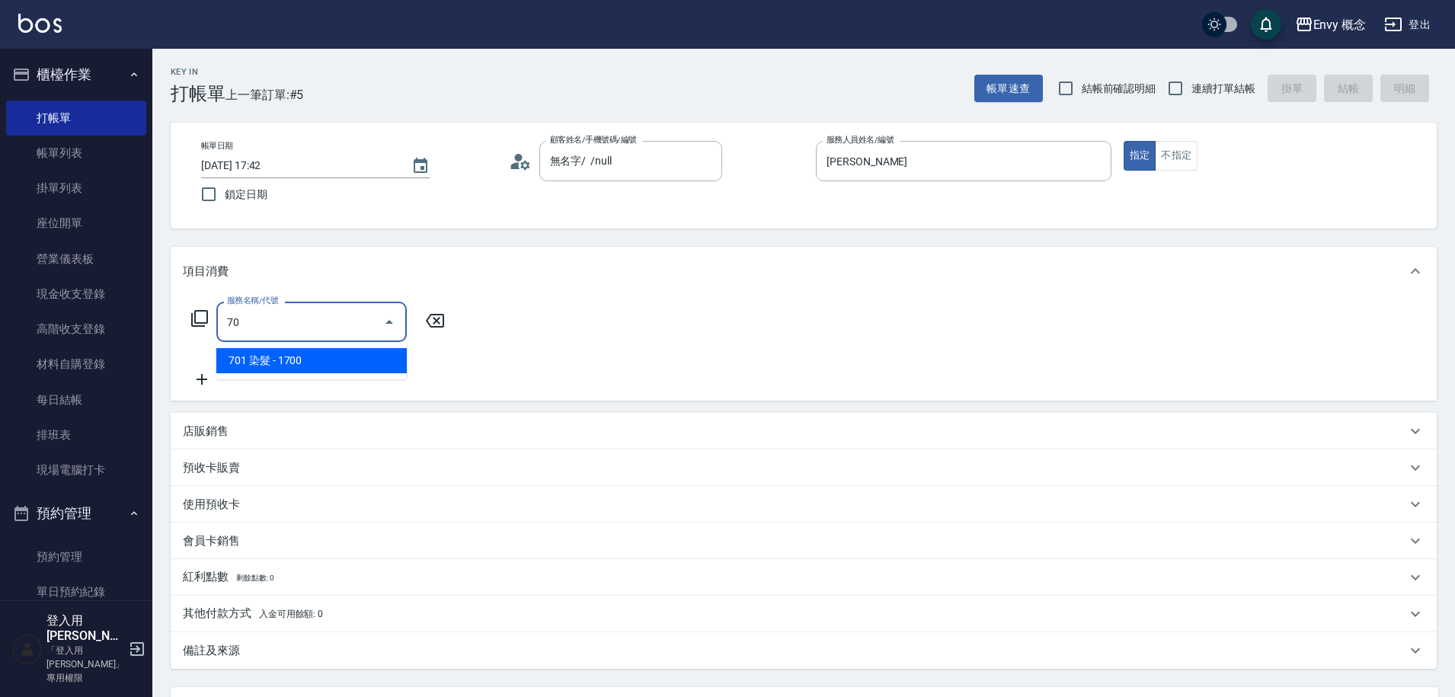
type input "701"
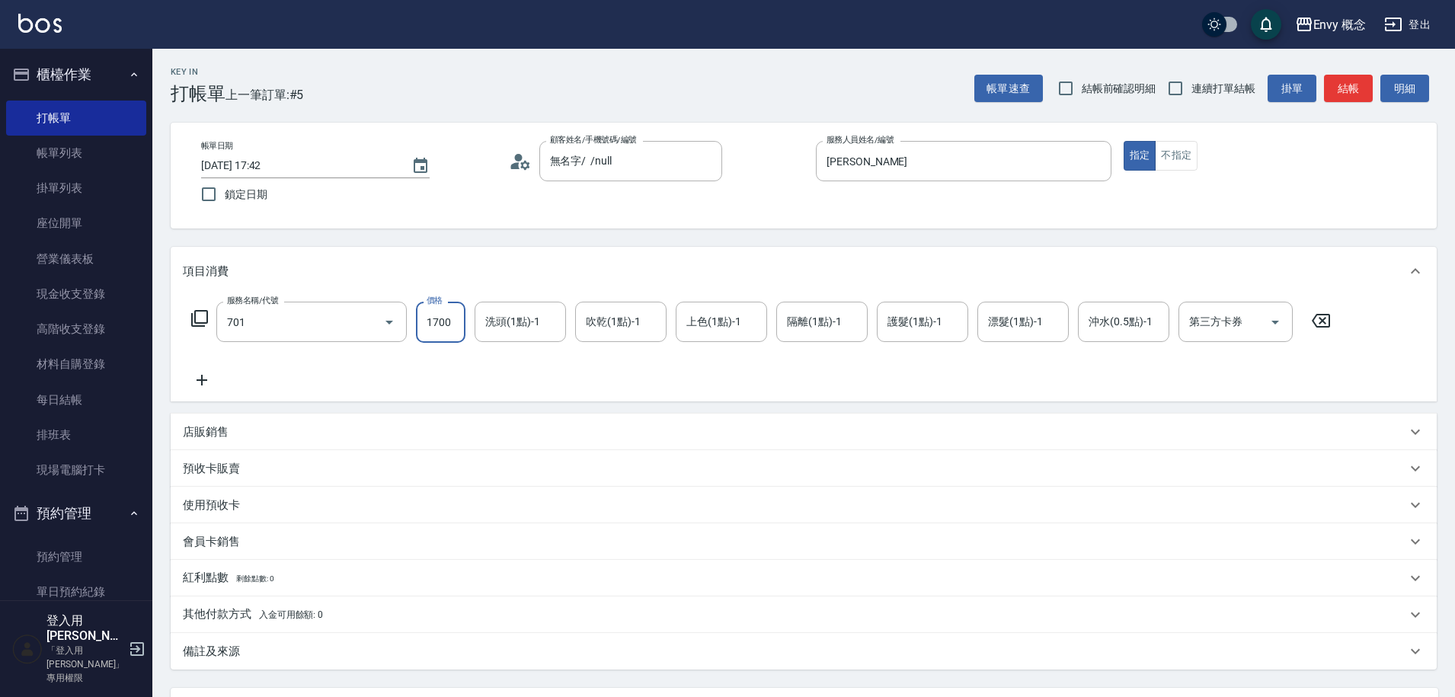
type input "701 染髮(701)"
type input "2700"
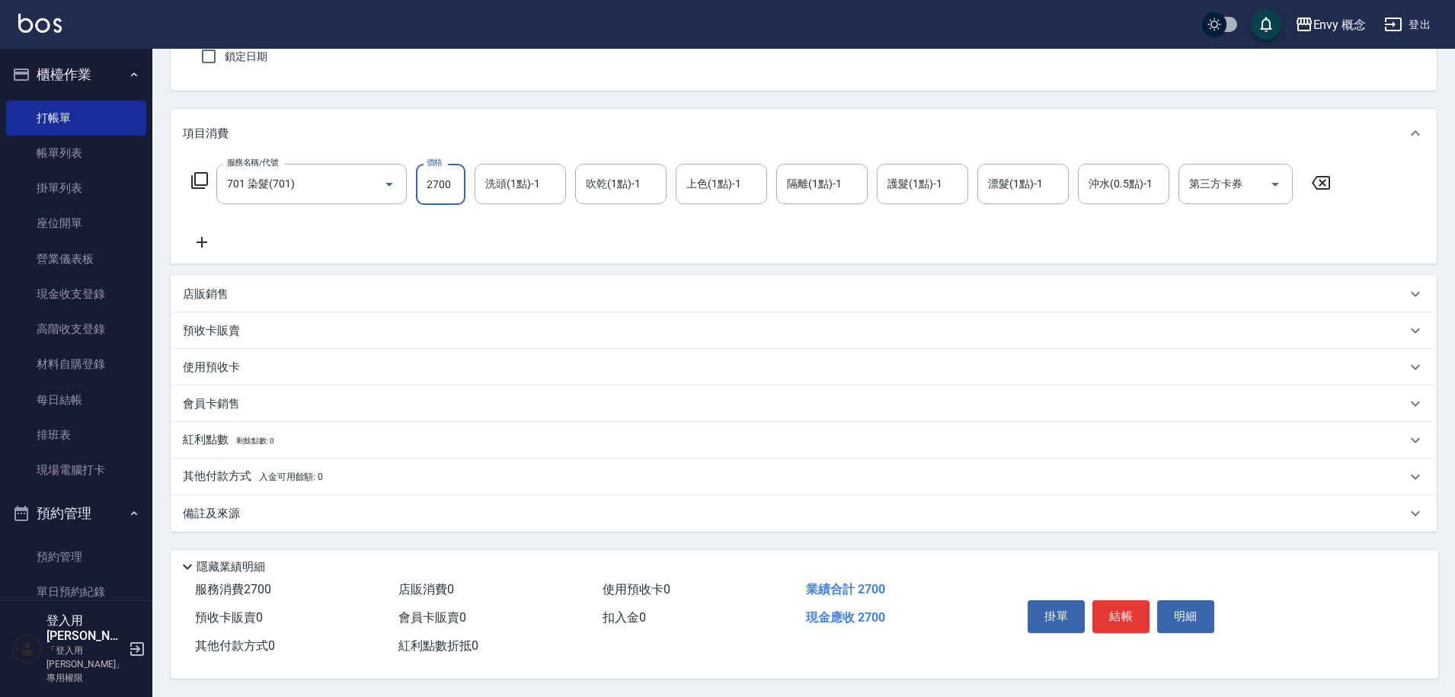
click at [1113, 613] on button "結帳" at bounding box center [1121, 616] width 57 height 32
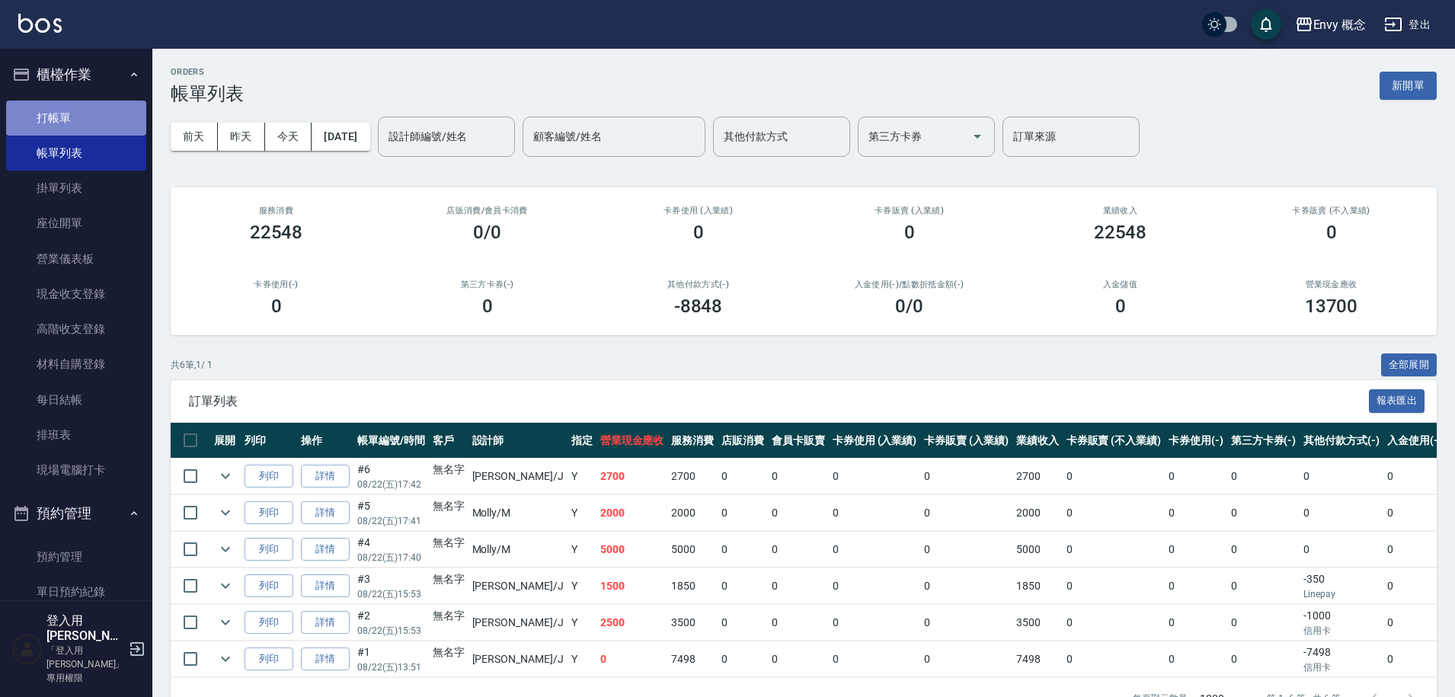
click at [83, 120] on link "打帳單" at bounding box center [76, 118] width 140 height 35
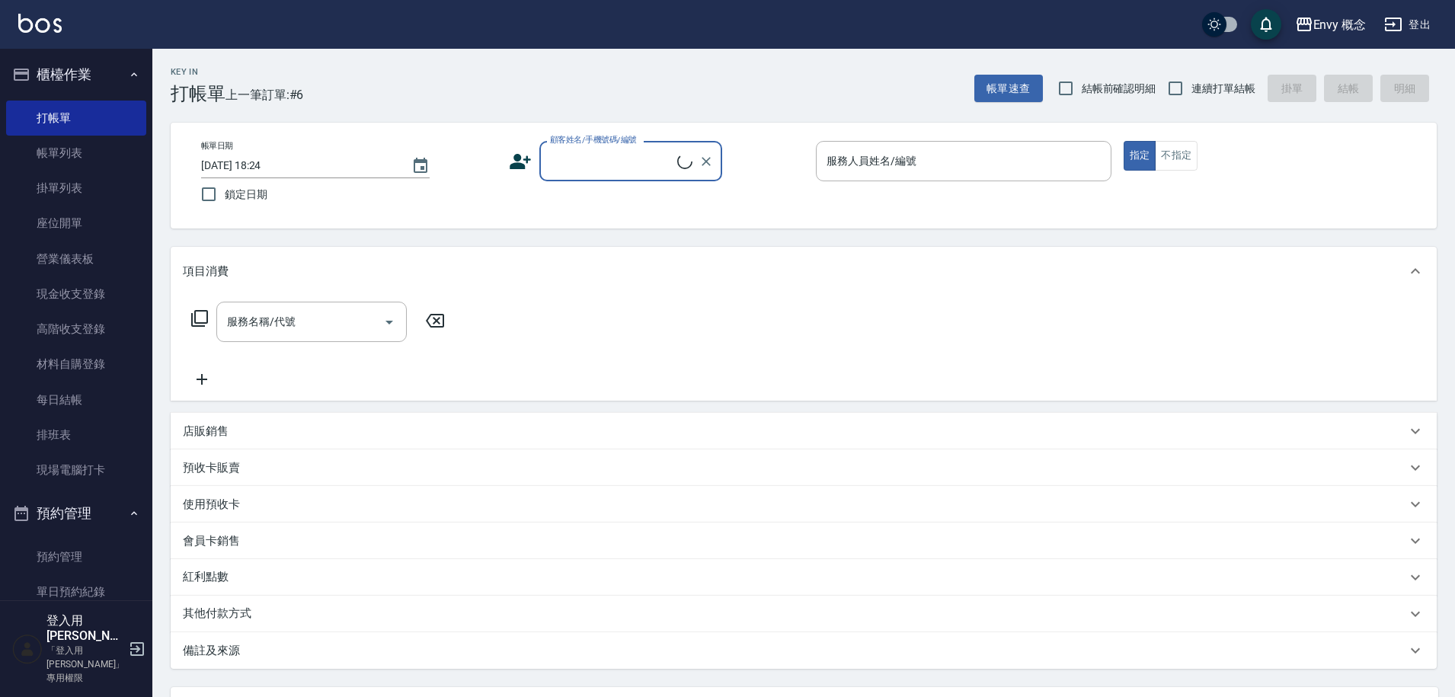
click at [578, 171] on input "顧客姓名/手機號碼/編號" at bounding box center [611, 161] width 131 height 27
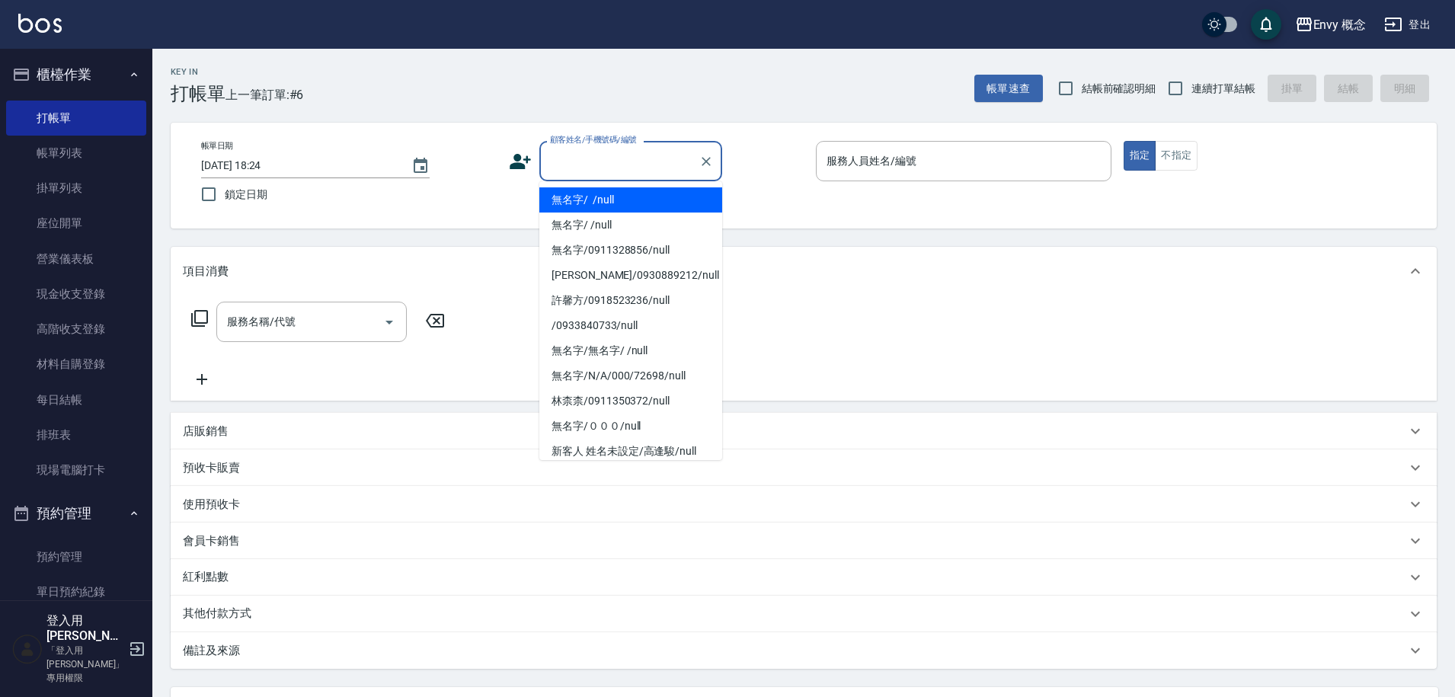
click at [594, 206] on li "無名字/ /null" at bounding box center [630, 199] width 183 height 25
type input "無名字/ /null"
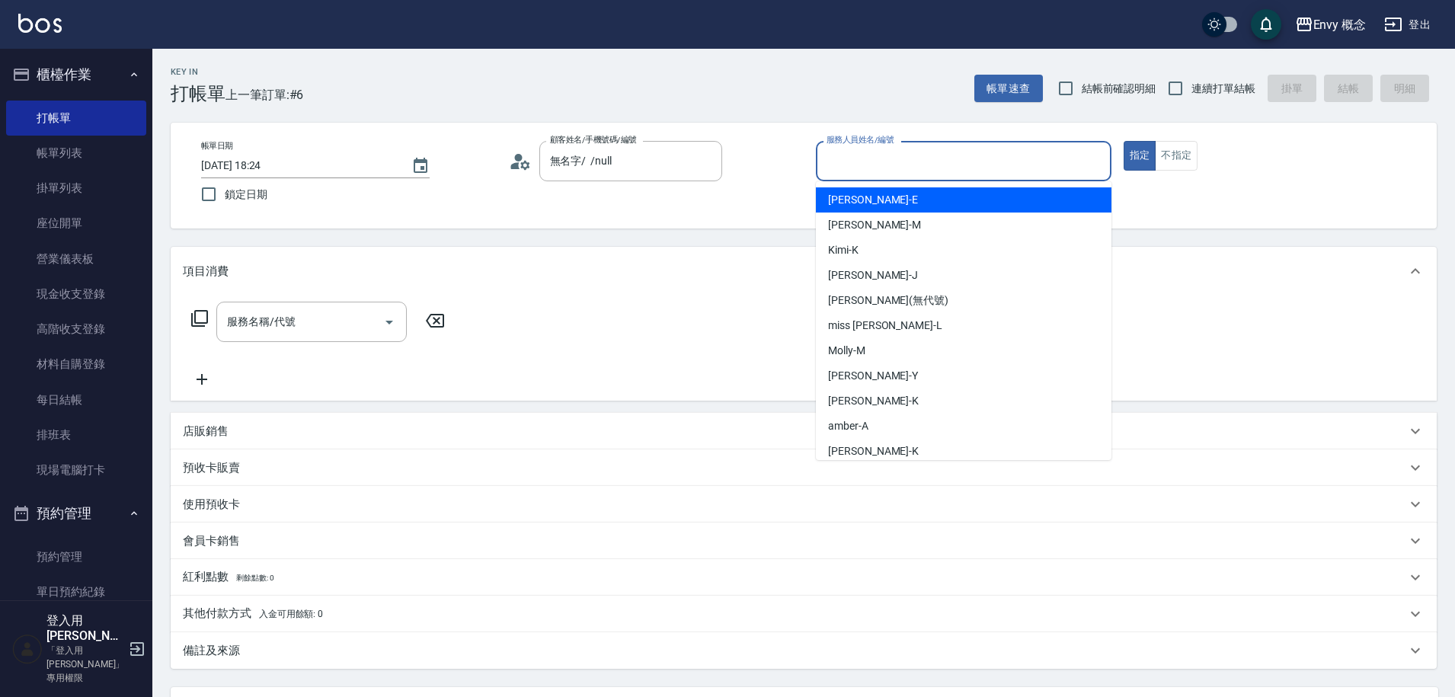
click at [824, 168] on input "服務人員姓名/編號" at bounding box center [964, 161] width 282 height 27
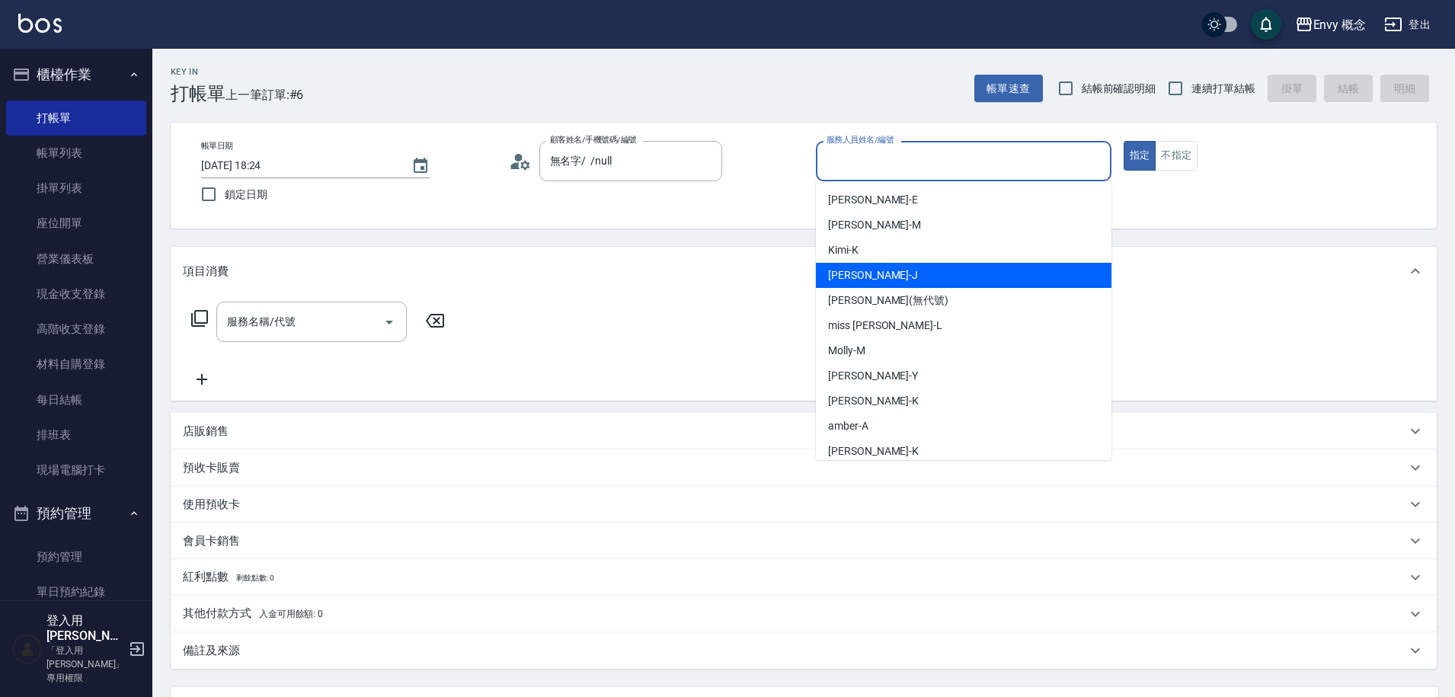
click at [901, 277] on div "Jessie -J" at bounding box center [964, 275] width 296 height 25
type input "Jessie-J"
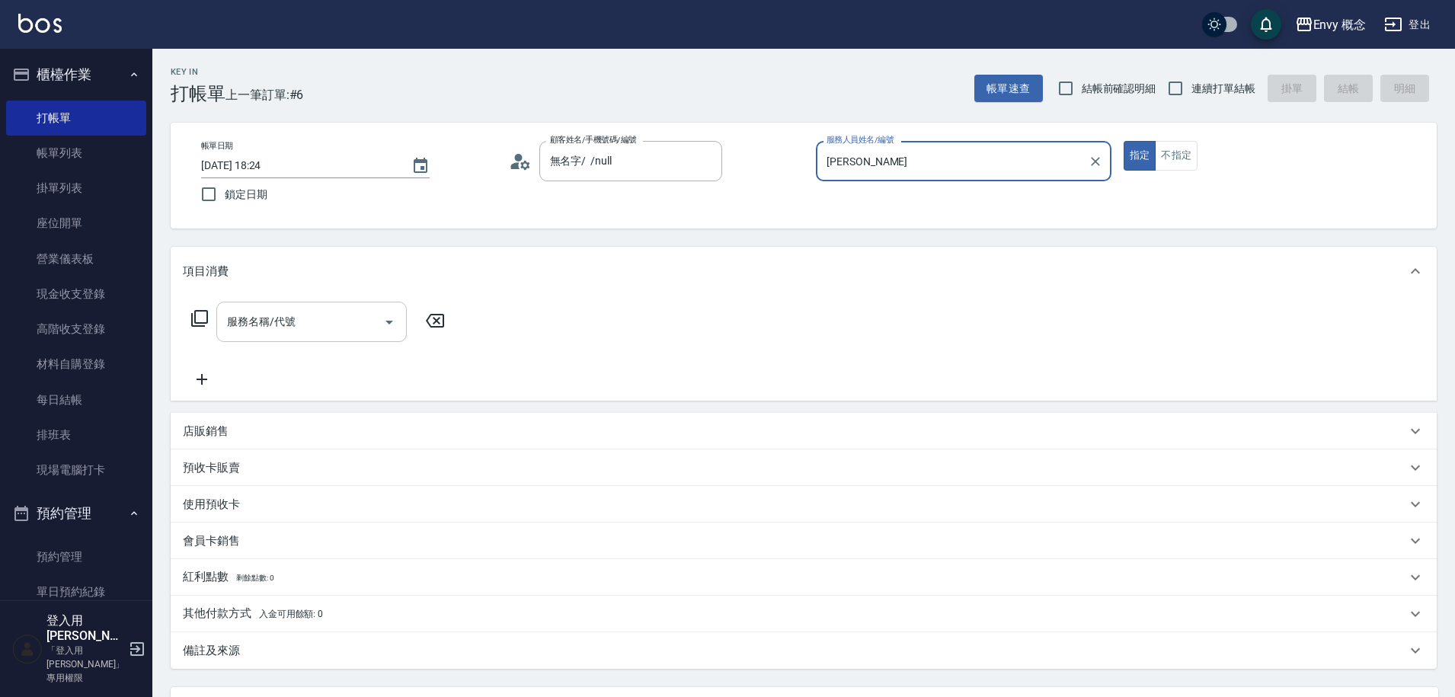
click at [328, 329] on input "服務名稱/代號" at bounding box center [300, 322] width 154 height 27
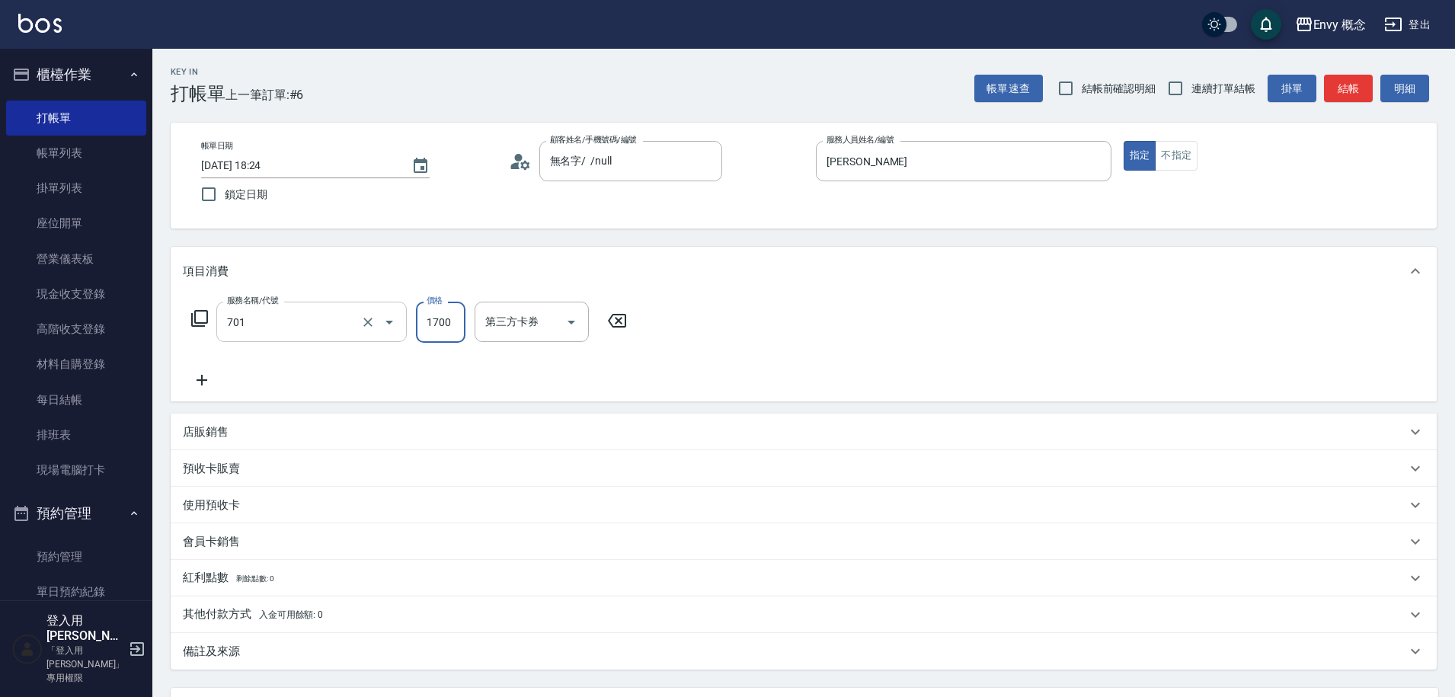
type input "701 染髮(701)"
type input "2700"
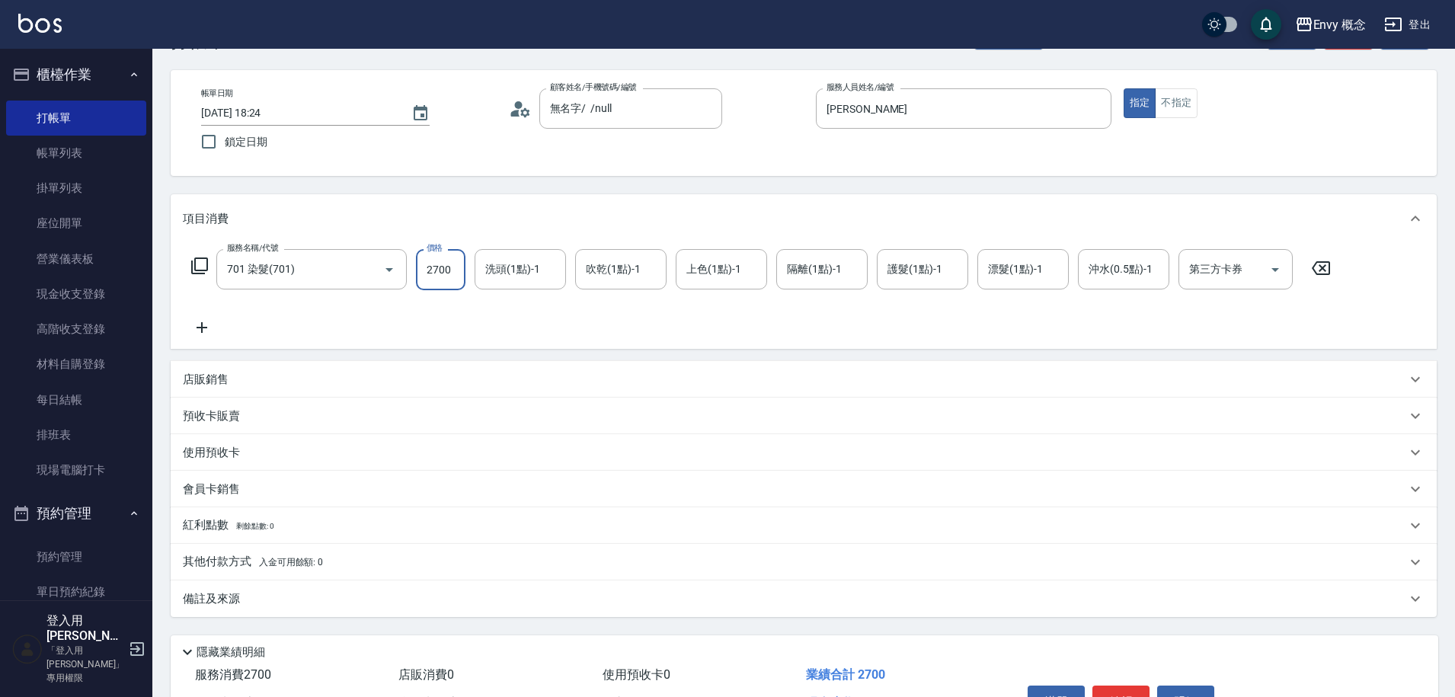
scroll to position [128, 0]
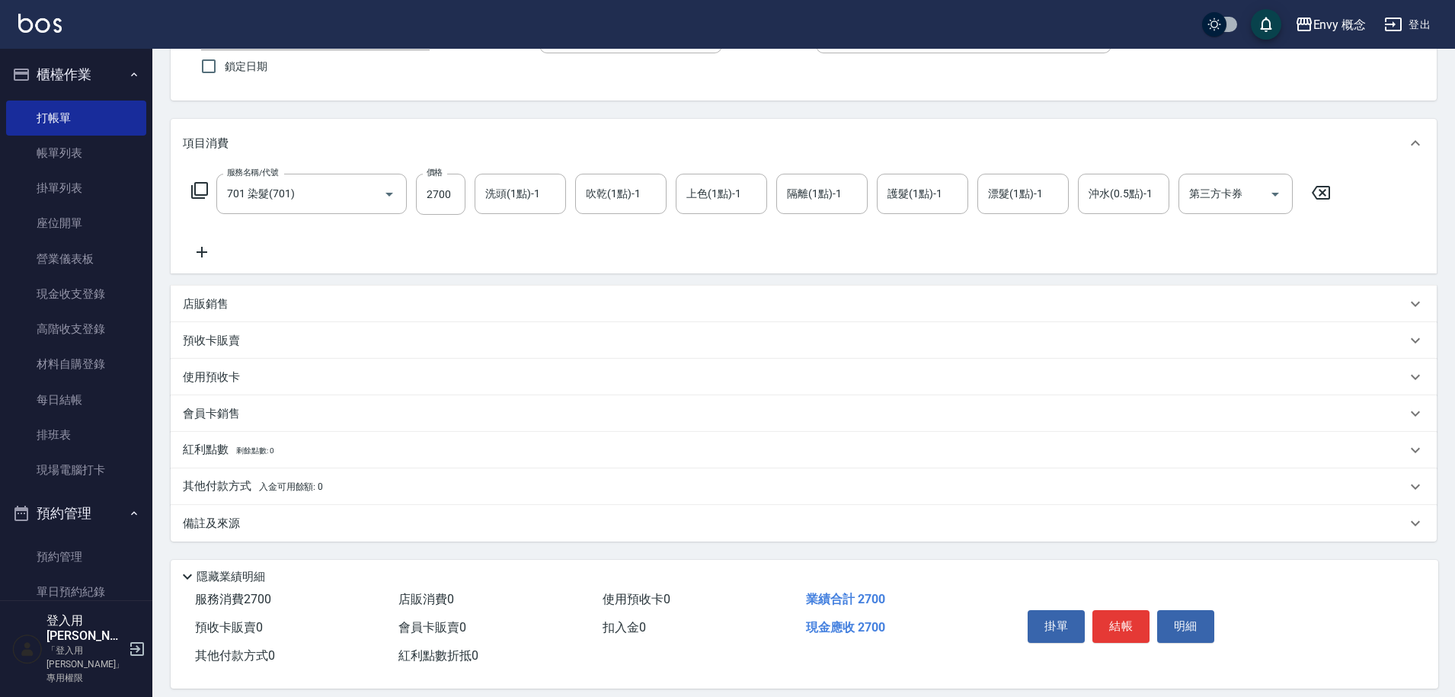
click at [229, 496] on div "其他付款方式 入金可用餘額: 0" at bounding box center [804, 487] width 1266 height 37
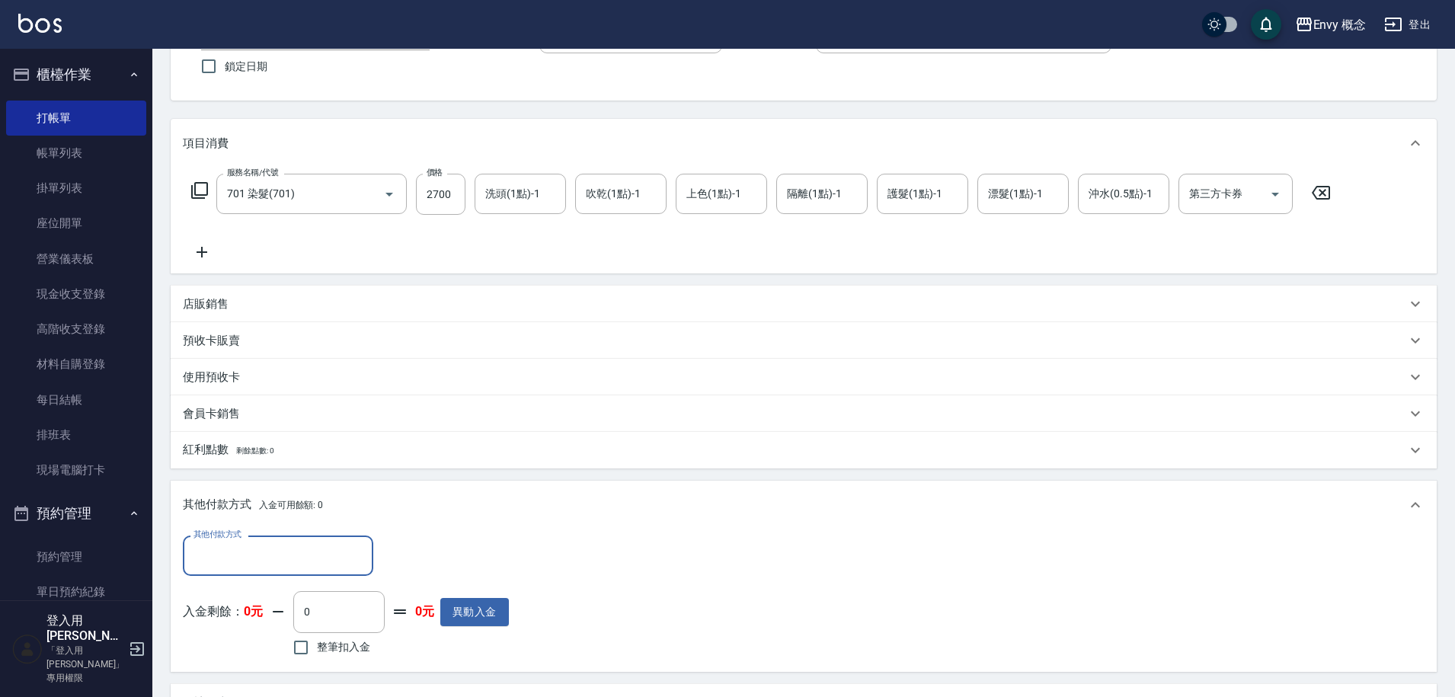
scroll to position [0, 0]
click at [243, 568] on input "其他付款方式" at bounding box center [278, 556] width 177 height 27
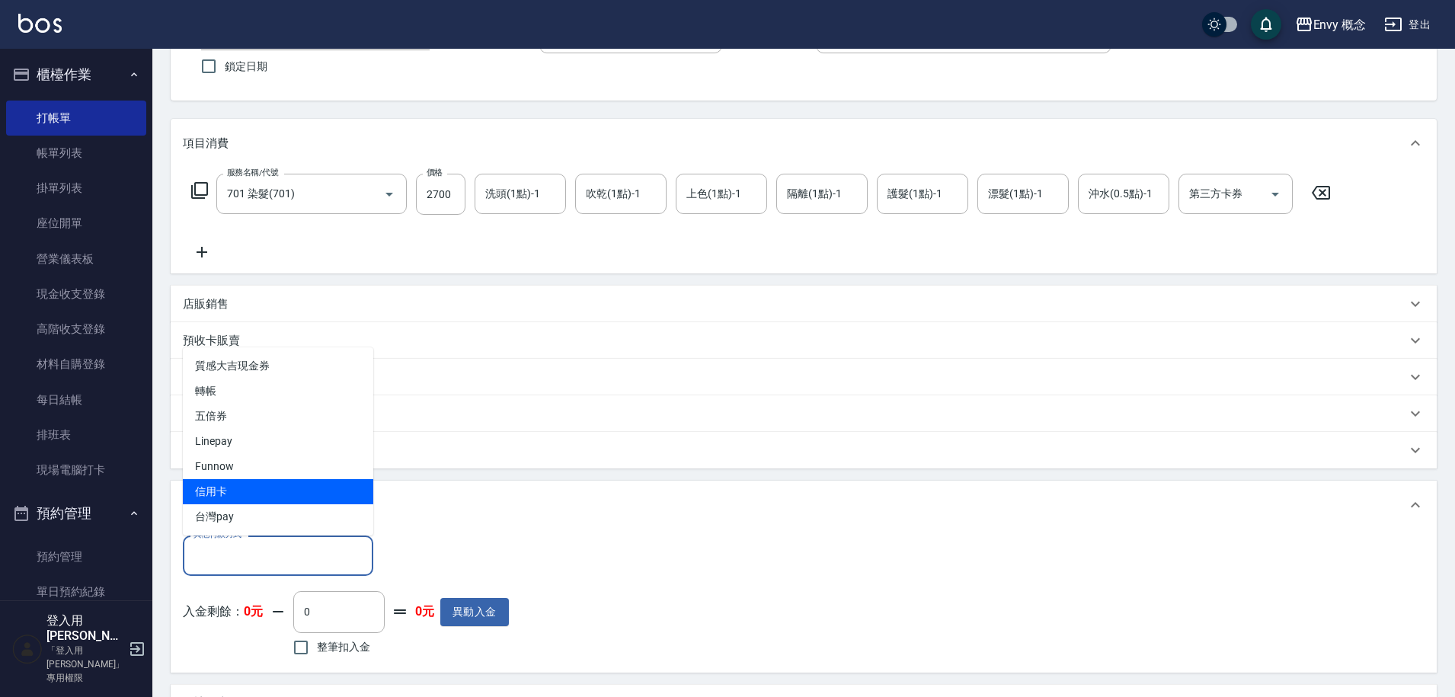
click at [242, 496] on span "信用卡" at bounding box center [278, 491] width 190 height 25
type input "信用卡"
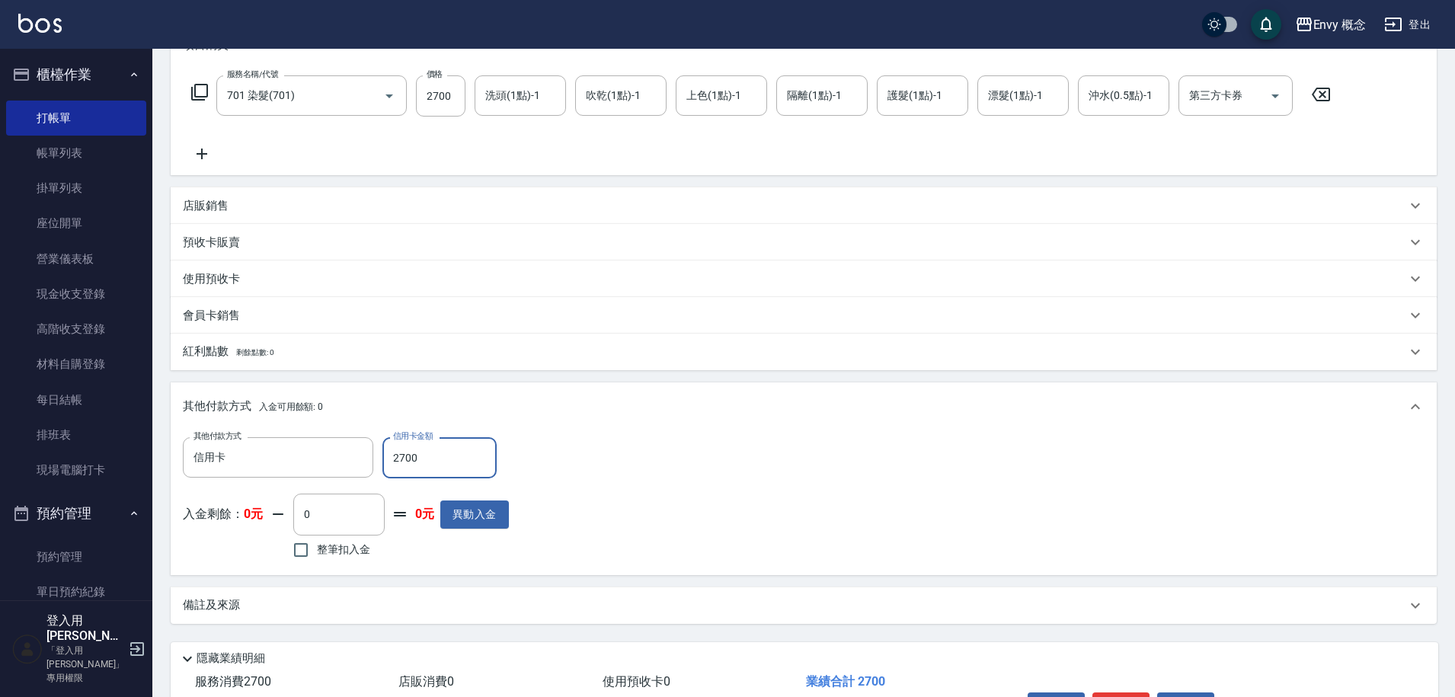
scroll to position [325, 0]
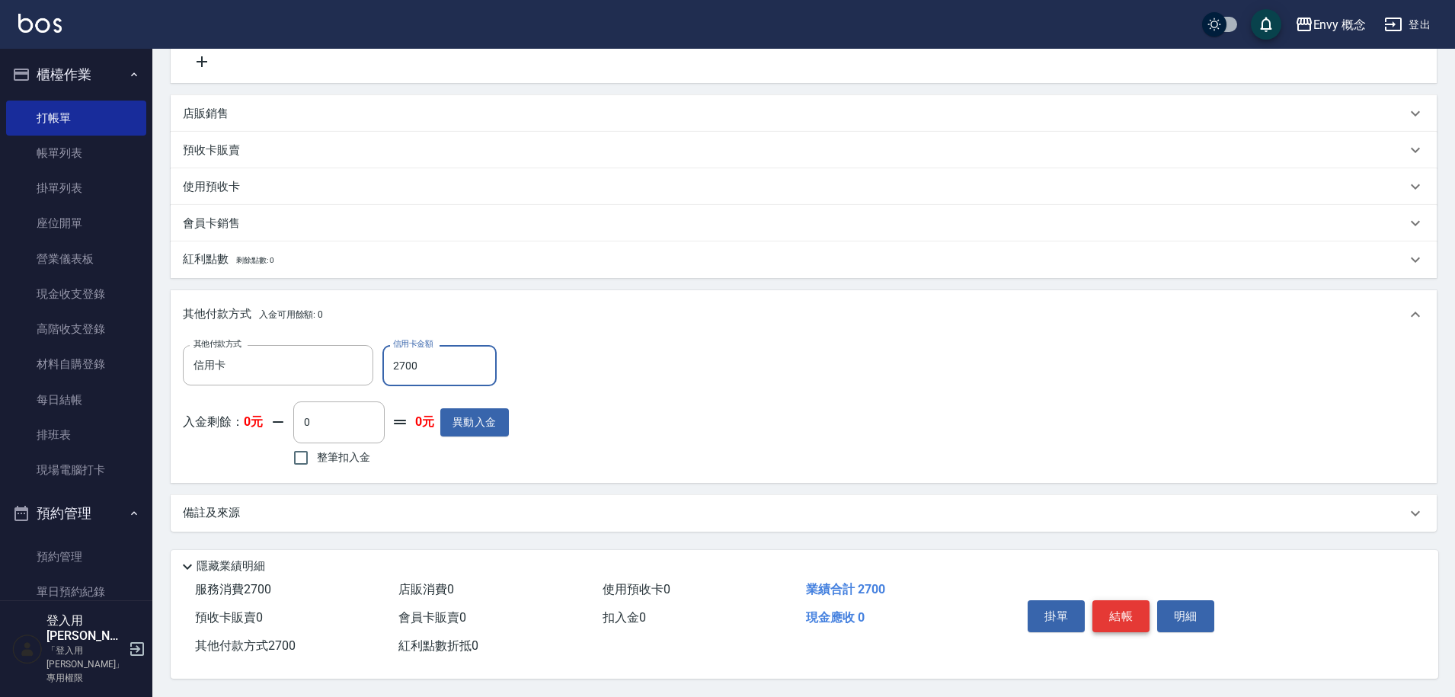
type input "2700"
click at [1132, 605] on button "結帳" at bounding box center [1121, 616] width 57 height 32
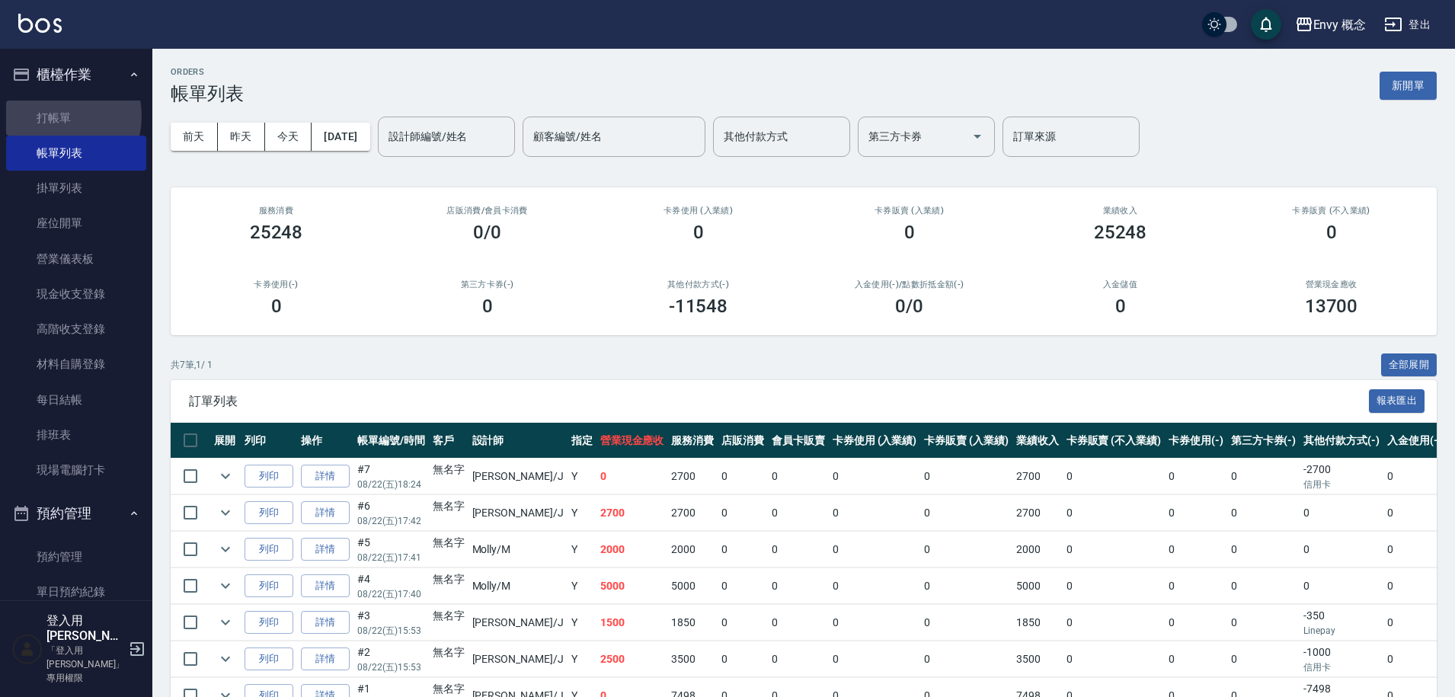
drag, startPoint x: 53, startPoint y: 116, endPoint x: 339, endPoint y: 98, distance: 286.3
click at [54, 116] on link "打帳單" at bounding box center [76, 118] width 140 height 35
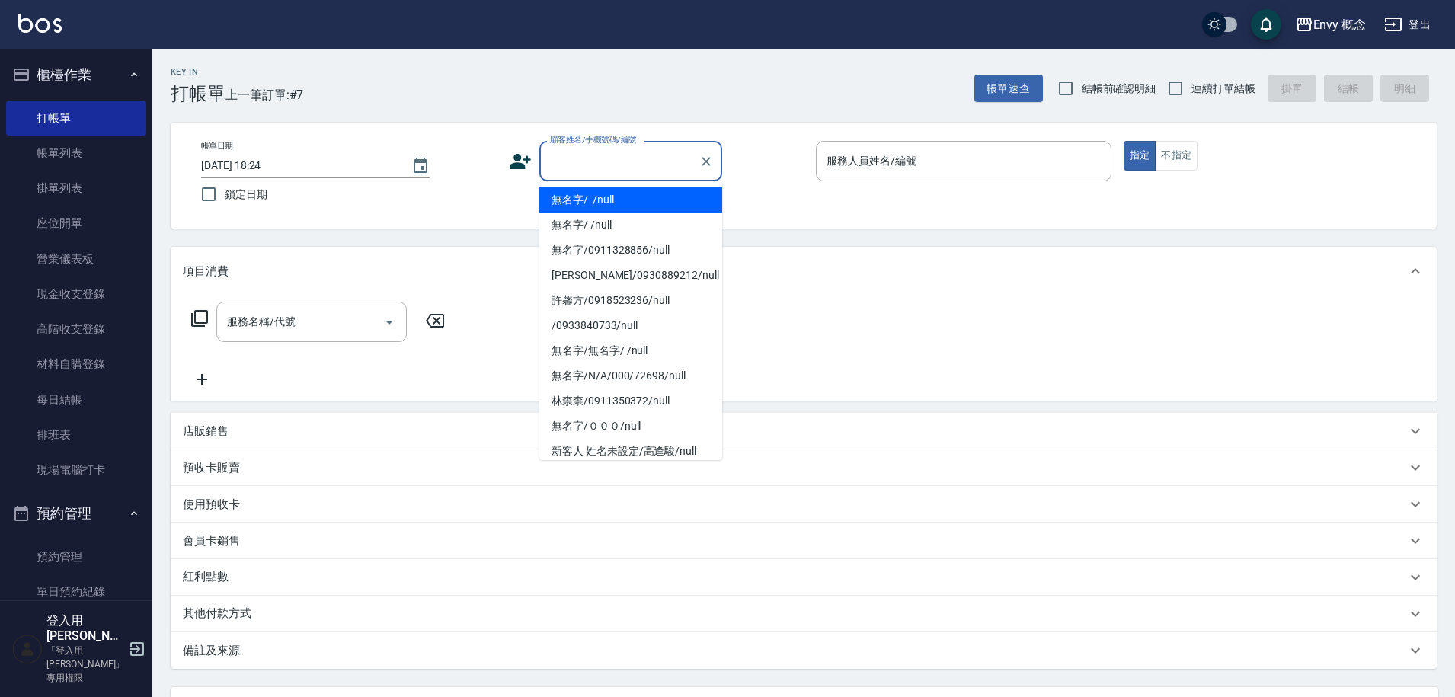
click at [571, 155] on input "顧客姓名/手機號碼/編號" at bounding box center [619, 161] width 146 height 27
click at [581, 207] on li "無名字/ /null" at bounding box center [630, 199] width 183 height 25
type input "無名字/ /null"
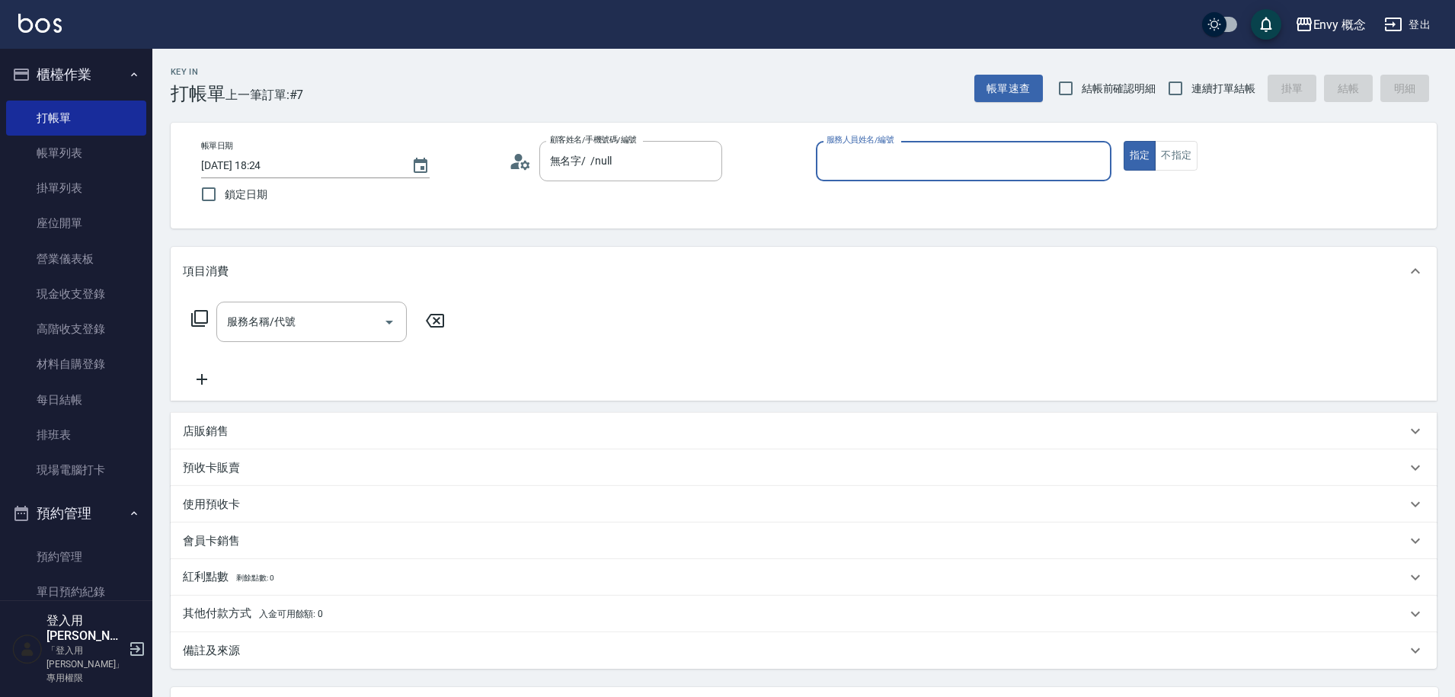
click at [949, 153] on input "服務人員姓名/編號" at bounding box center [964, 161] width 282 height 27
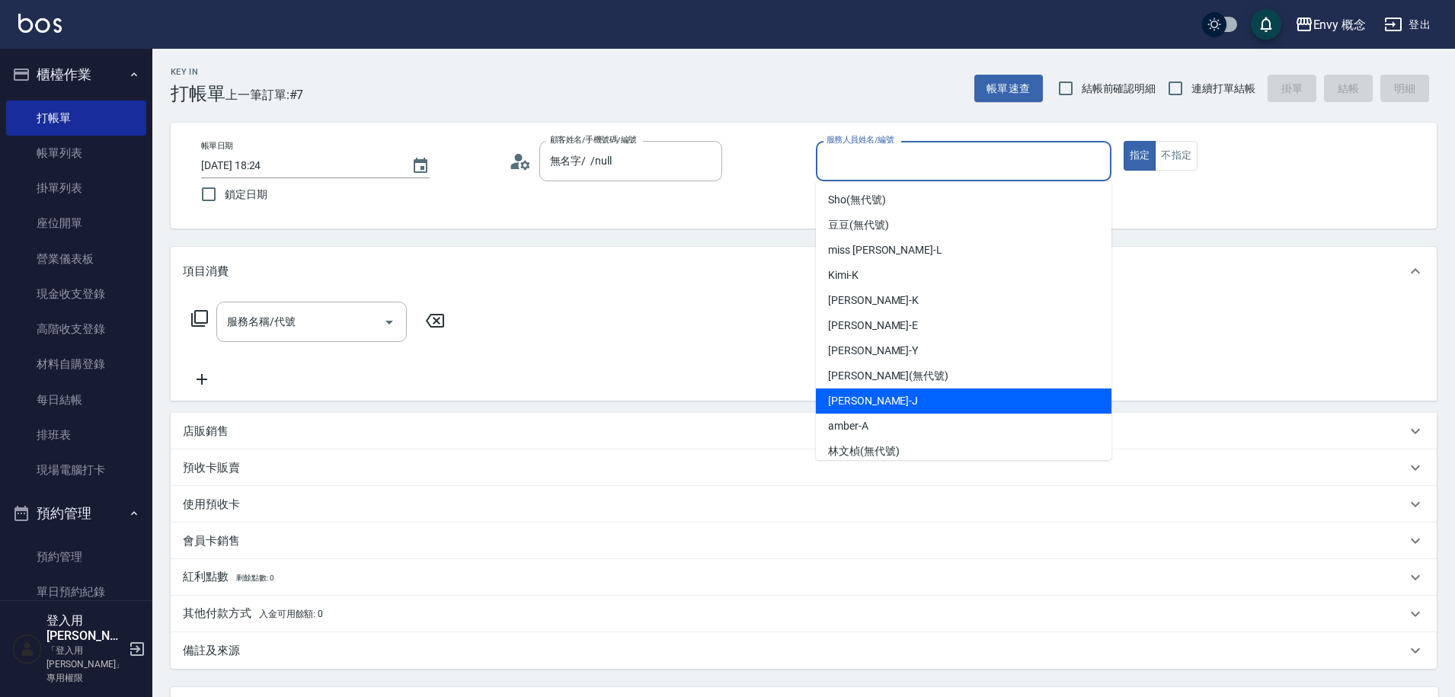
click at [917, 395] on div "Jessie -J" at bounding box center [964, 401] width 296 height 25
type input "Jessie-J"
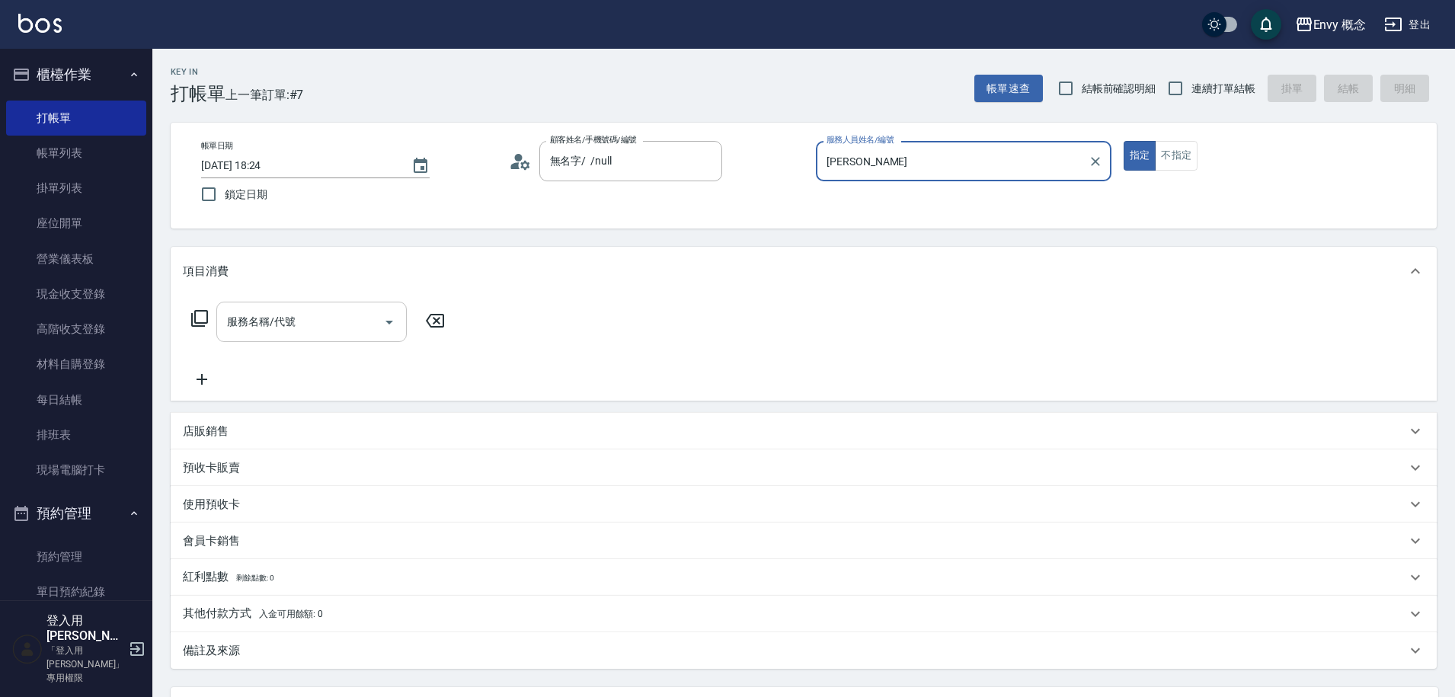
click at [352, 310] on input "服務名稱/代號" at bounding box center [300, 322] width 154 height 27
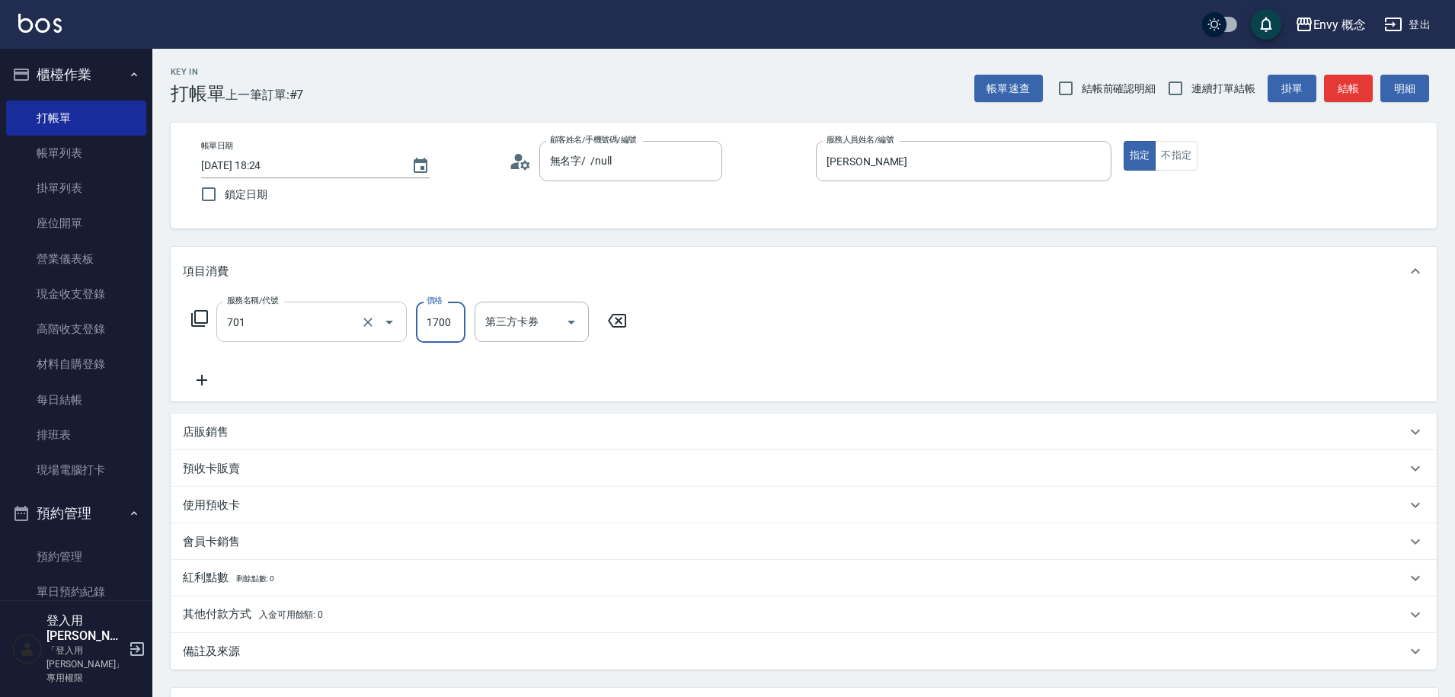
type input "701 染髮(701)"
type input "1500"
click at [248, 623] on p "其他付款方式 入金可用餘額: 0" at bounding box center [253, 615] width 140 height 17
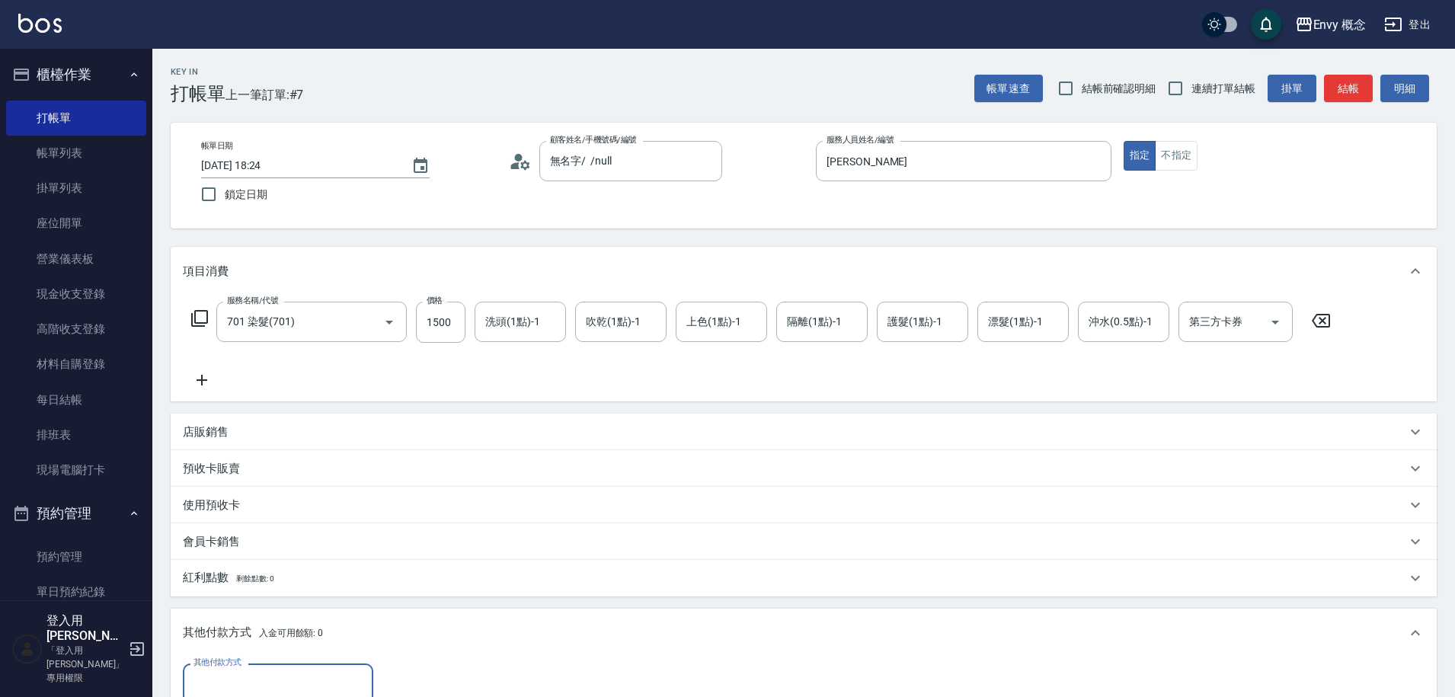
click at [247, 669] on div "其他付款方式" at bounding box center [278, 684] width 190 height 40
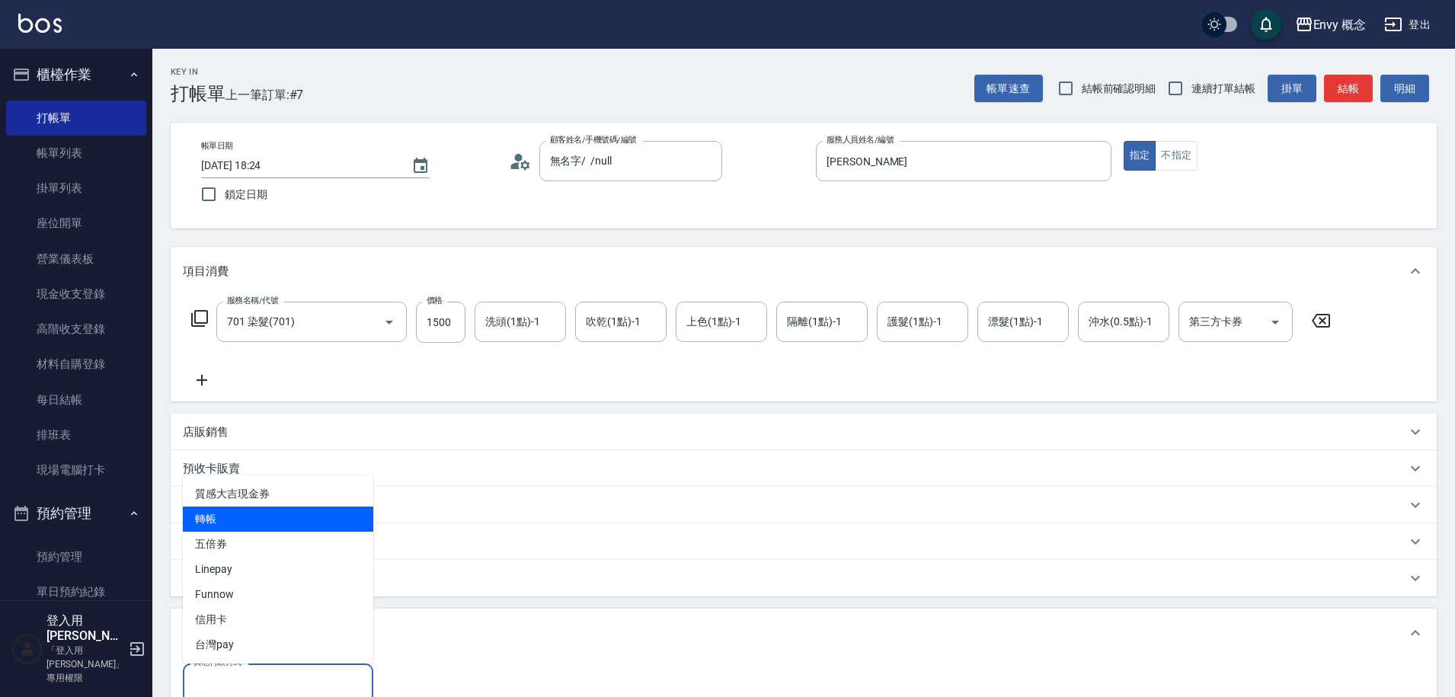
click at [259, 510] on span "轉帳" at bounding box center [278, 519] width 190 height 25
type input "轉帳"
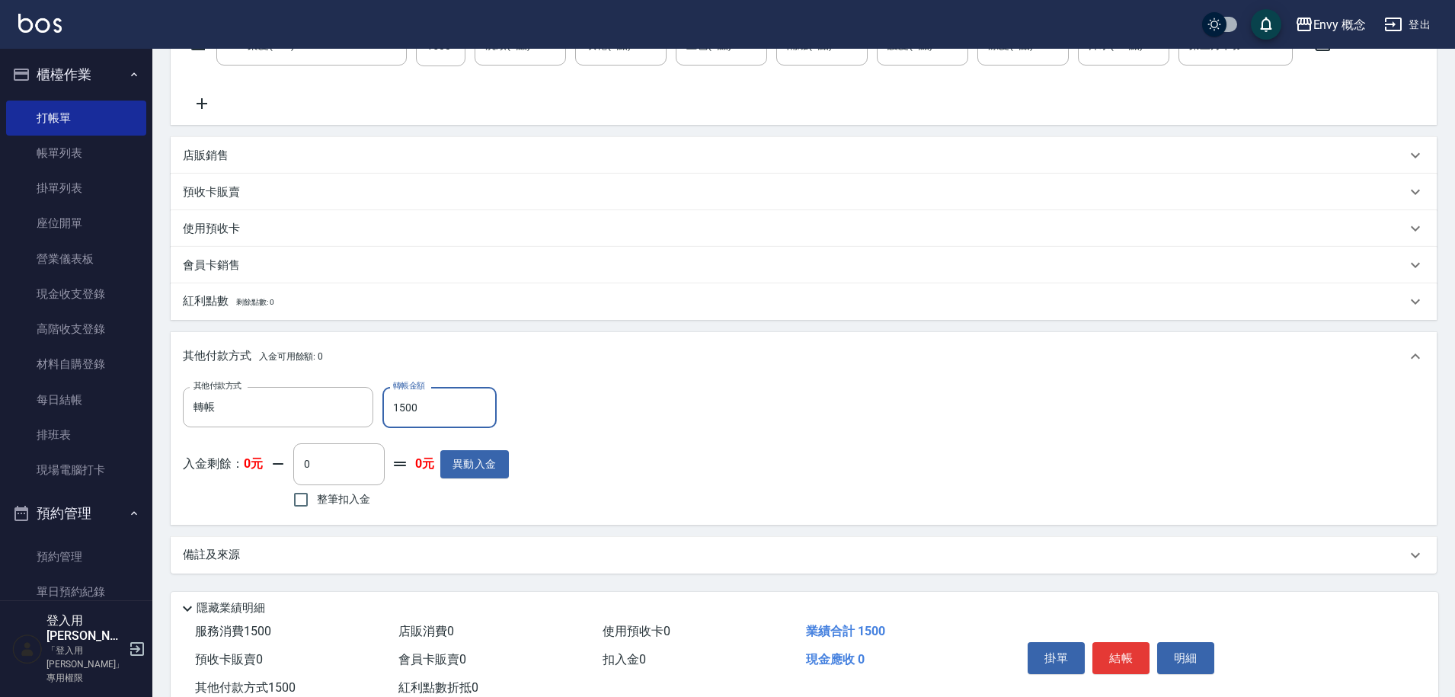
scroll to position [325, 0]
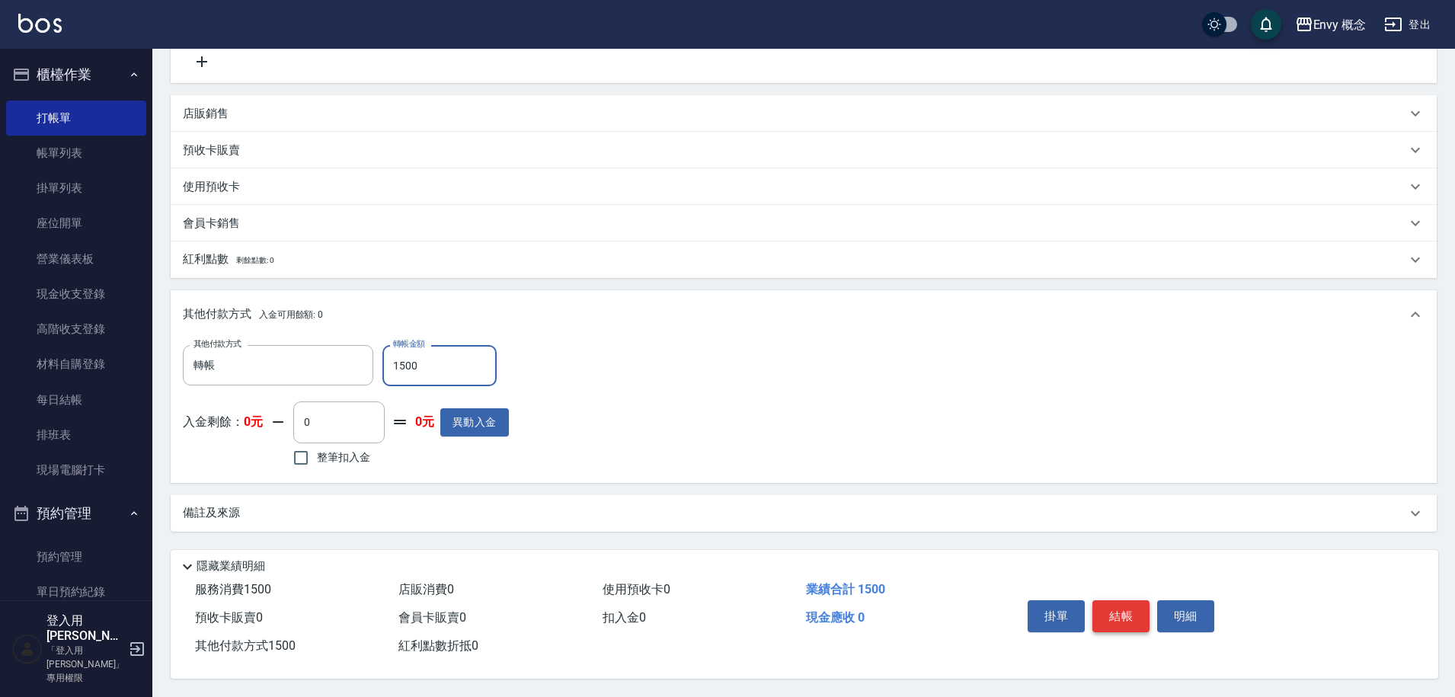
type input "1500"
click at [1109, 617] on button "結帳" at bounding box center [1121, 616] width 57 height 32
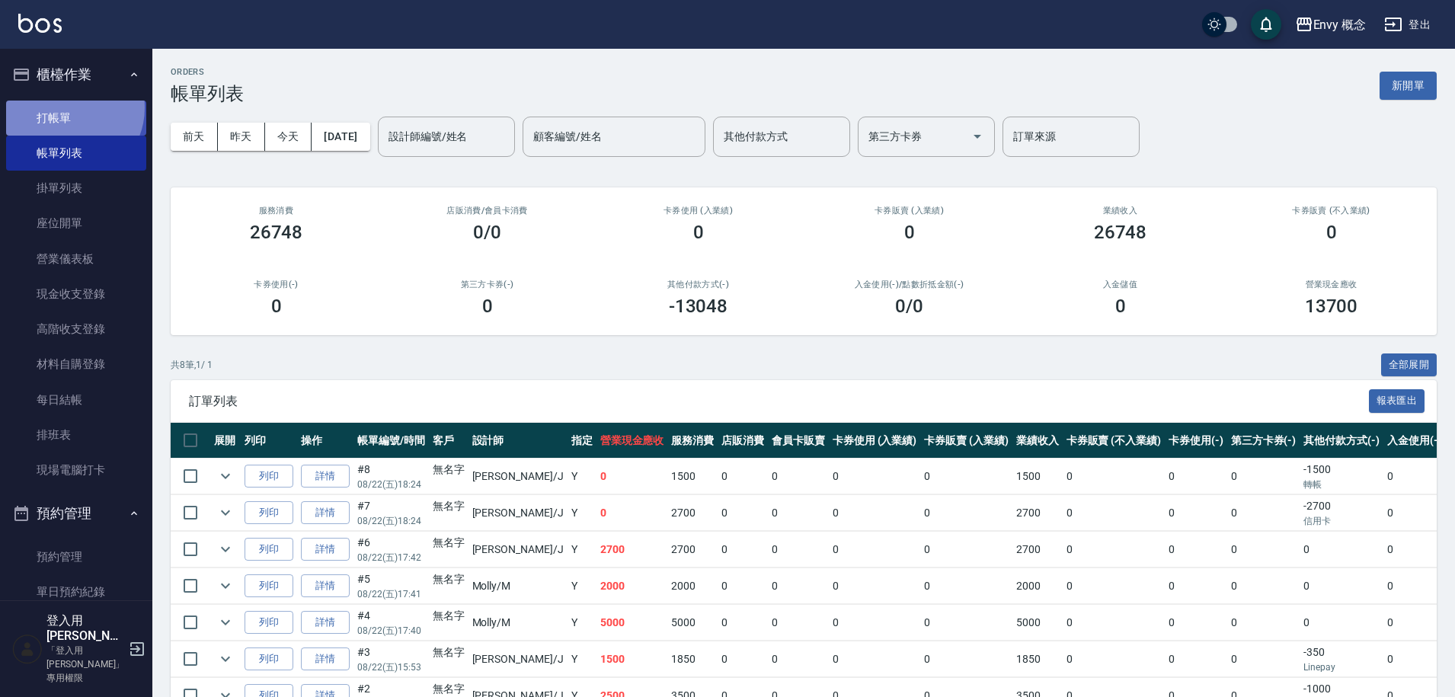
click at [68, 107] on link "打帳單" at bounding box center [76, 118] width 140 height 35
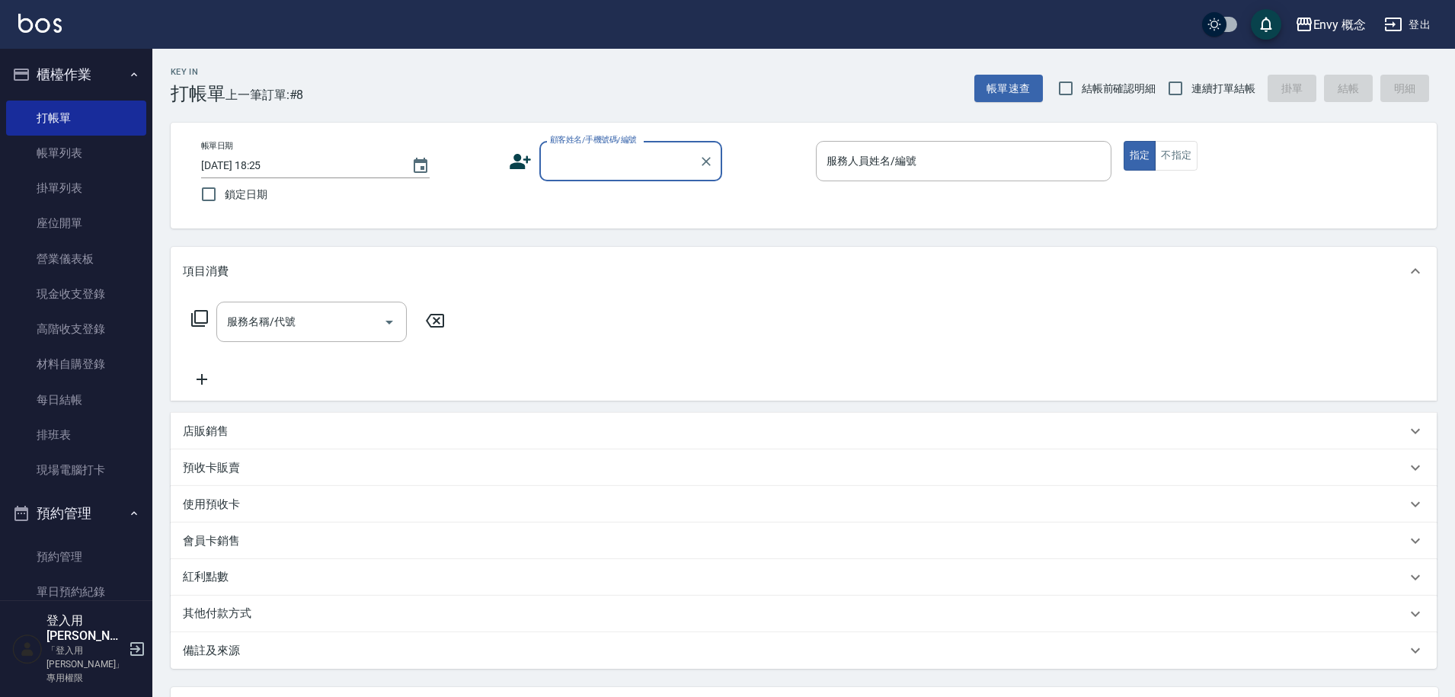
click at [590, 175] on div "顧客姓名/手機號碼/編號" at bounding box center [630, 161] width 183 height 40
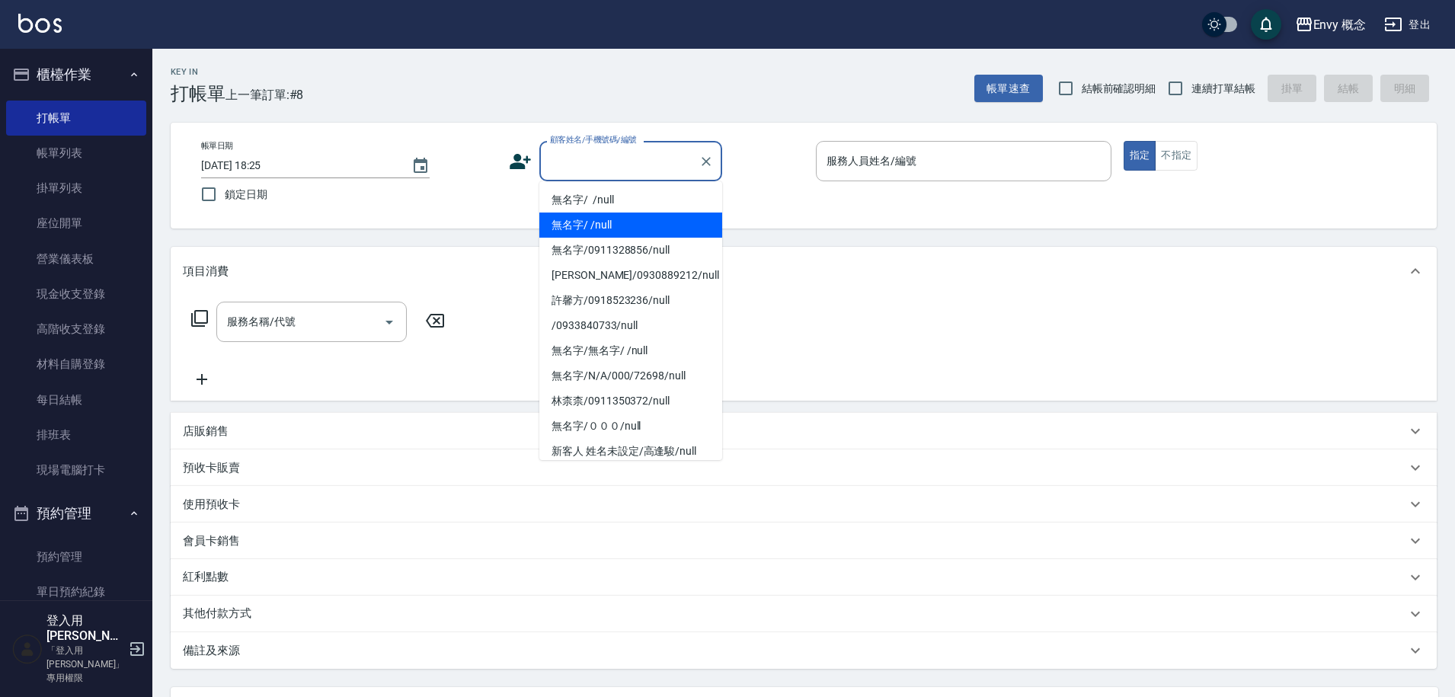
click at [606, 213] on li "無名字/ /null" at bounding box center [630, 225] width 183 height 25
type input "無名字/ /null"
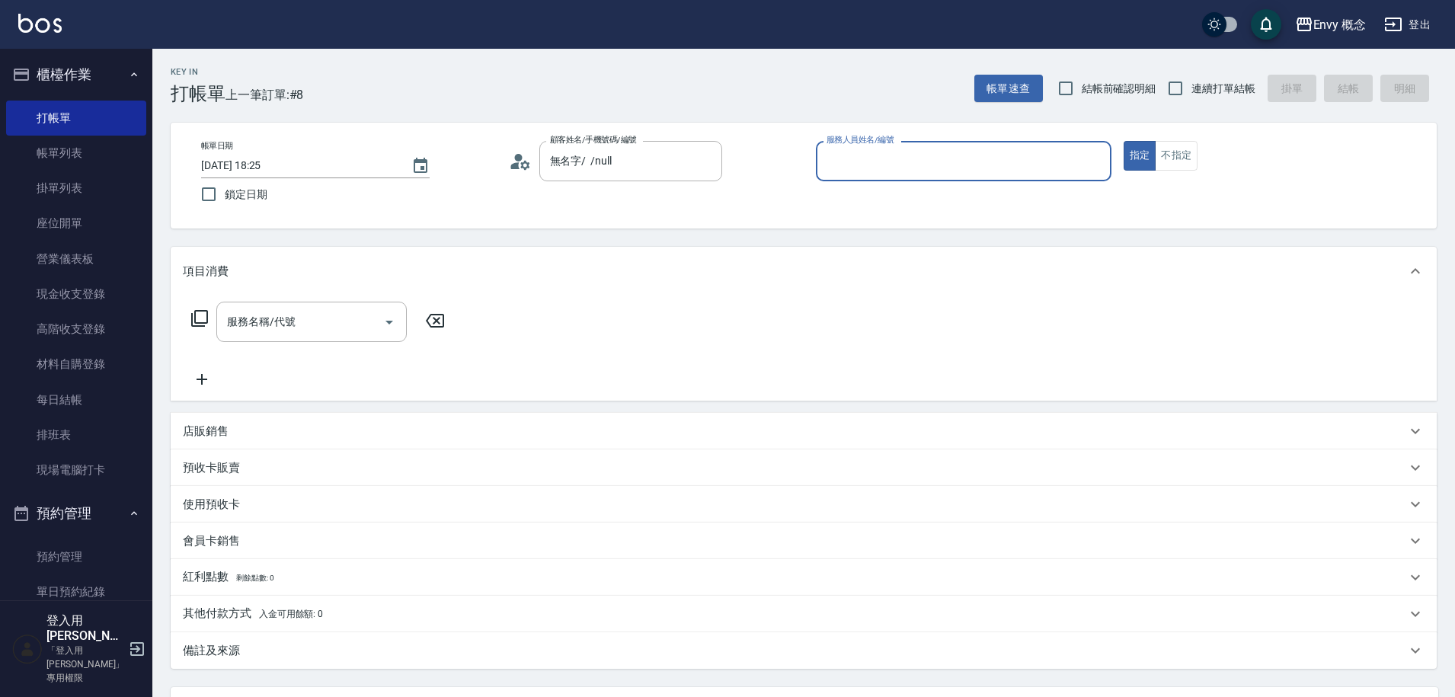
click at [854, 161] on input "服務人員姓名/編號" at bounding box center [964, 161] width 282 height 27
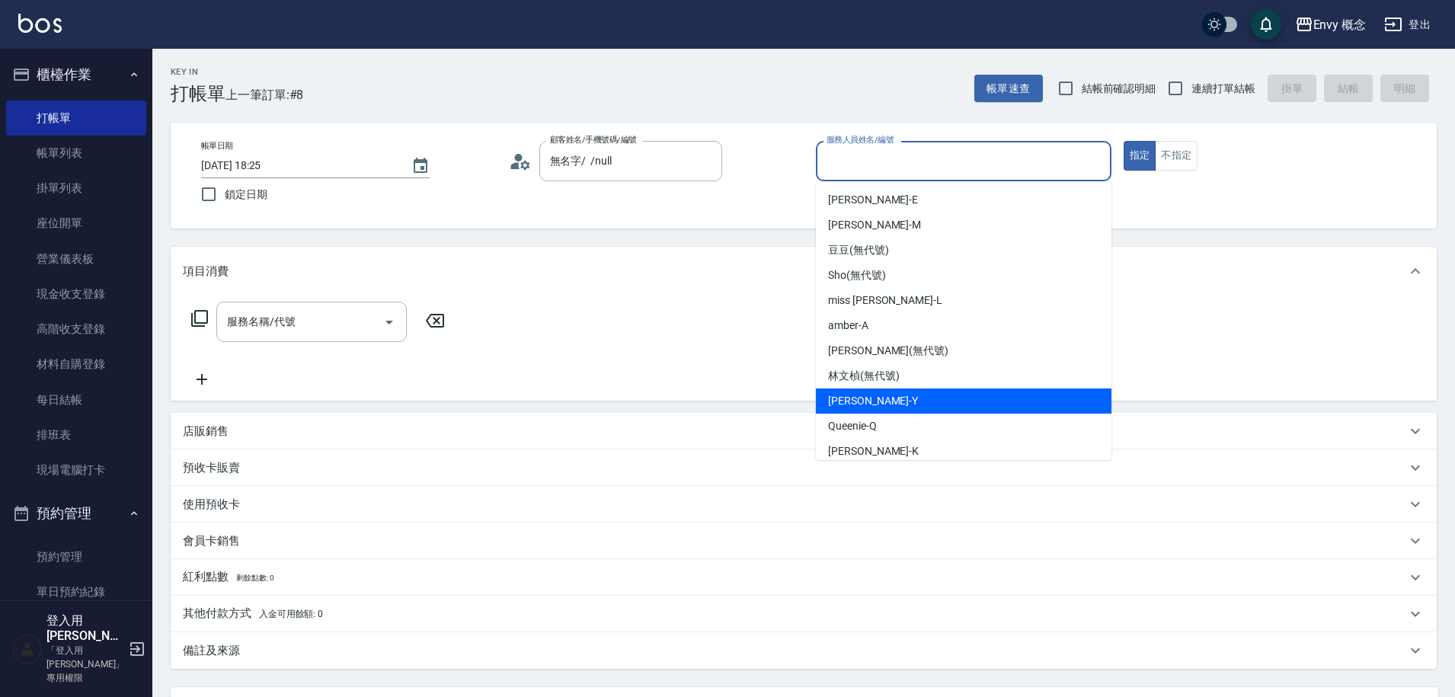
scroll to position [136, 0]
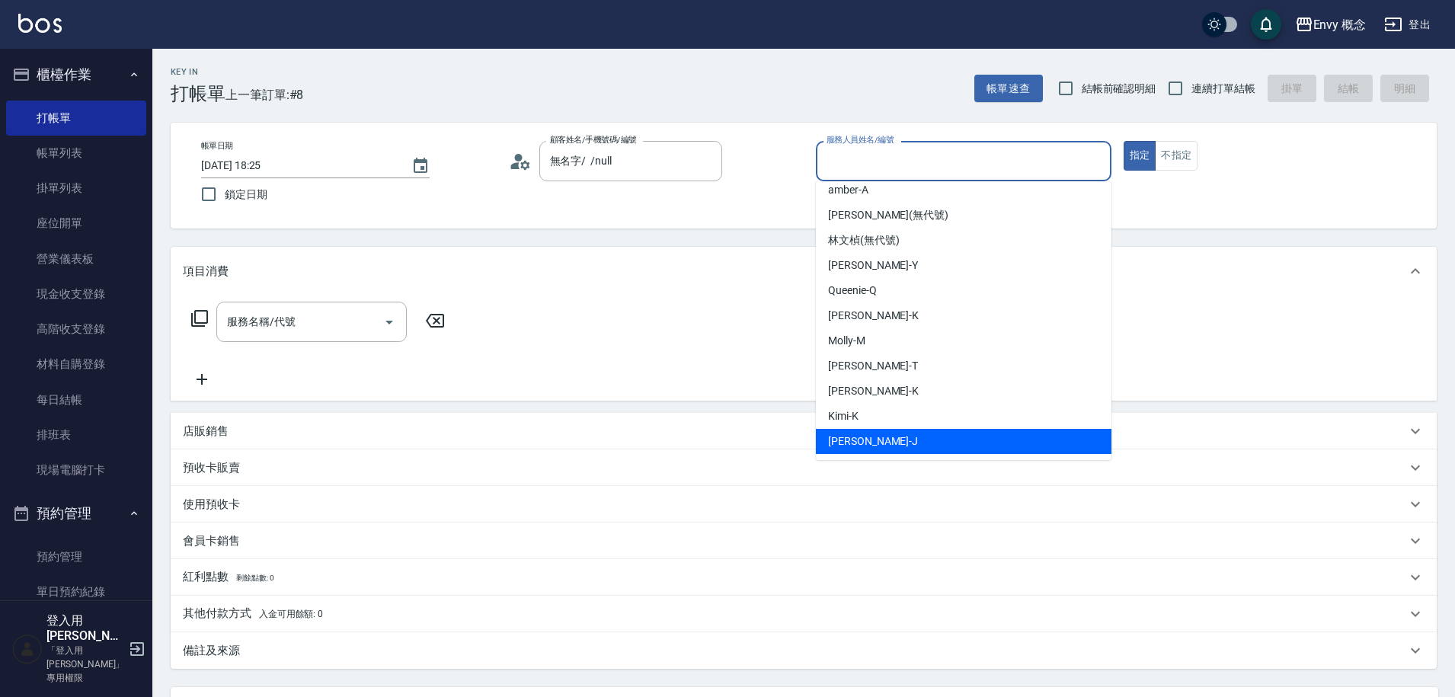
click at [876, 443] on div "Jessie -J" at bounding box center [964, 441] width 296 height 25
type input "Jessie-J"
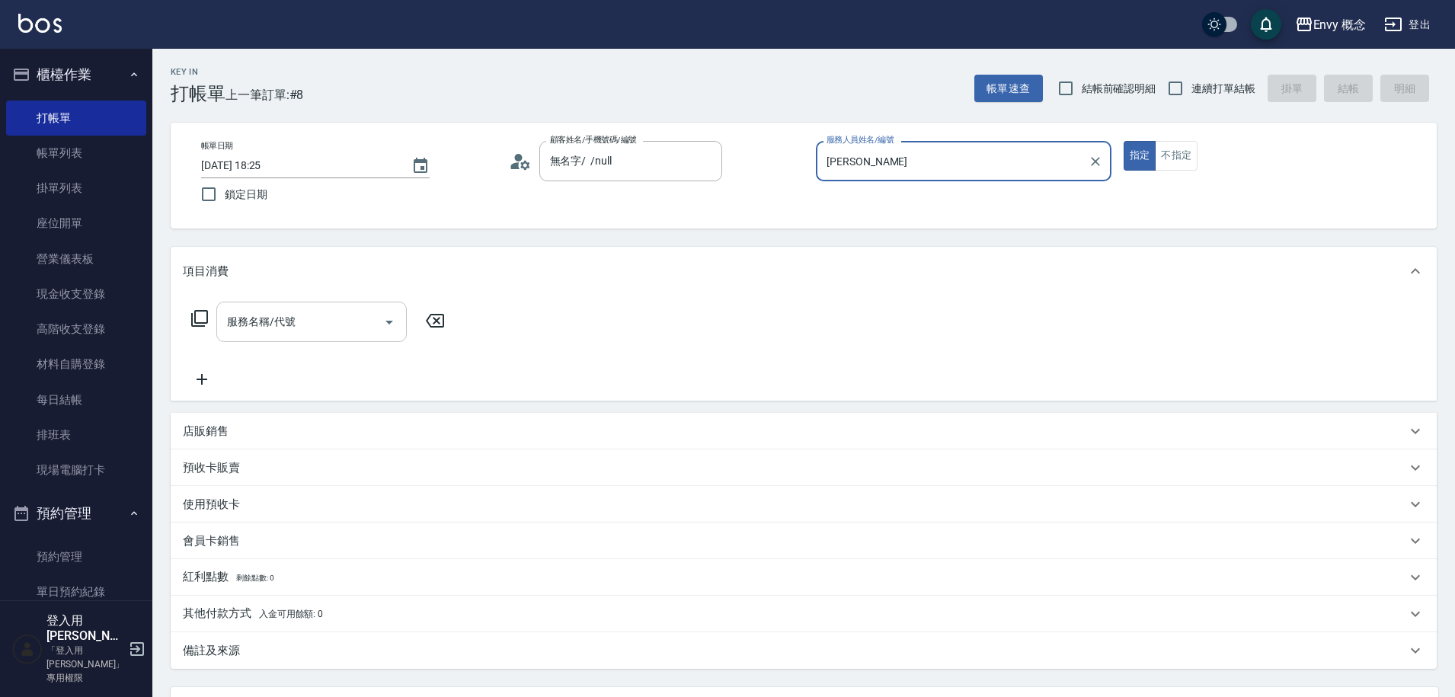
click at [303, 328] on input "服務名稱/代號" at bounding box center [300, 322] width 154 height 27
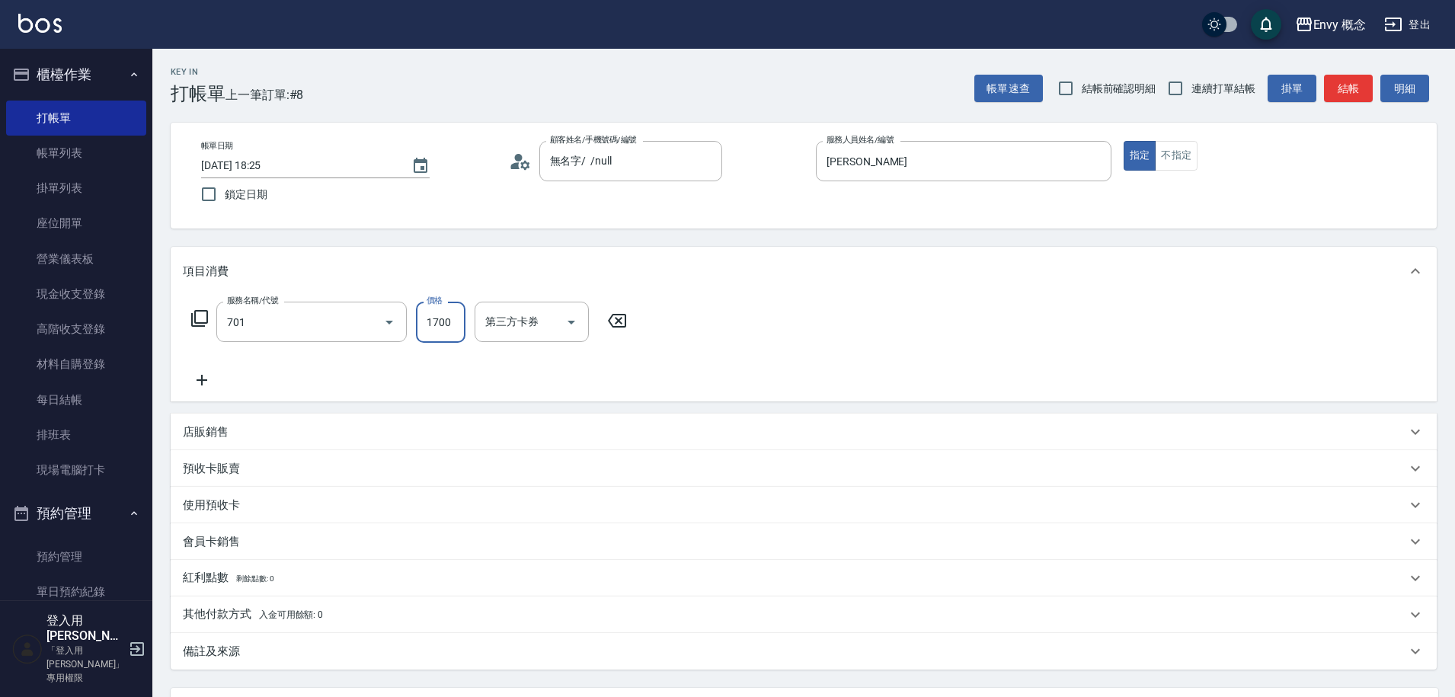
type input "701 染髮(701)"
type input "2700"
click at [271, 603] on div "其他付款方式 入金可用餘額: 0" at bounding box center [804, 615] width 1266 height 37
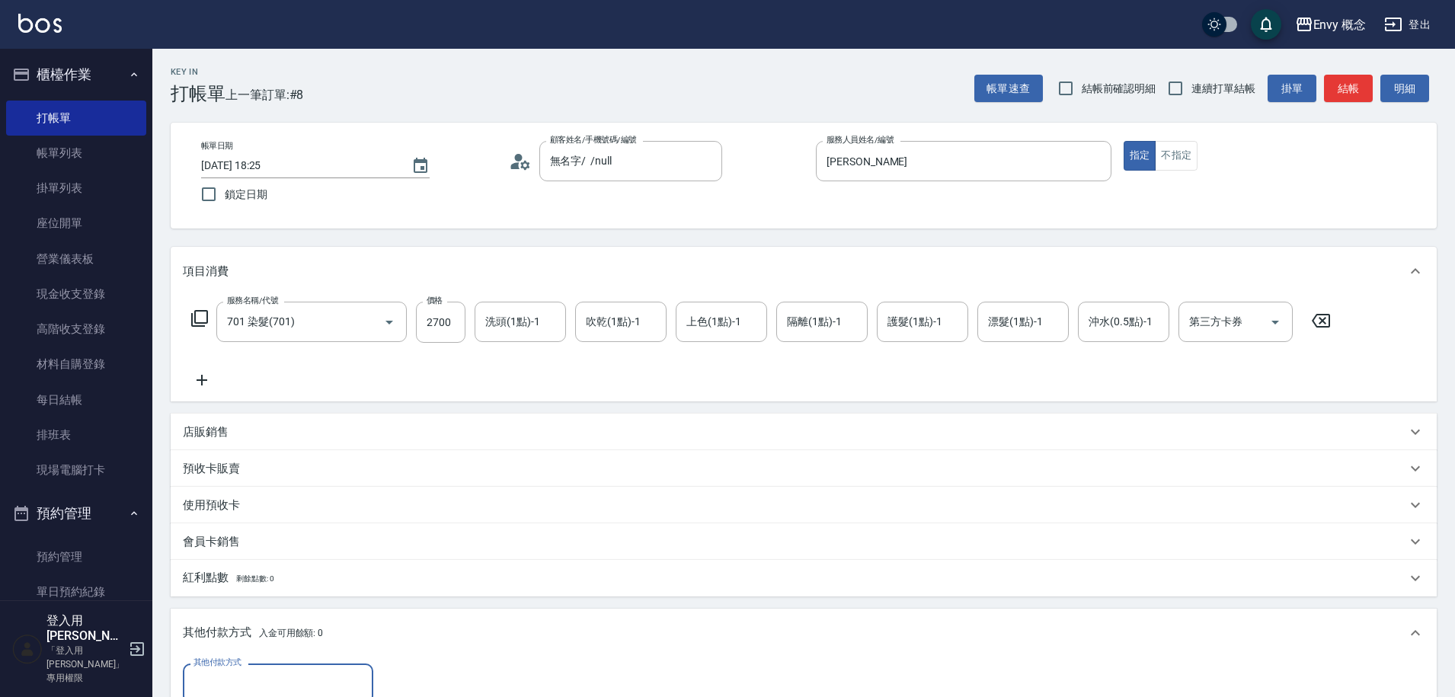
scroll to position [0, 0]
click at [312, 668] on div "其他付款方式" at bounding box center [278, 684] width 190 height 40
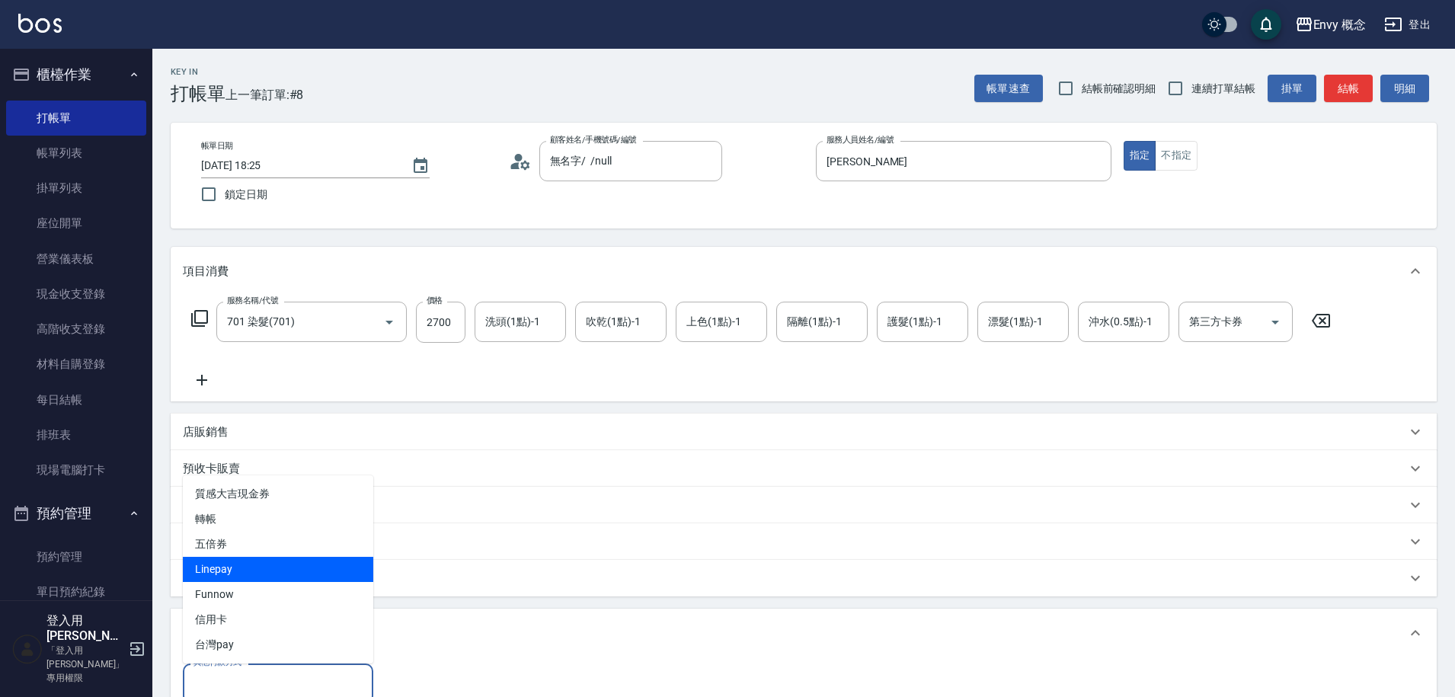
drag, startPoint x: 281, startPoint y: 575, endPoint x: 294, endPoint y: 561, distance: 18.9
click at [282, 575] on span "Linepay" at bounding box center [278, 569] width 190 height 25
type input "Linepay"
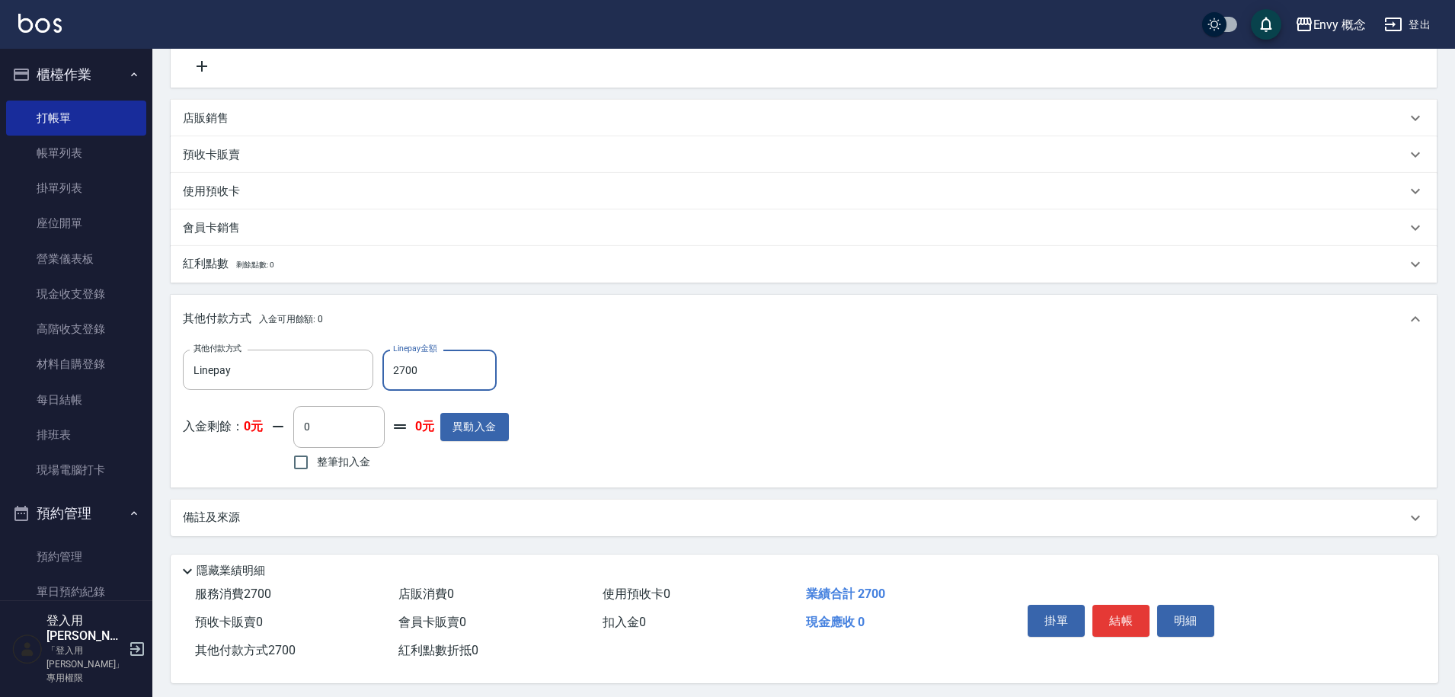
scroll to position [325, 0]
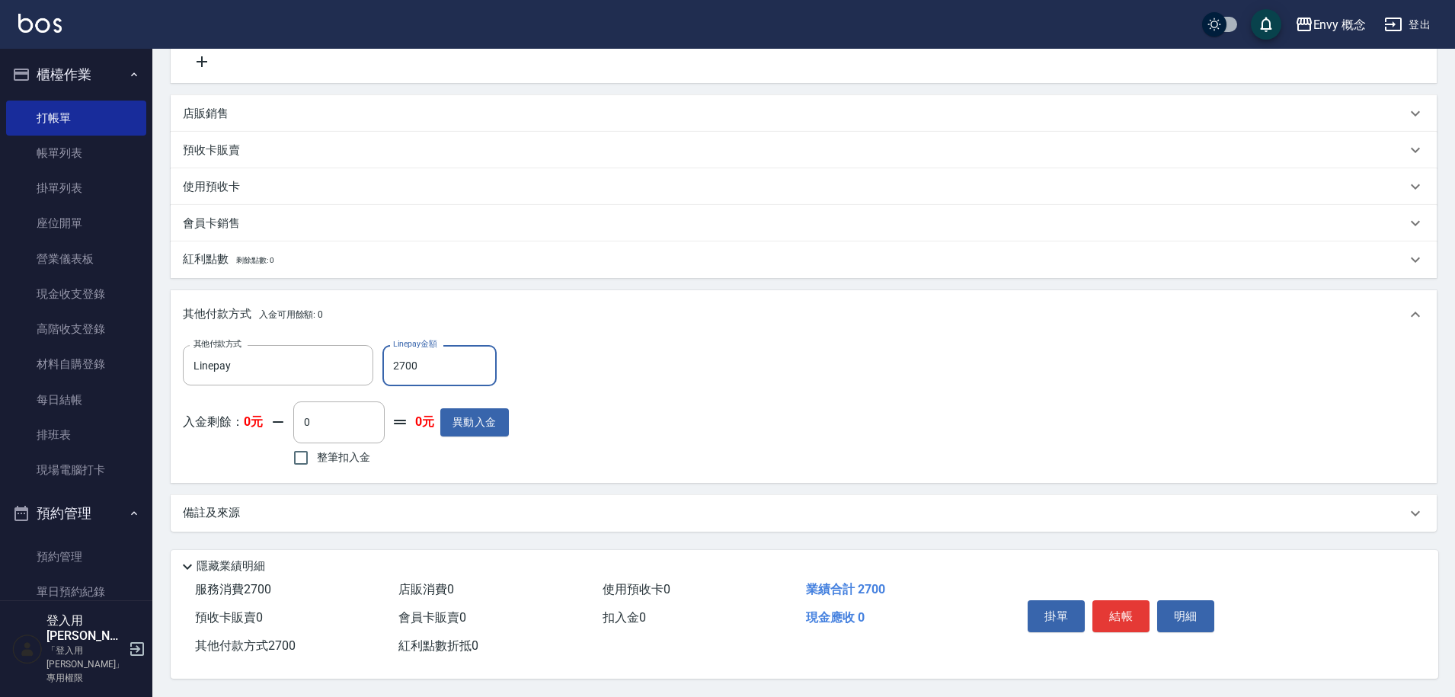
type input "2700"
drag, startPoint x: 1132, startPoint y: 639, endPoint x: 1123, endPoint y: 619, distance: 22.2
click at [1132, 639] on div "掛單 結帳 明細" at bounding box center [1121, 618] width 199 height 48
click at [1122, 616] on button "結帳" at bounding box center [1121, 616] width 57 height 32
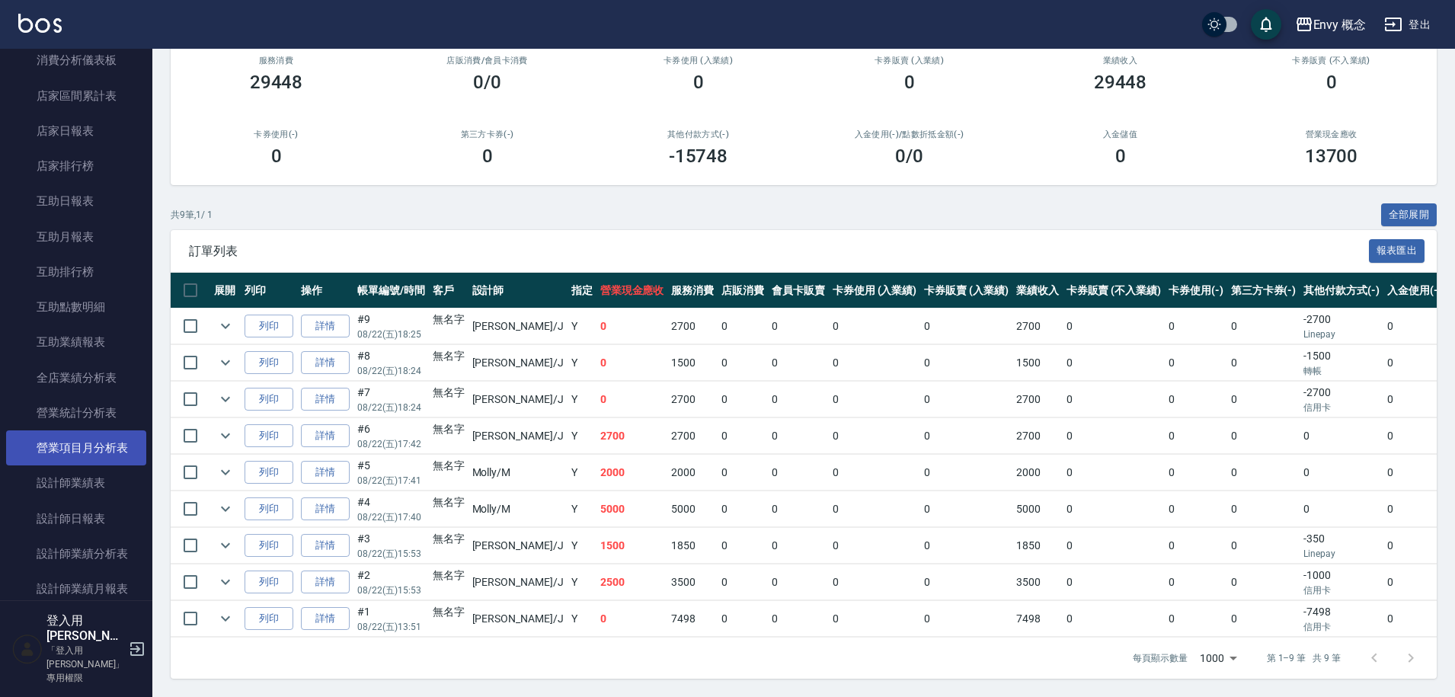
scroll to position [770, 0]
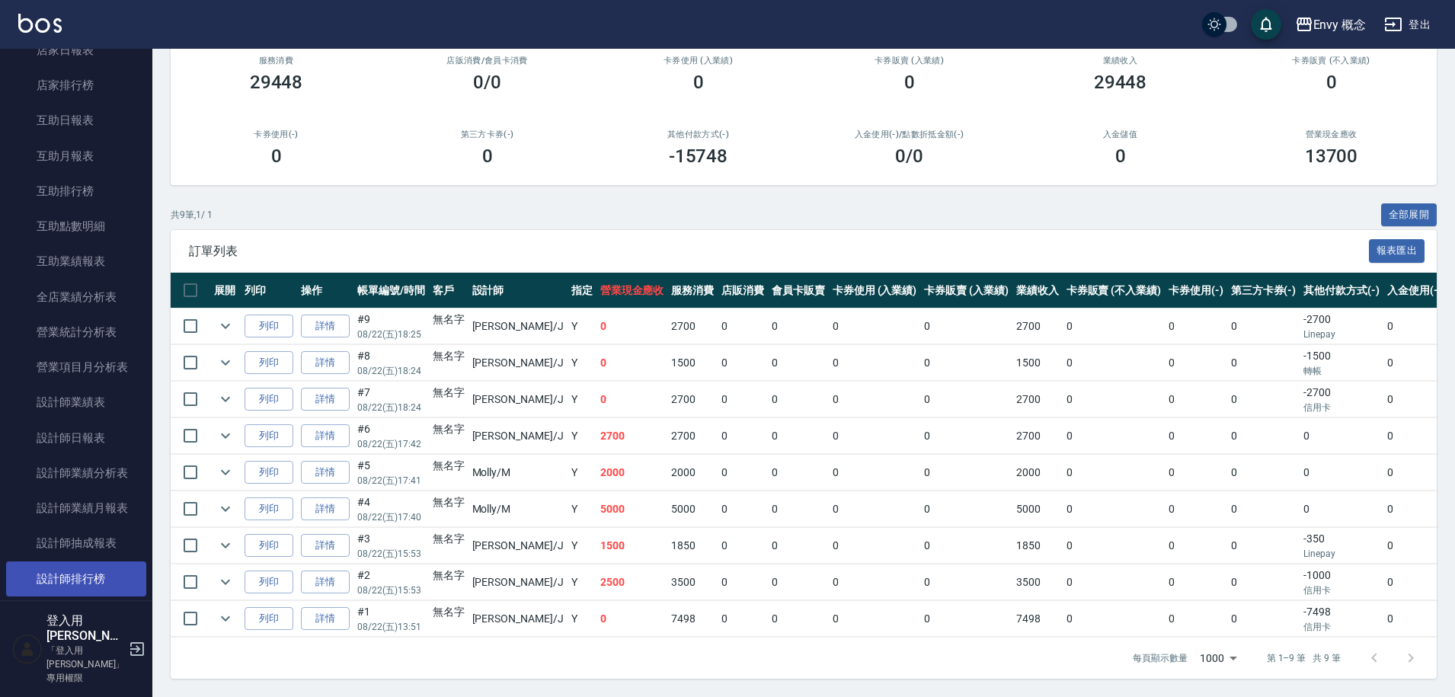
click at [53, 569] on link "設計師排行榜" at bounding box center [76, 579] width 140 height 35
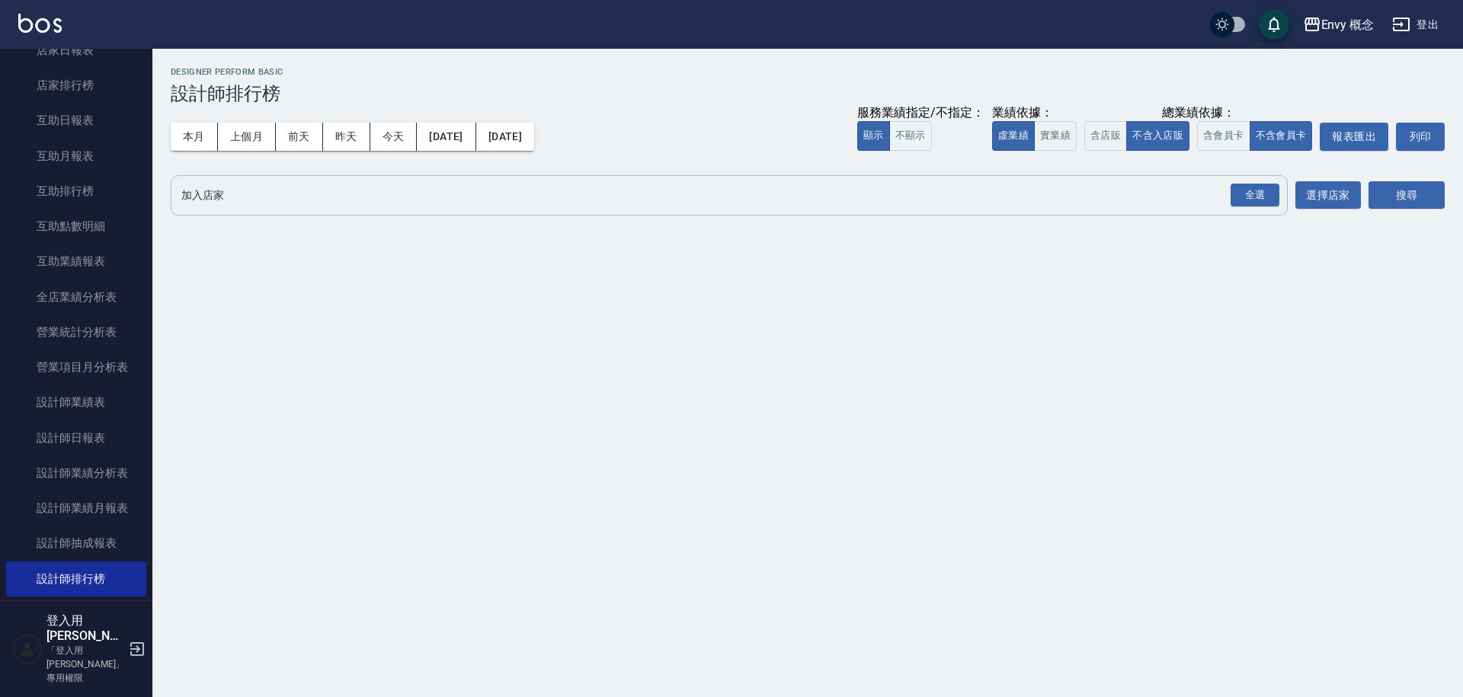
click at [309, 194] on input "加入店家" at bounding box center [718, 195] width 1081 height 27
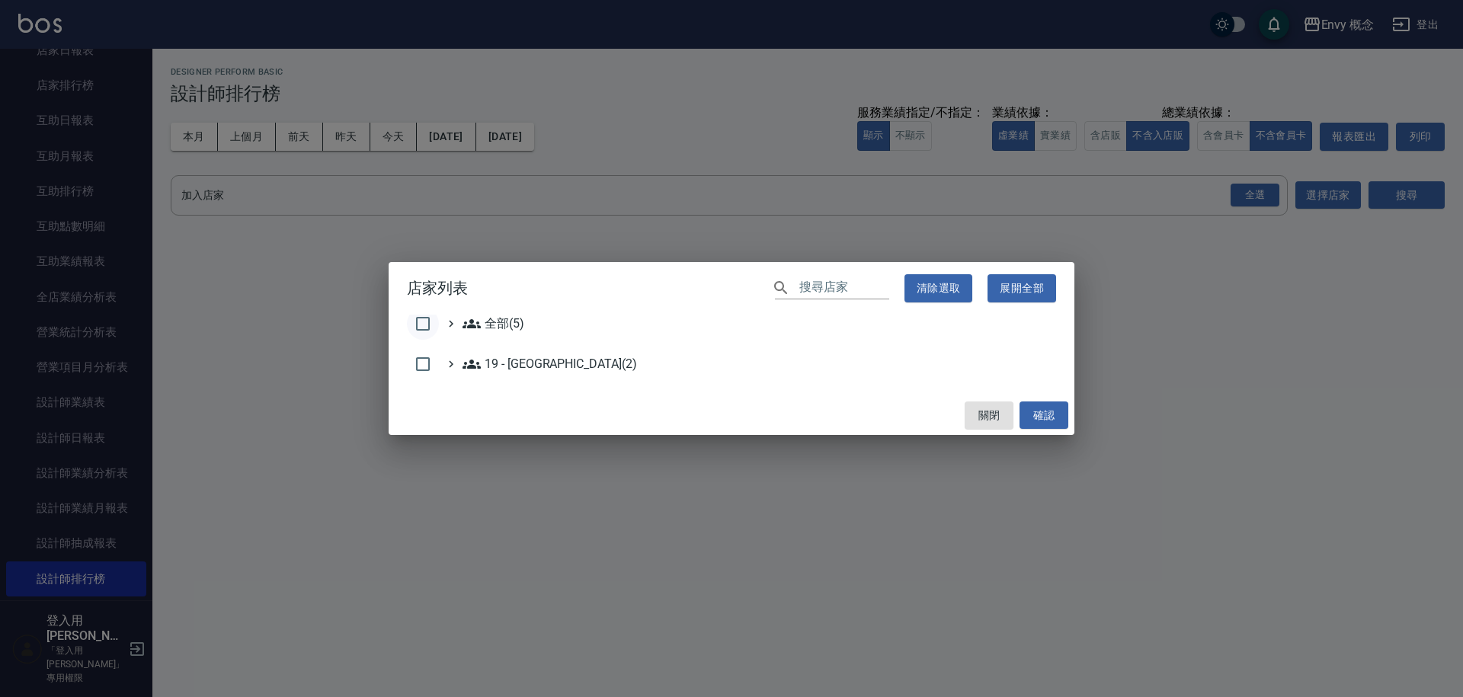
click at [434, 324] on input "checkbox" at bounding box center [423, 324] width 32 height 32
checkbox input "true"
click at [1042, 424] on button "確認" at bounding box center [1044, 416] width 49 height 28
checkbox input "false"
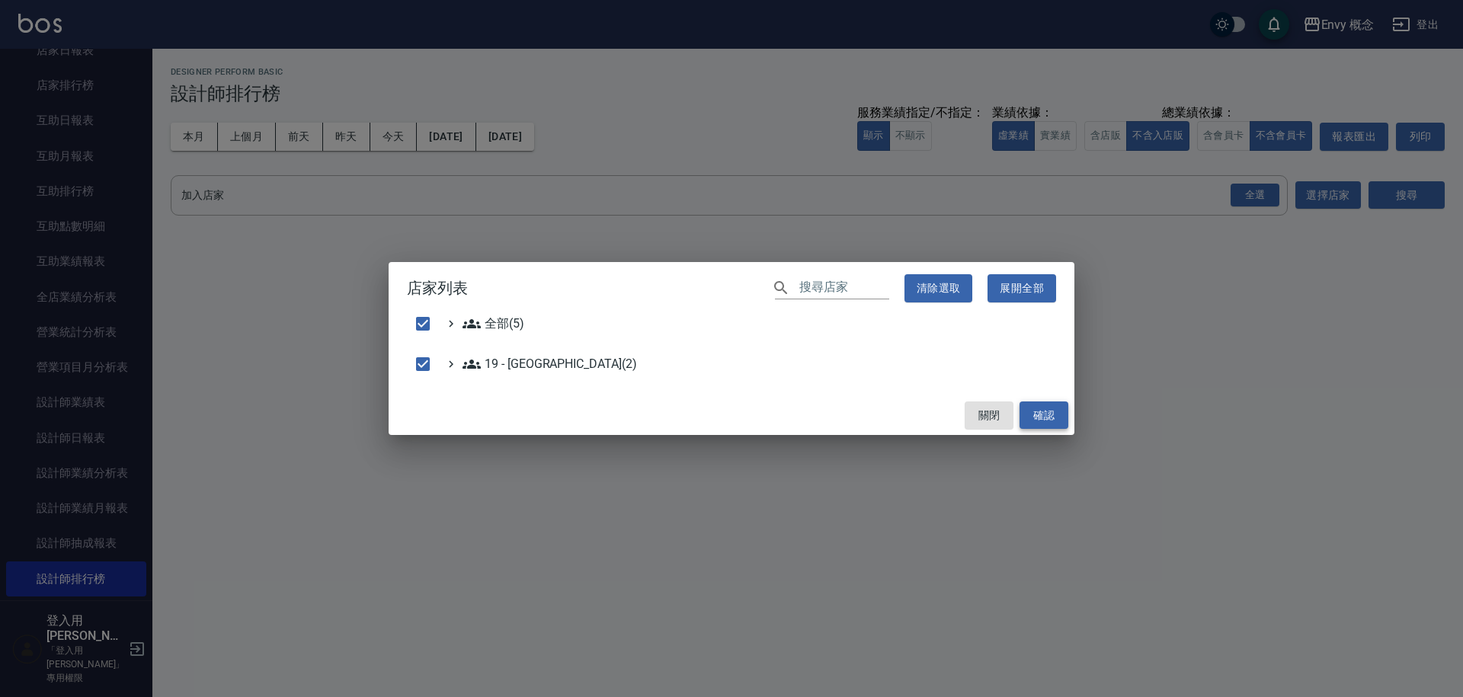
checkbox input "false"
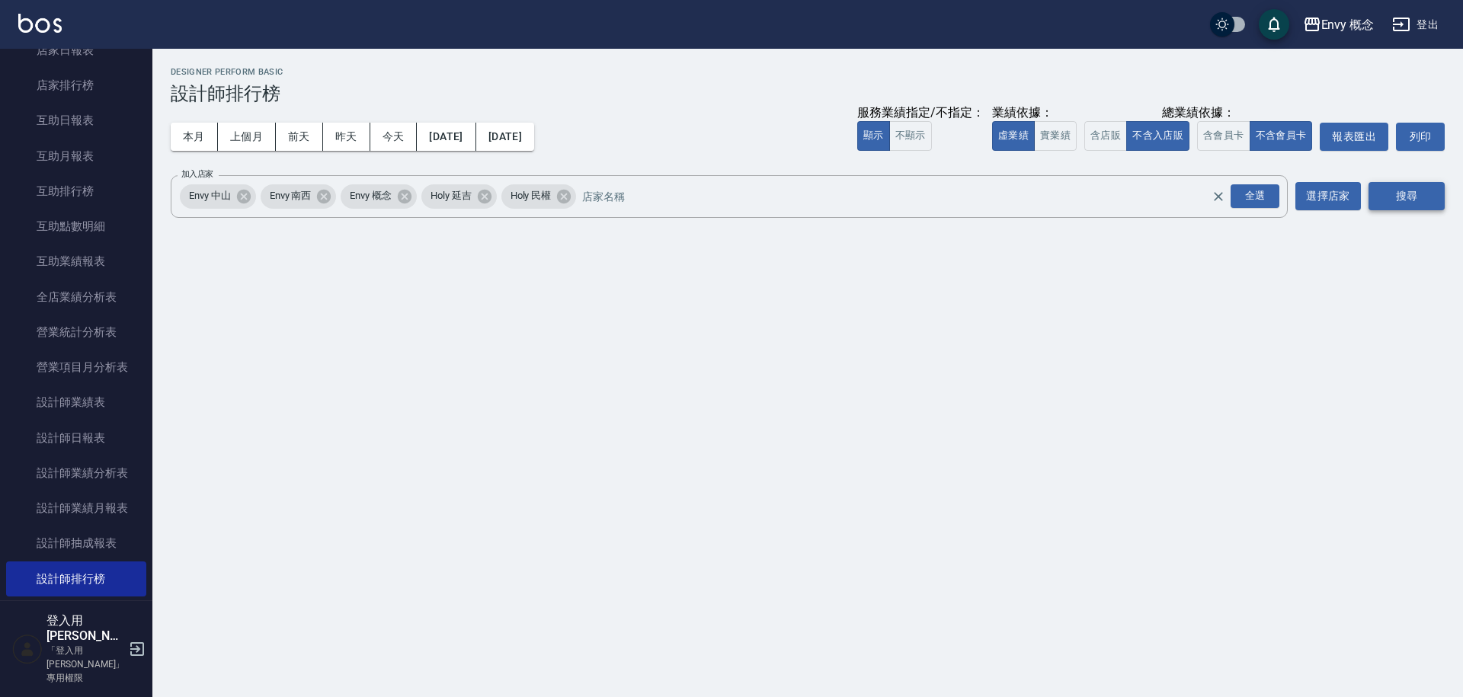
click at [1433, 194] on button "搜尋" at bounding box center [1407, 196] width 76 height 28
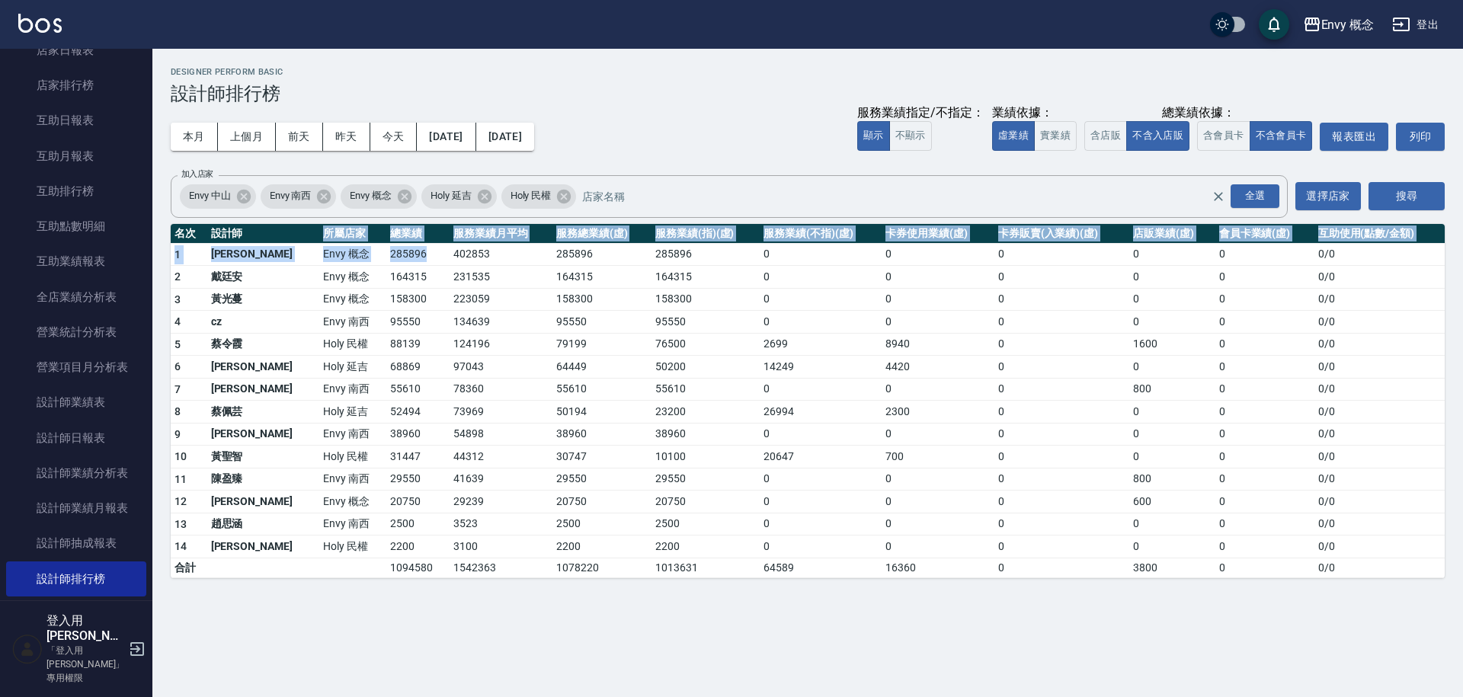
drag, startPoint x: 385, startPoint y: 256, endPoint x: 711, endPoint y: 261, distance: 326.2
click at [596, 260] on table "名次 設計師 所屬店家 總業績 服務業績月平均 服務總業績(虛) 服務業績(指)(虛) 服務業績(不指)(虛) 卡券使用業績(虛) 卡券販賣(入業績)(虛) …" at bounding box center [808, 401] width 1274 height 354
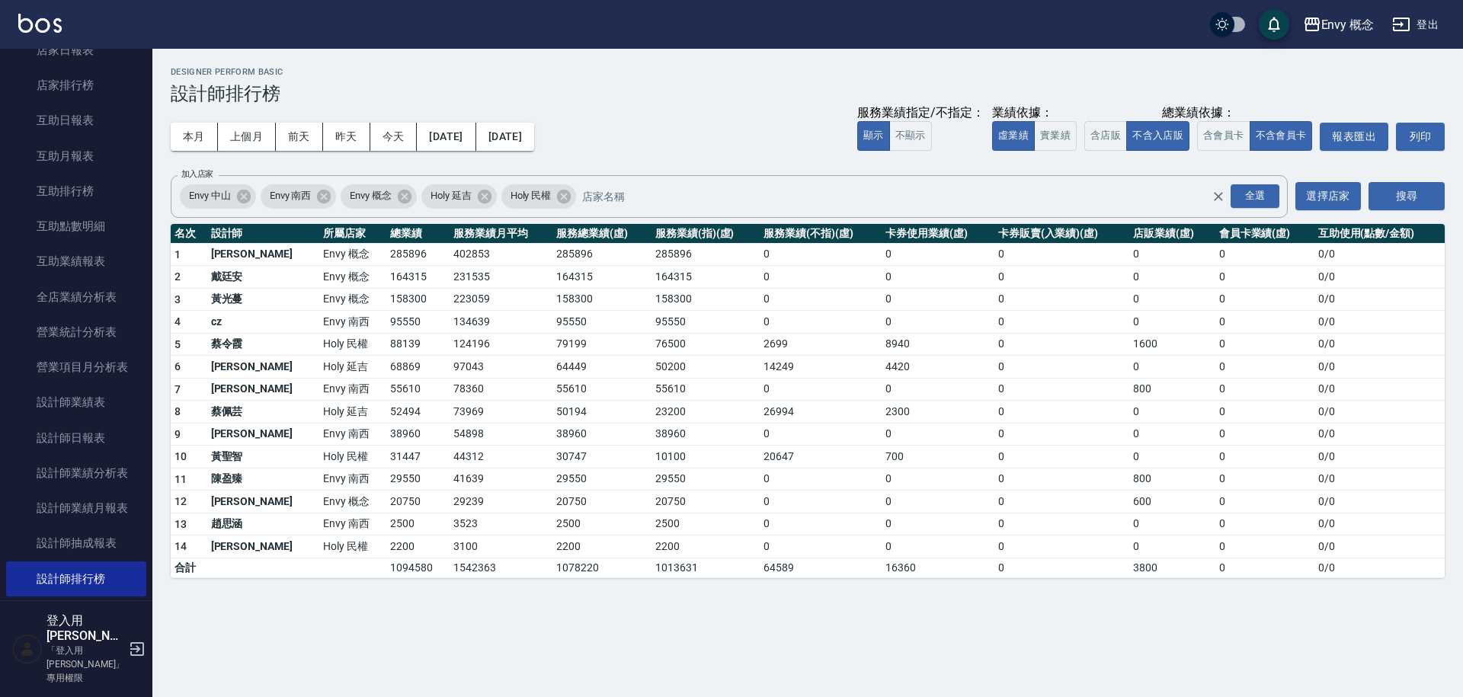
click at [711, 261] on td "285896" at bounding box center [706, 254] width 108 height 23
click at [710, 261] on td "285896" at bounding box center [706, 254] width 108 height 23
drag, startPoint x: 693, startPoint y: 265, endPoint x: 153, endPoint y: 190, distance: 545.5
click at [303, 229] on table "名次 設計師 所屬店家 總業績 服務業績月平均 服務總業績(虛) 服務業績(指)(虛) 服務業績(不指)(虛) 卡券使用業績(虛) 卡券販賣(入業績)(虛) …" at bounding box center [808, 401] width 1274 height 354
drag, startPoint x: 263, startPoint y: 269, endPoint x: 393, endPoint y: 323, distance: 141.1
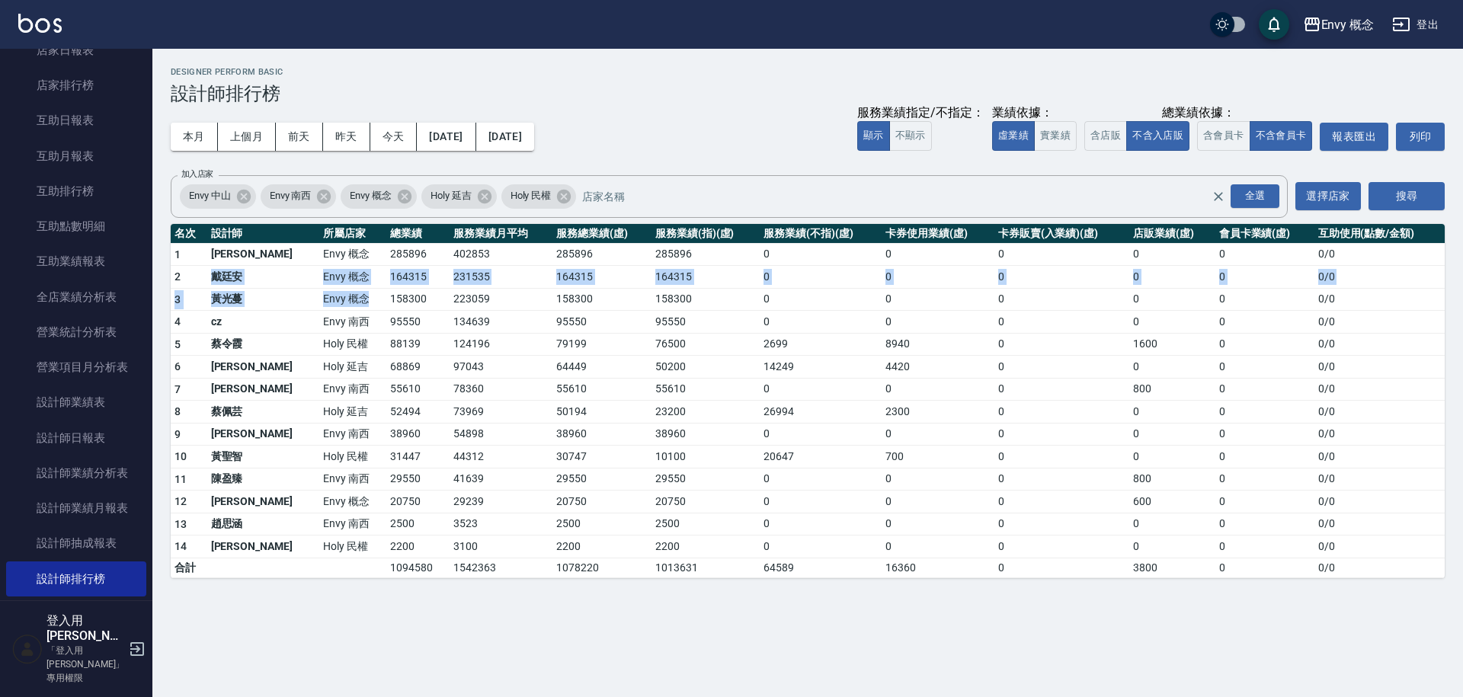
click at [385, 319] on tbody "1 王文嘉 Envy 概念 285896 402853 285896 285896 0 0 0 0 0 0 / 0 2 戴廷安 Envy 概念 164315 …" at bounding box center [808, 410] width 1274 height 335
click at [450, 325] on td "134639" at bounding box center [501, 322] width 103 height 23
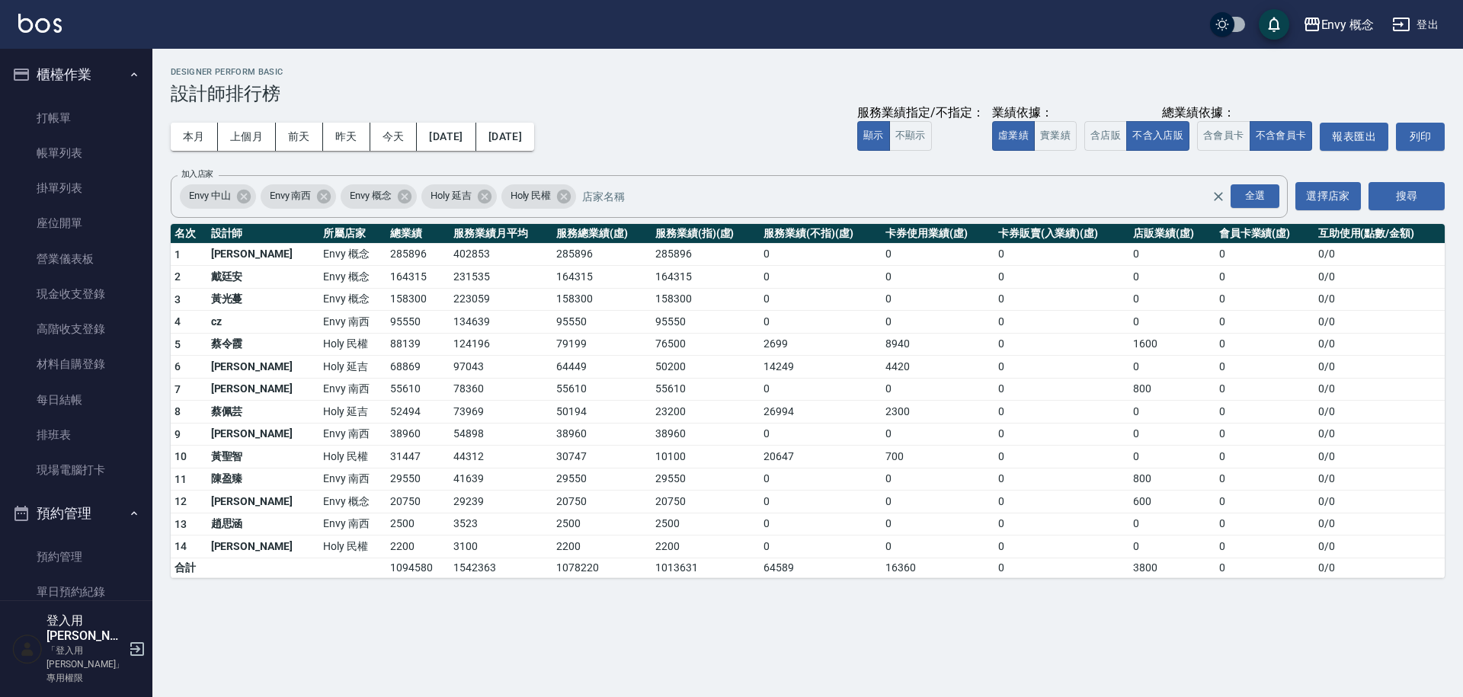
click at [76, 93] on button "櫃檯作業" at bounding box center [76, 75] width 140 height 40
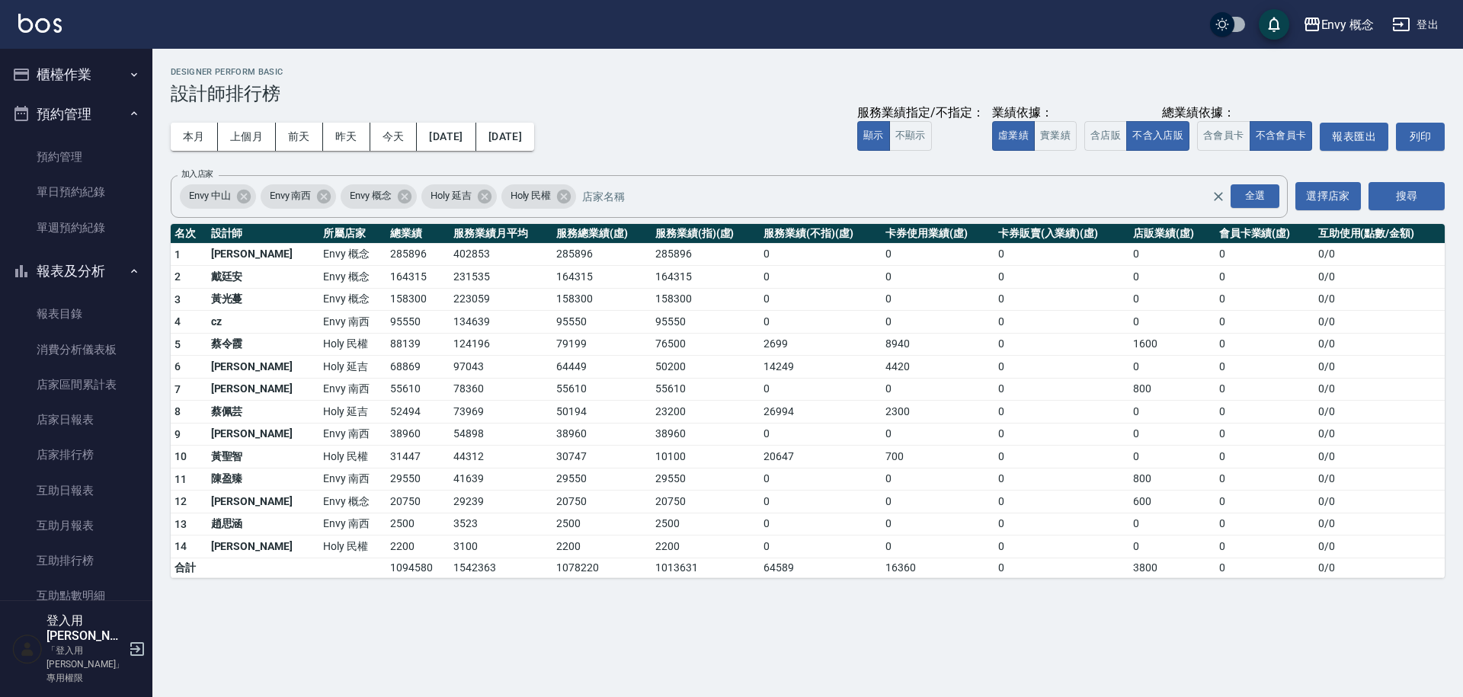
click at [78, 76] on button "櫃檯作業" at bounding box center [76, 75] width 140 height 40
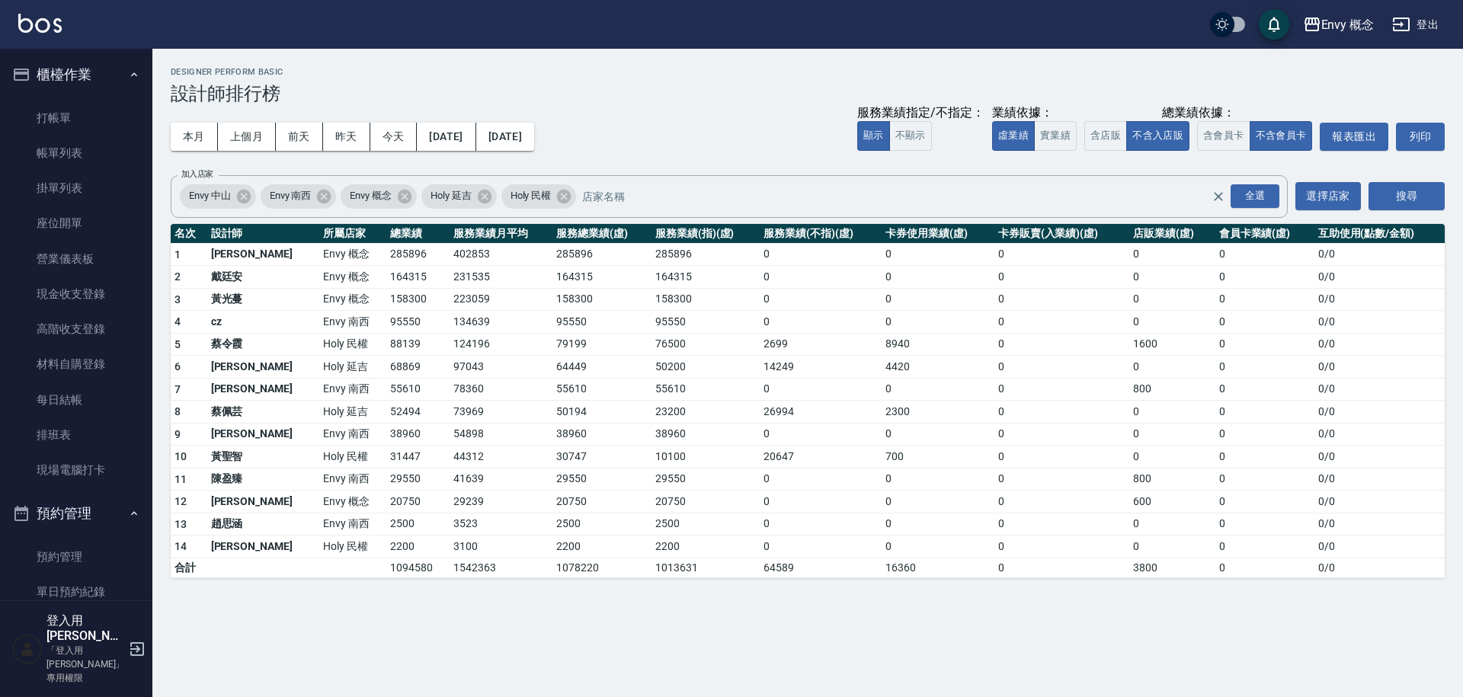
click at [552, 375] on td "64449" at bounding box center [601, 367] width 99 height 23
